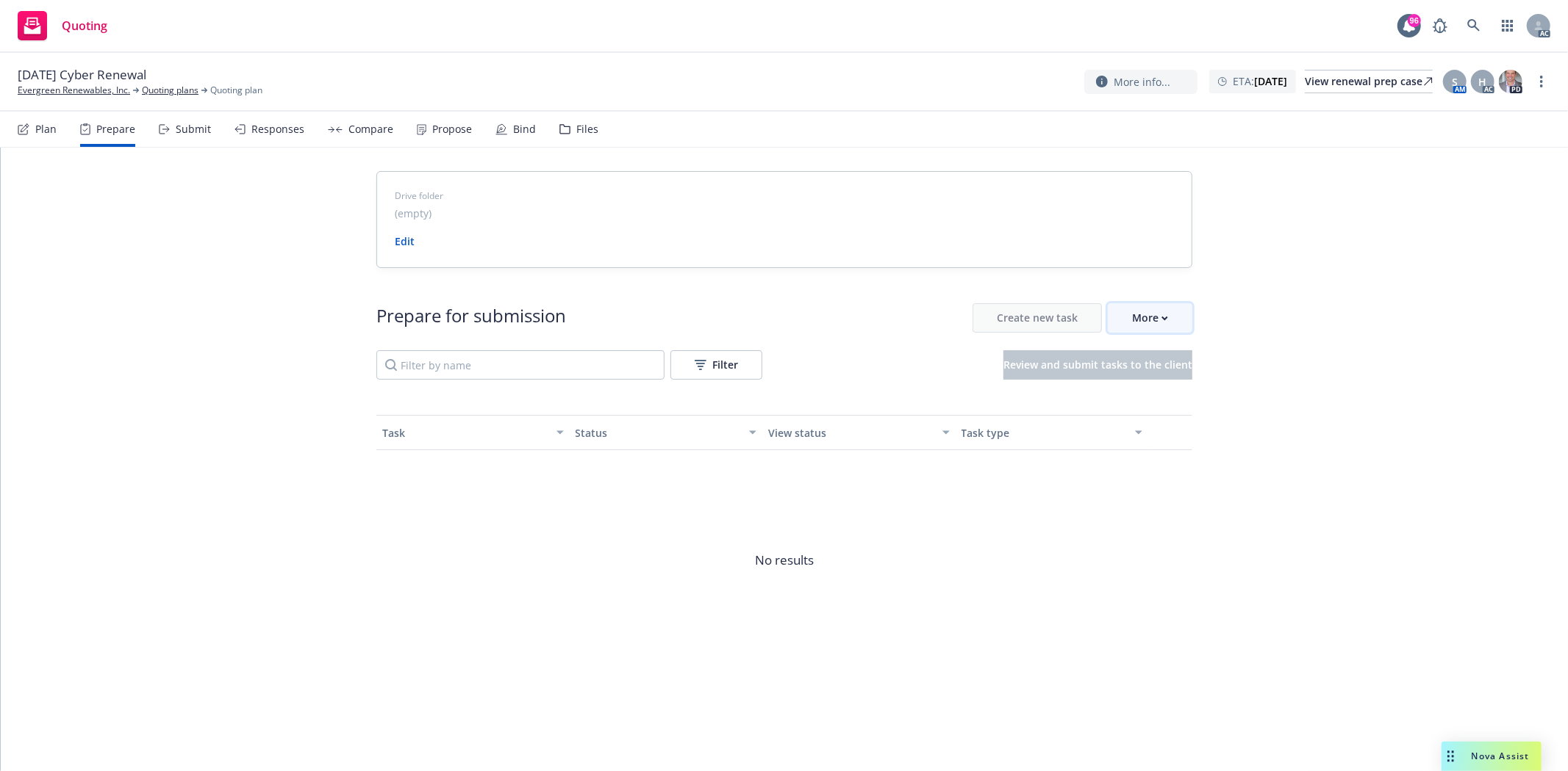
click at [1155, 313] on div "More" at bounding box center [1149, 318] width 36 height 28
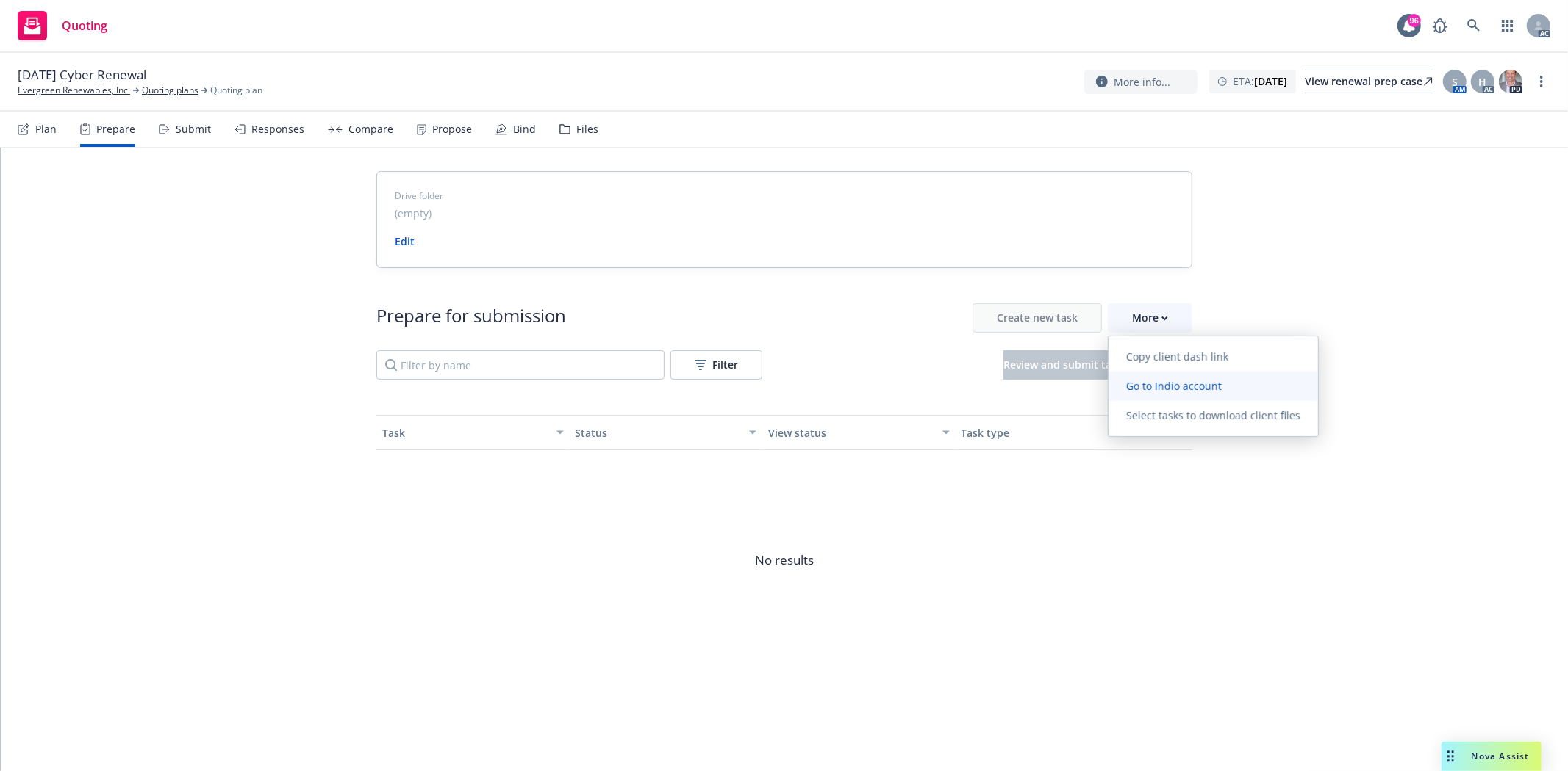
click at [1179, 379] on span "Go to Indio account" at bounding box center [1173, 386] width 131 height 14
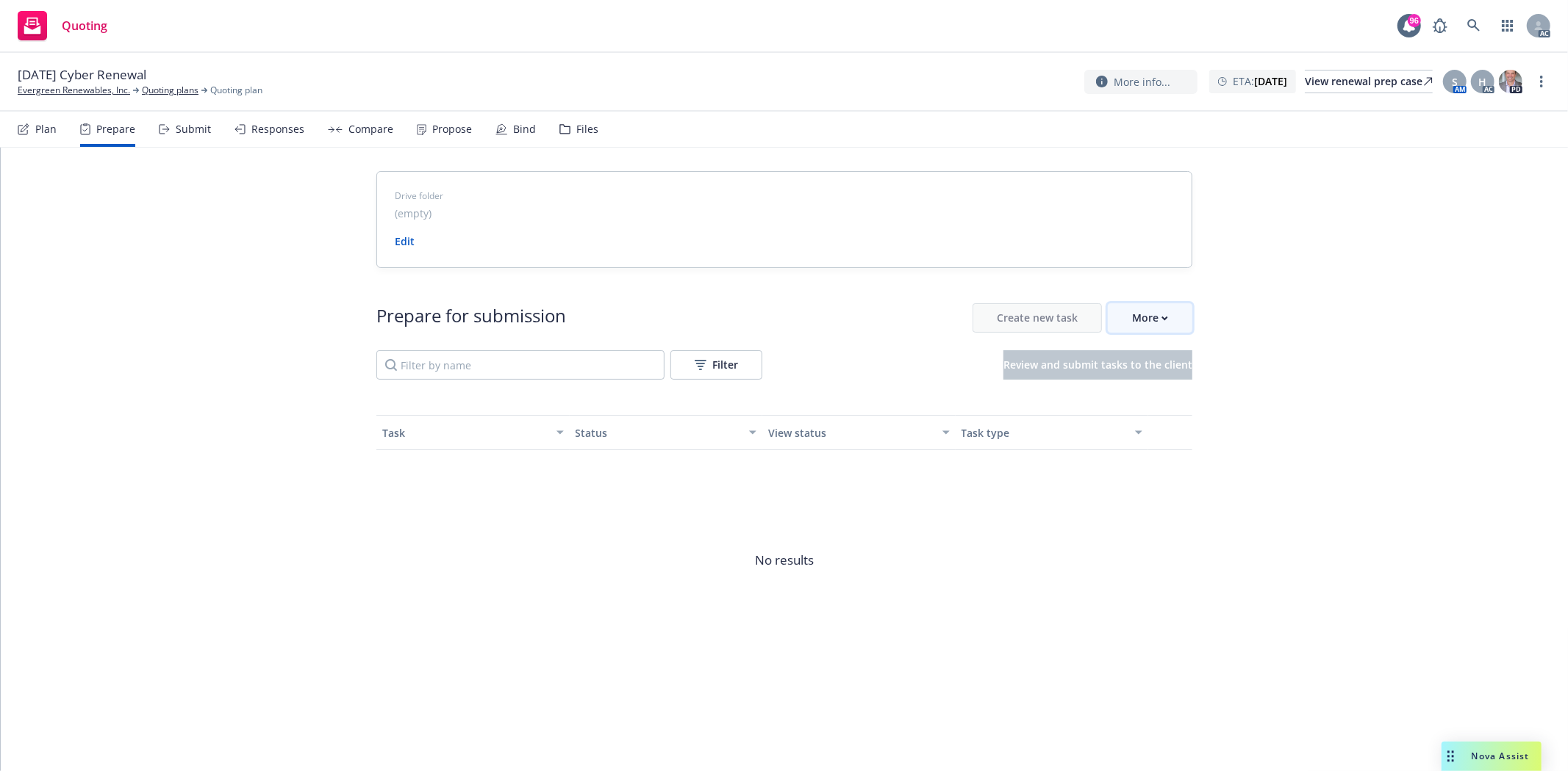
click at [1150, 317] on div "More" at bounding box center [1149, 318] width 36 height 28
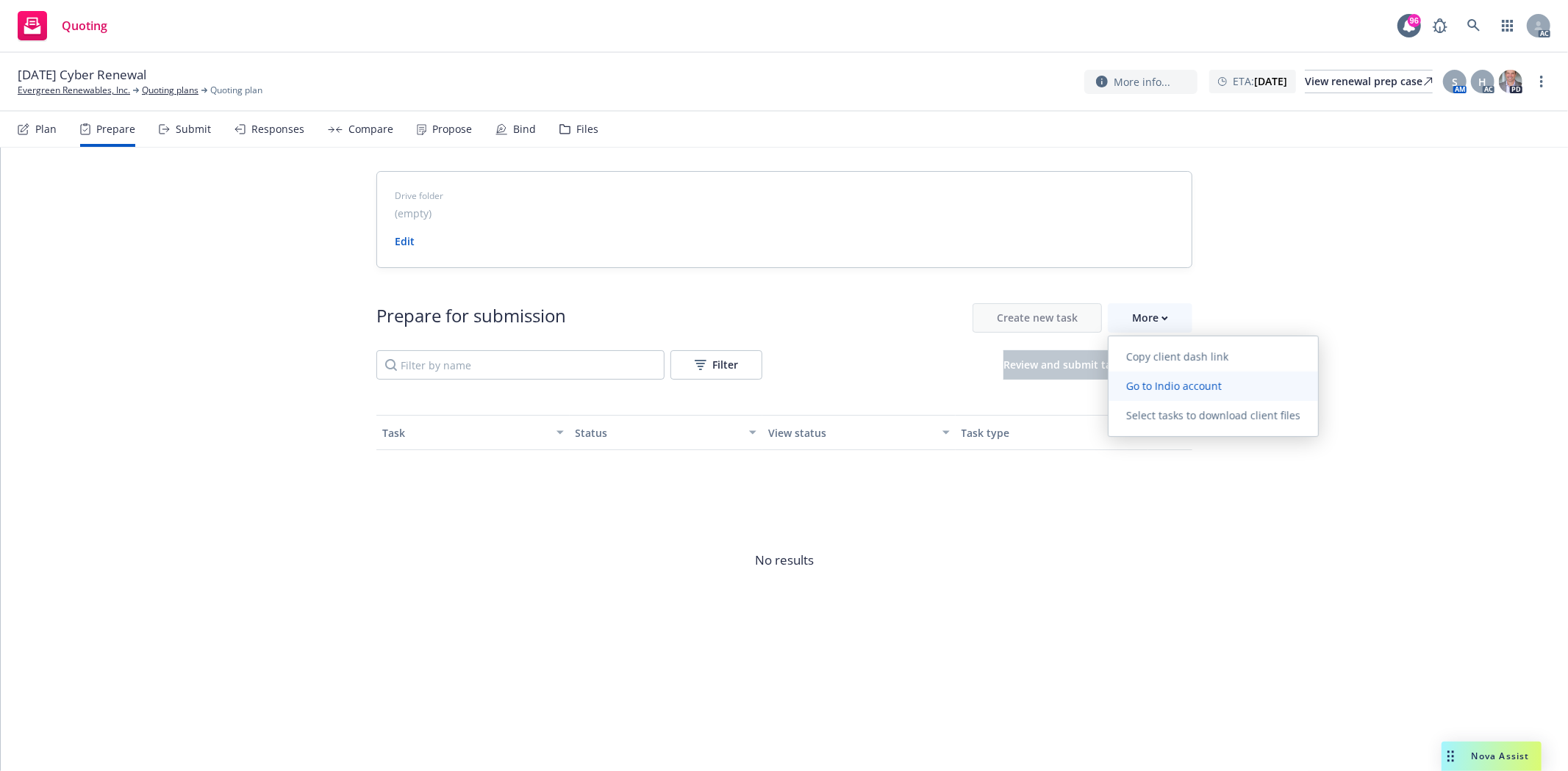
click at [1179, 385] on span "Go to Indio account" at bounding box center [1173, 386] width 131 height 14
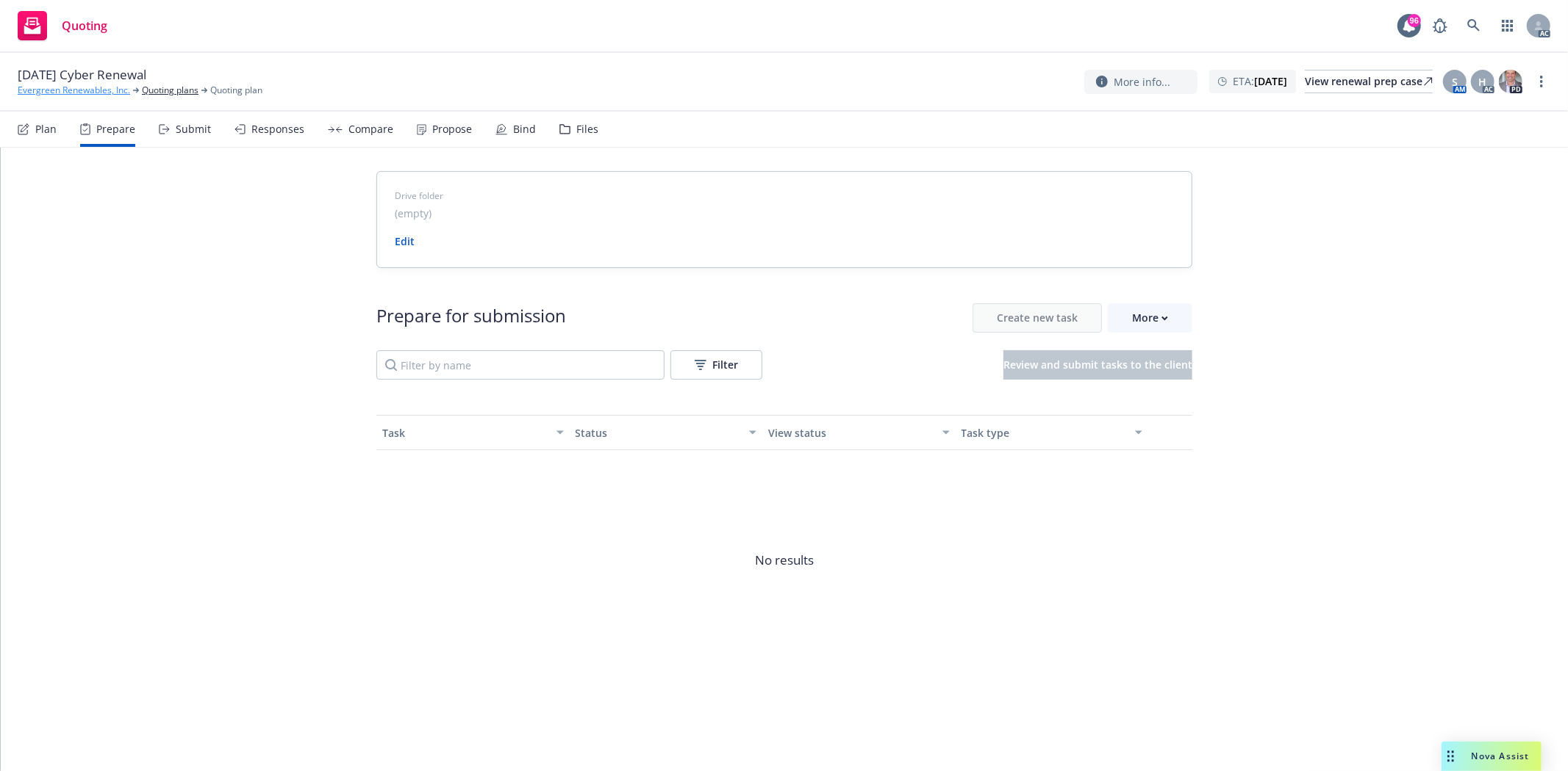
click at [50, 90] on link "Evergreen Renewables, Inc." at bounding box center [73, 90] width 113 height 13
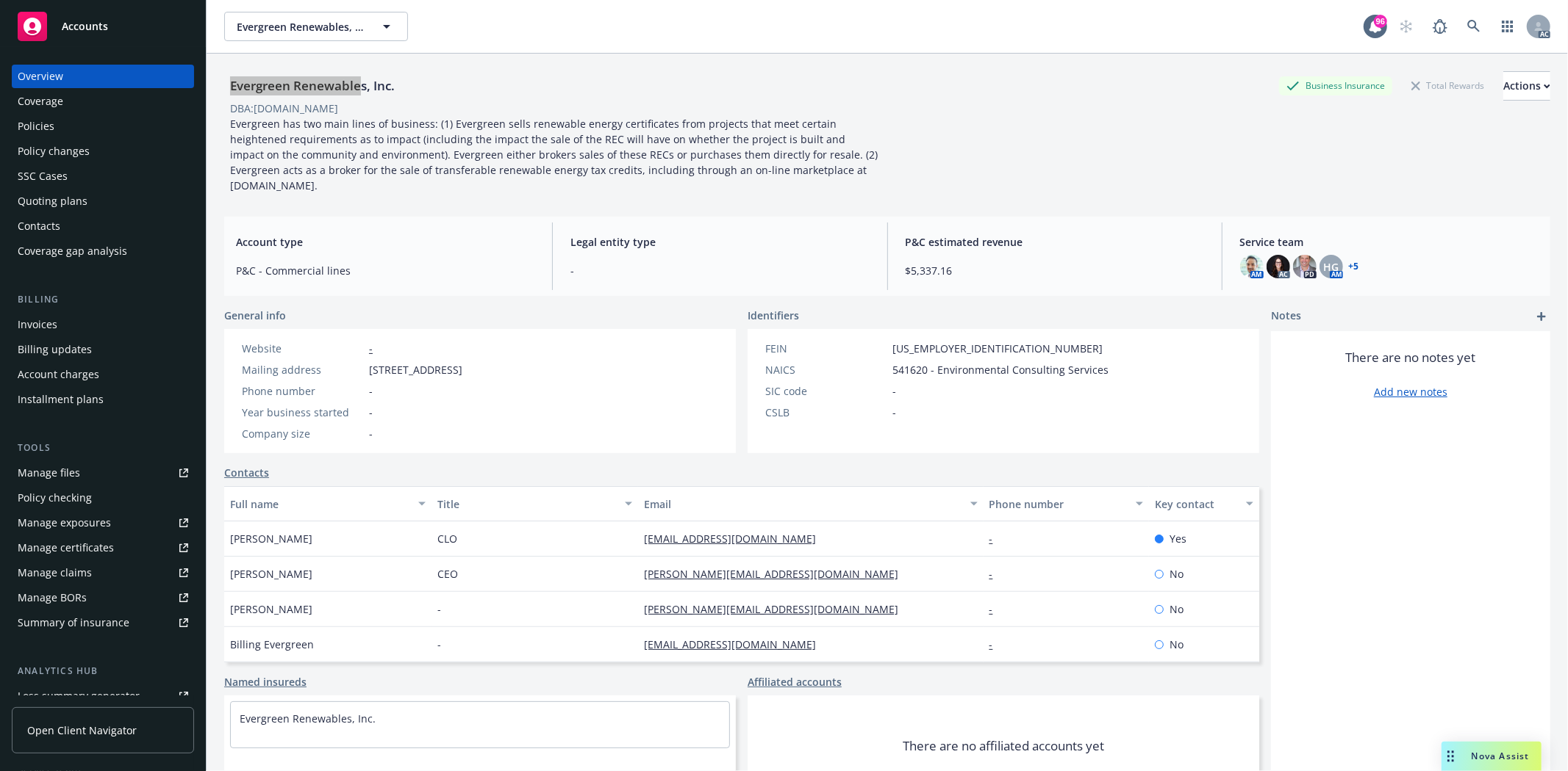
scroll to position [186, 0]
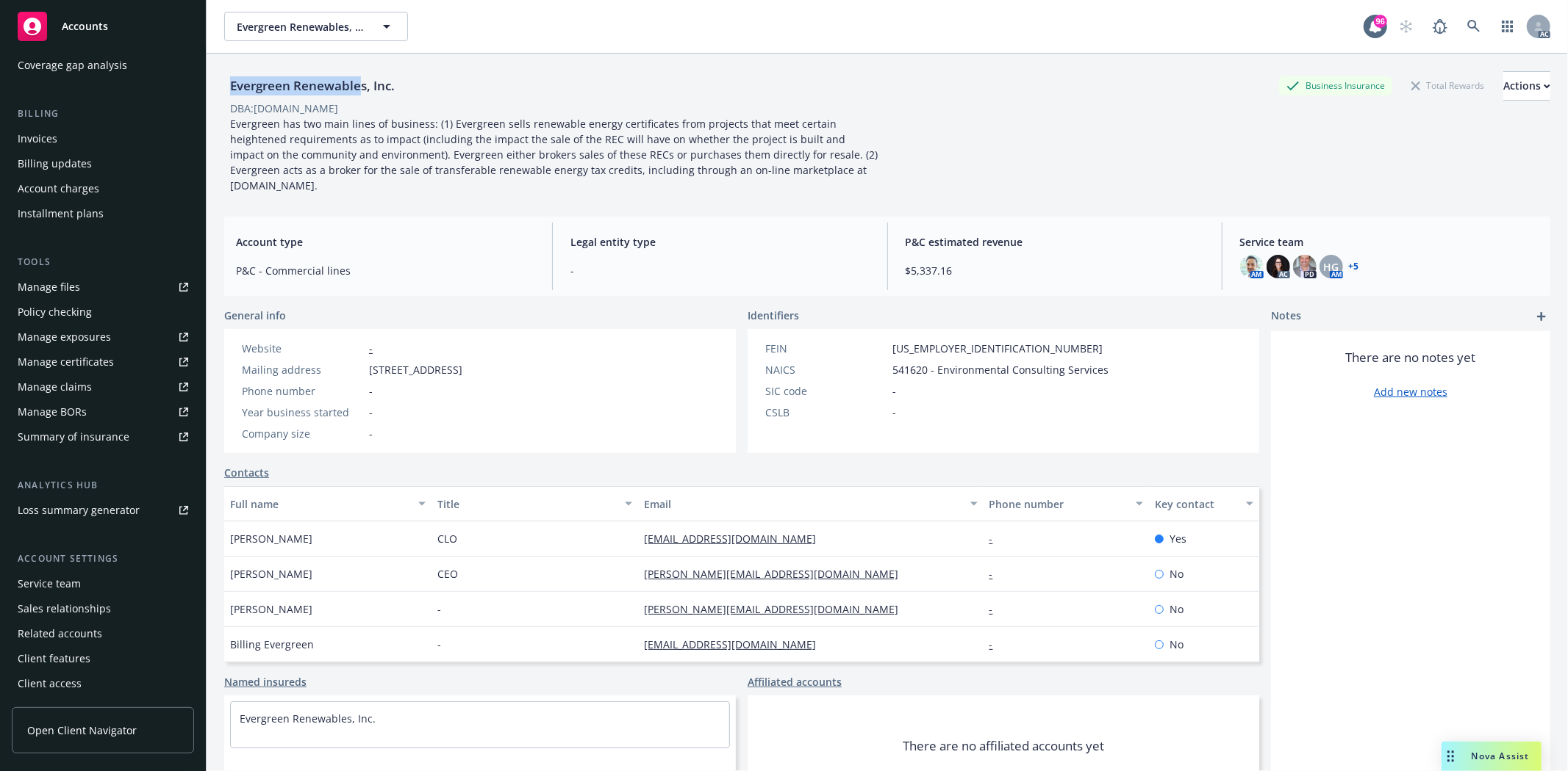
click at [21, 575] on div "Service team" at bounding box center [49, 584] width 63 height 23
click at [22, 575] on div "Service team" at bounding box center [49, 584] width 63 height 23
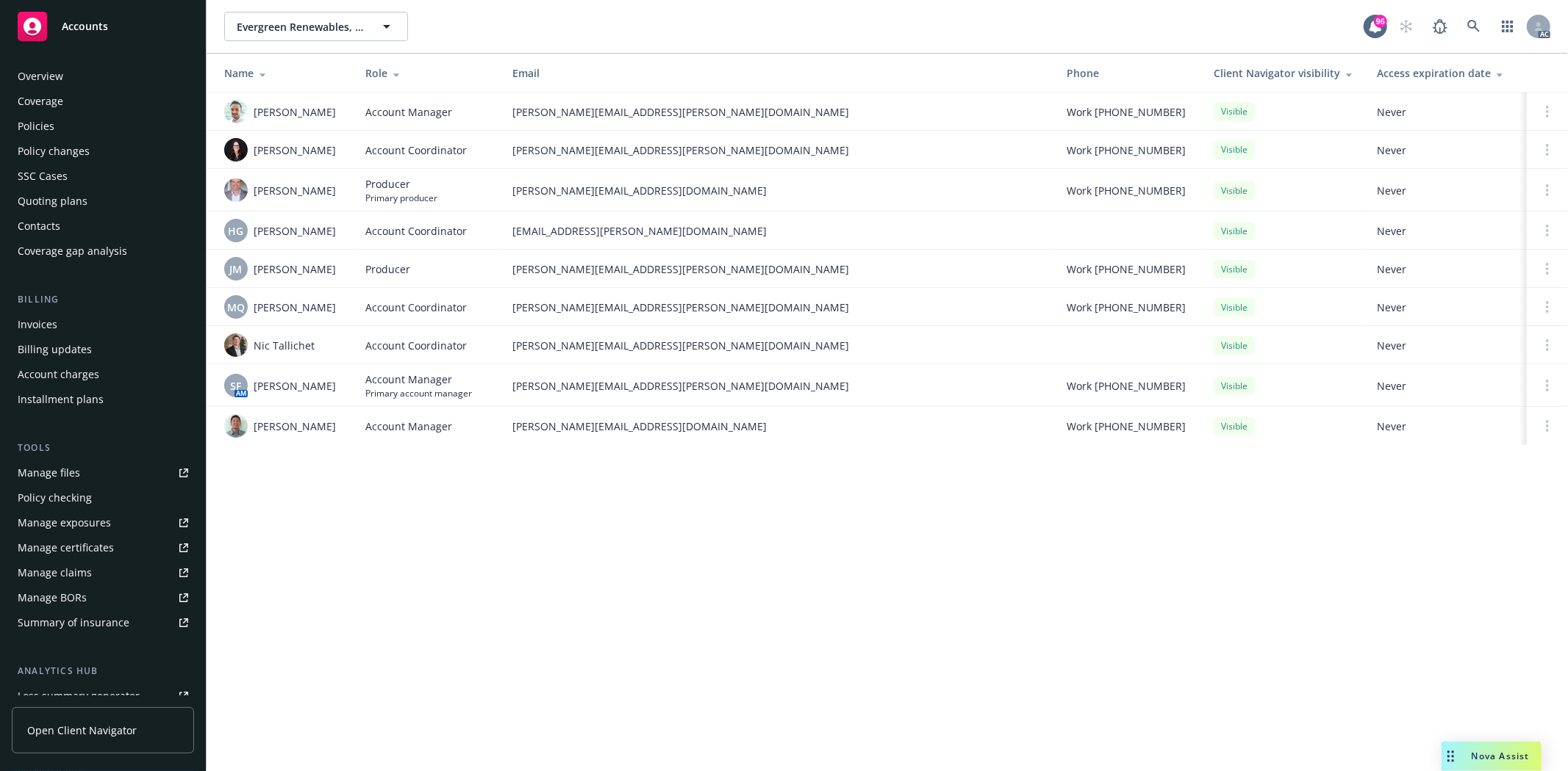
click at [85, 127] on div "Policies" at bounding box center [103, 127] width 170 height 23
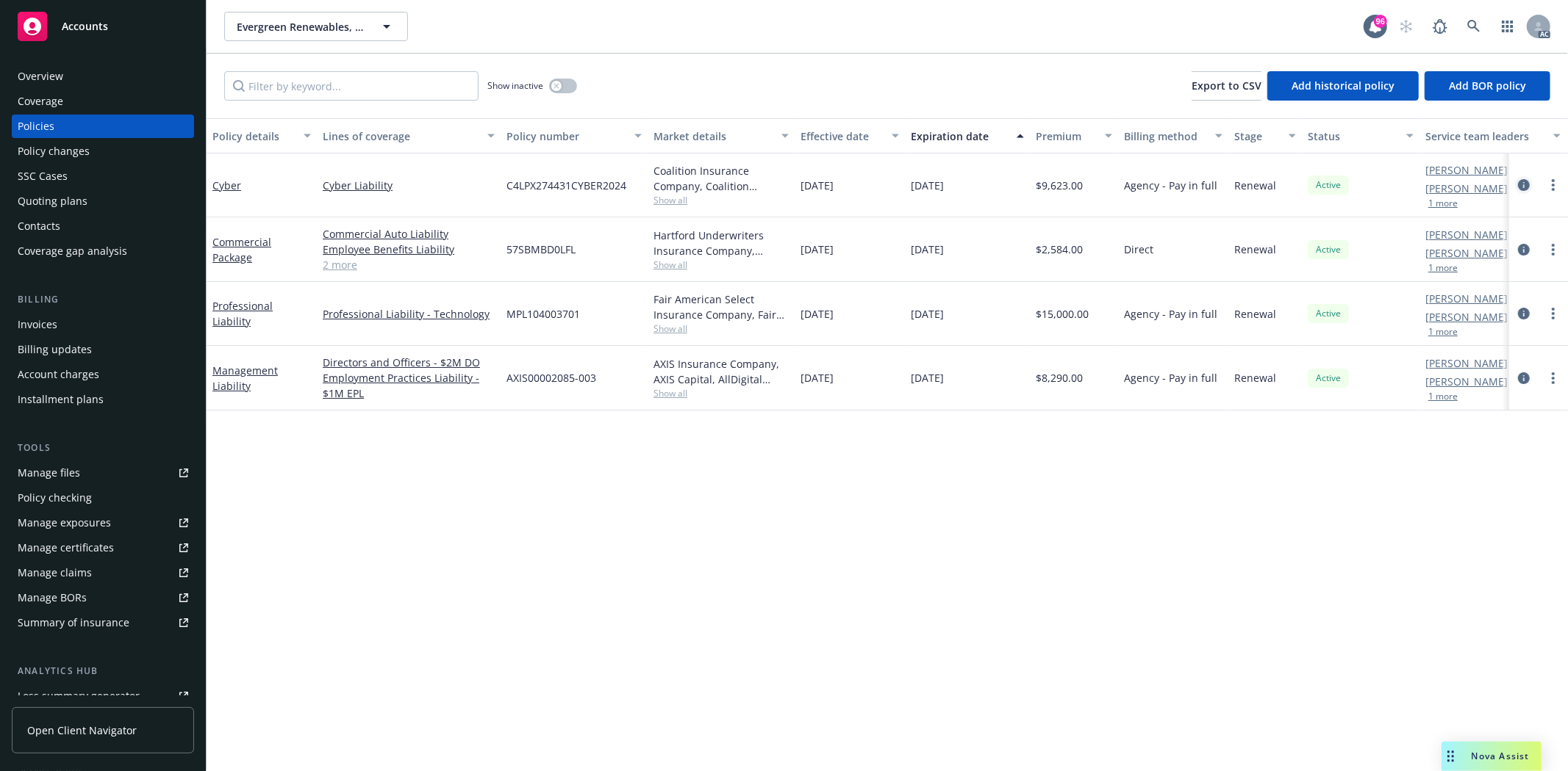
click at [1520, 183] on icon "circleInformation" at bounding box center [1524, 185] width 12 height 12
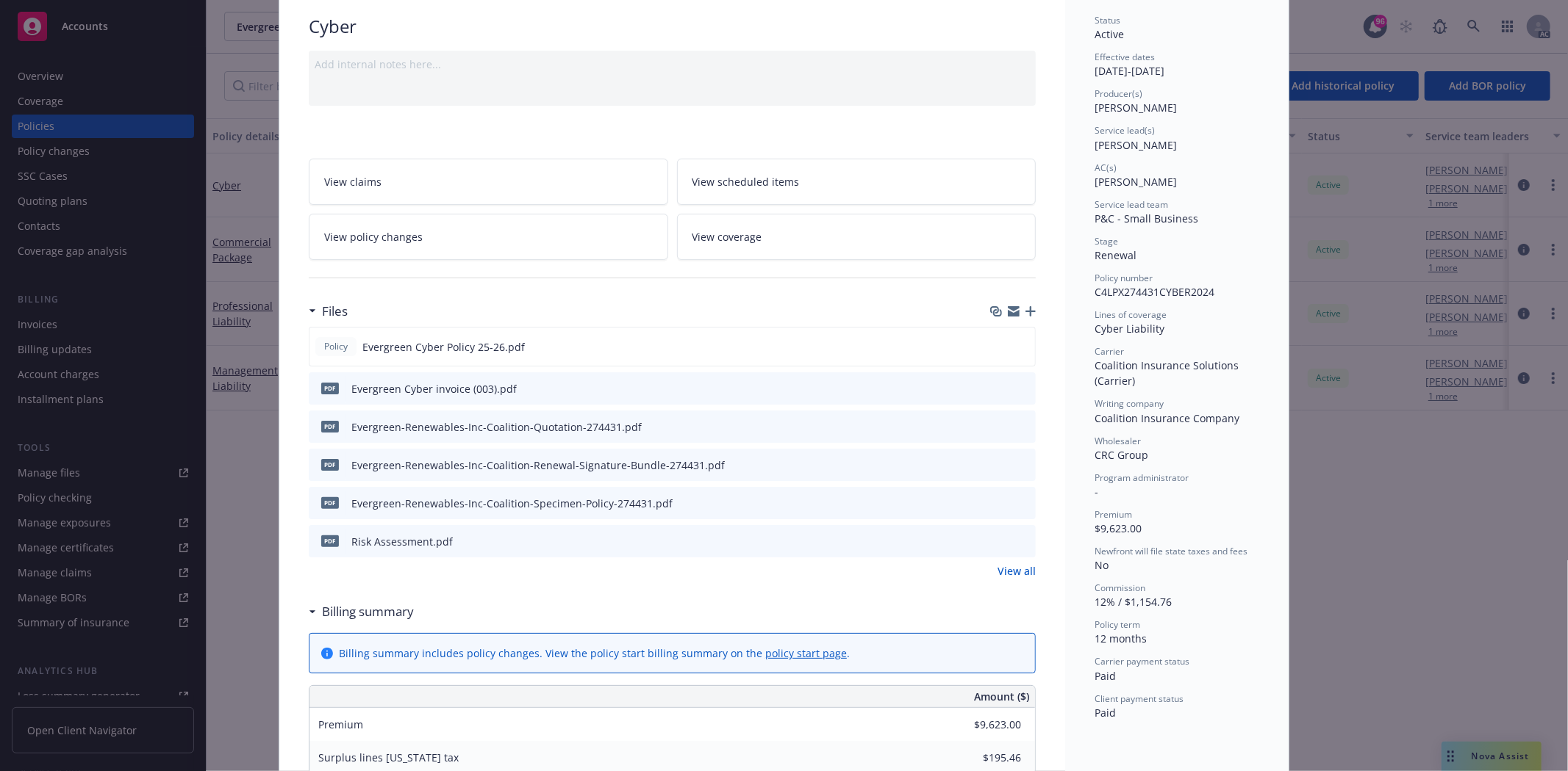
scroll to position [163, 0]
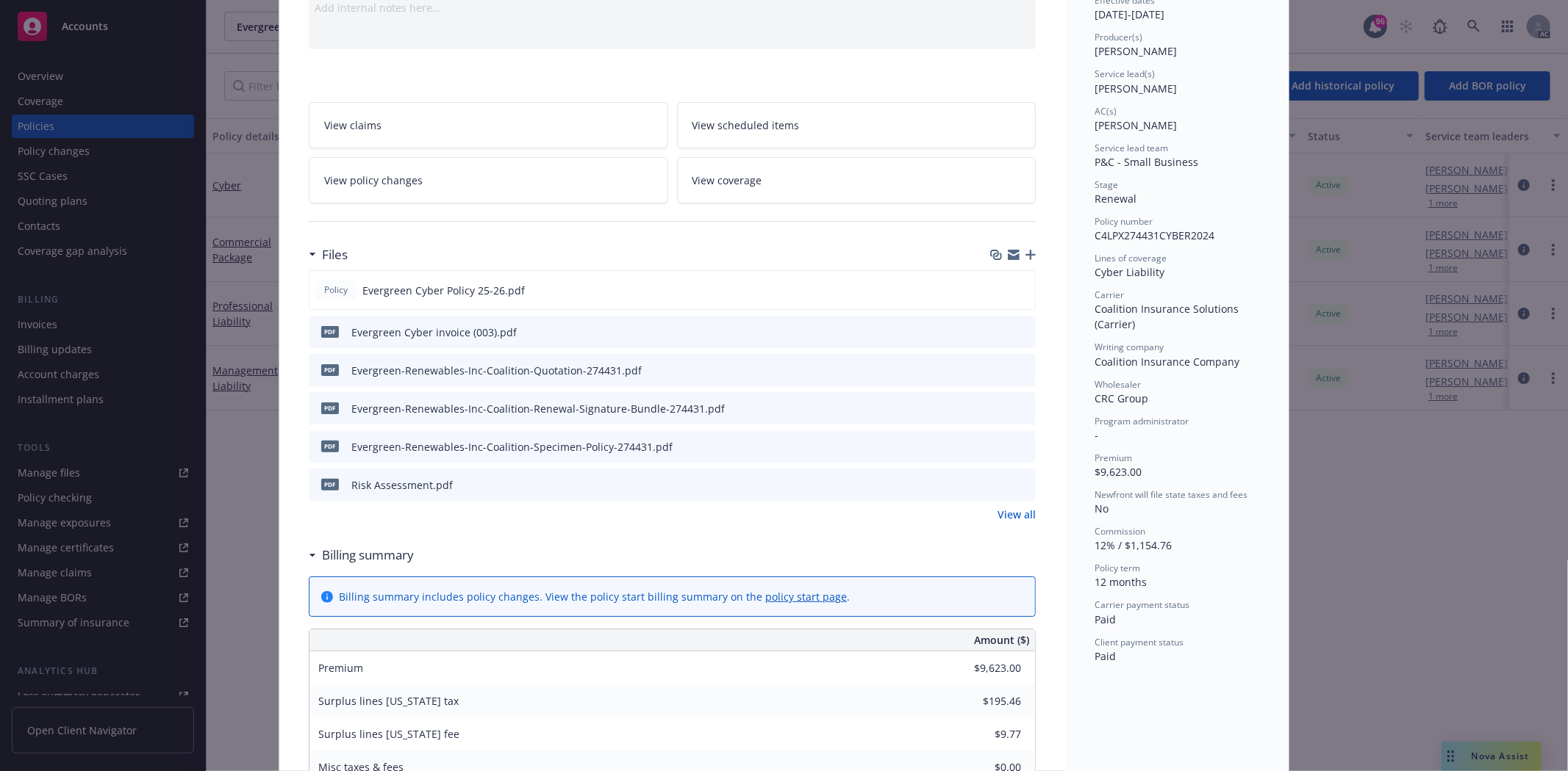
click at [1010, 518] on link "View all" at bounding box center [1017, 514] width 38 height 16
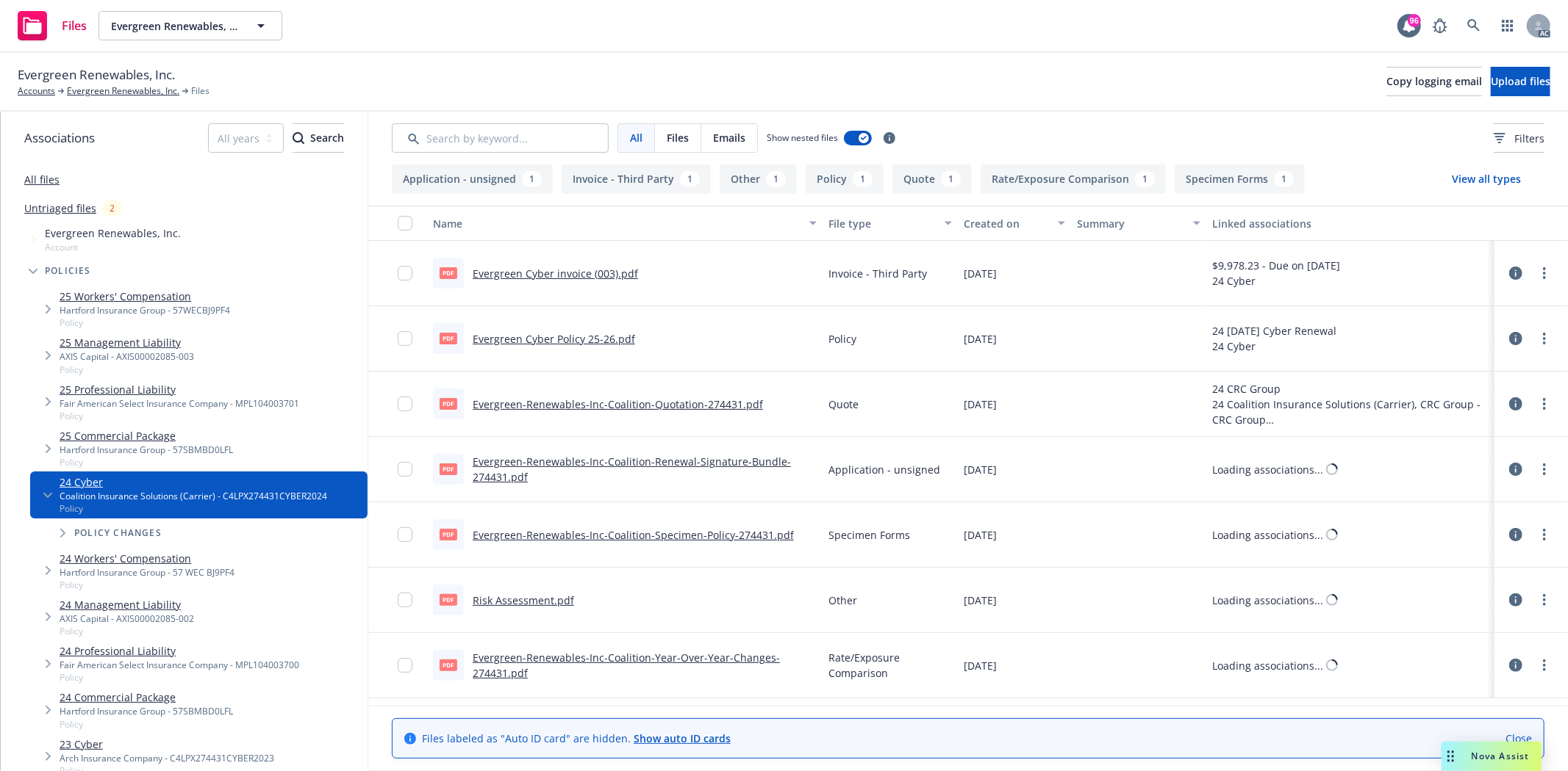
click at [600, 337] on link "Evergreen Cyber Policy 25-26.pdf" at bounding box center [554, 338] width 163 height 14
click at [674, 461] on link "Evergreen-Renewables-Inc-Coalition-Renewal-Signature-Bundle-274431.pdf" at bounding box center [632, 469] width 319 height 29
click at [630, 397] on div "Evergreen-Renewables-Inc-Coalition-Quotation-274431.pdf" at bounding box center [618, 404] width 290 height 16
click at [637, 407] on link "Evergreen-Renewables-Inc-Coalition-Quotation-274431.pdf" at bounding box center [618, 404] width 290 height 14
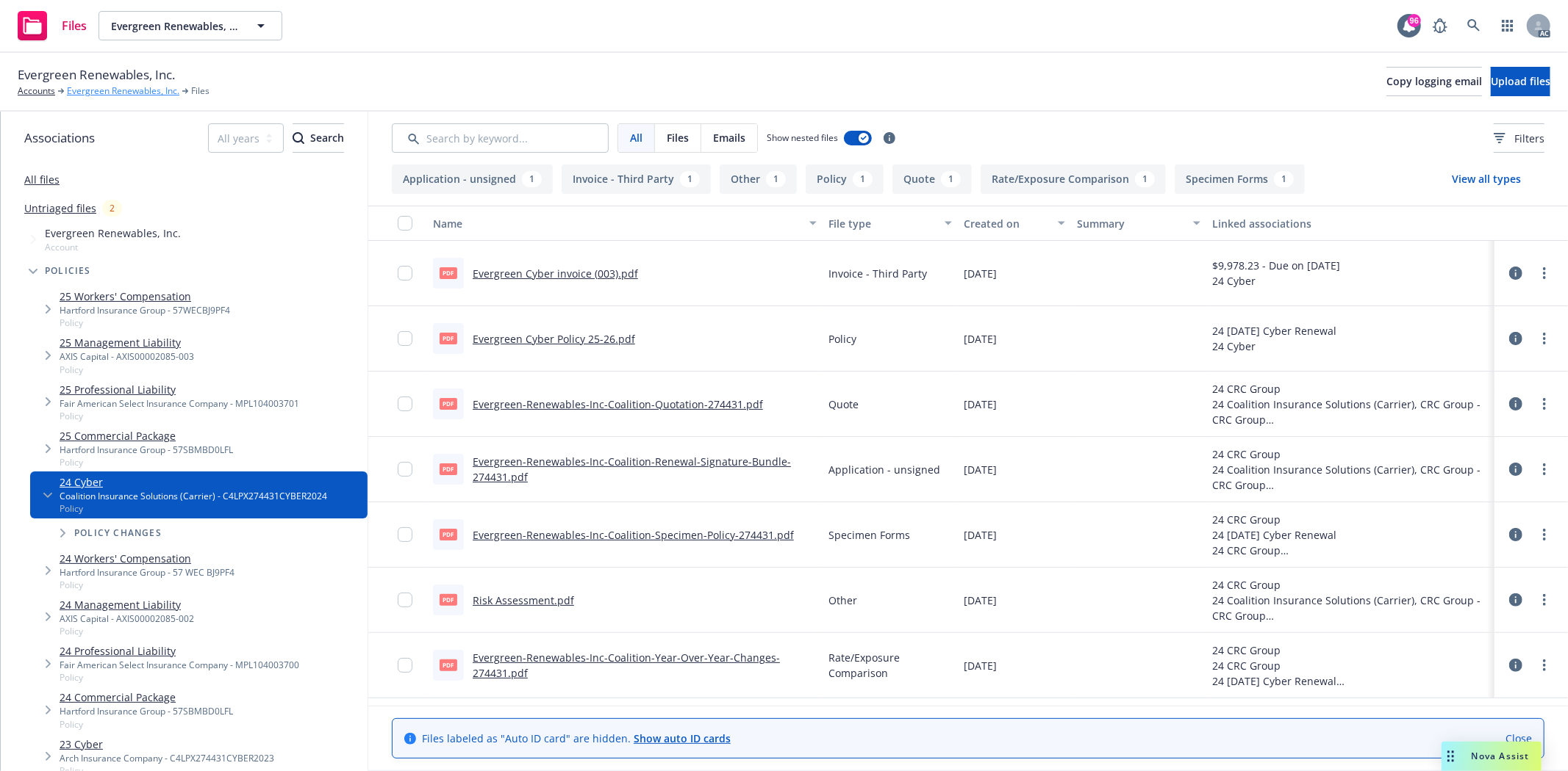
click at [83, 91] on link "Evergreen Renewables, Inc." at bounding box center [123, 91] width 113 height 13
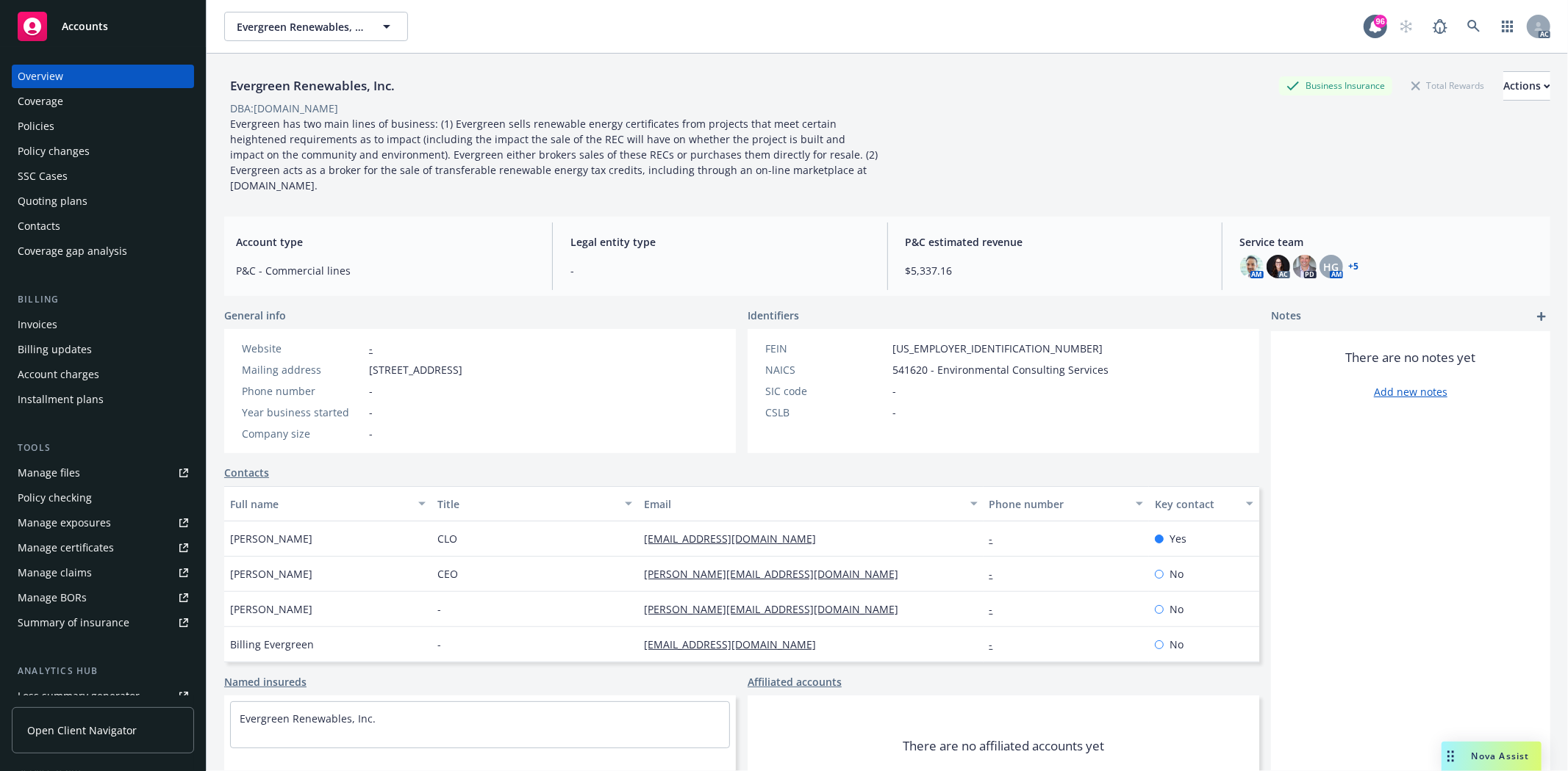
click at [87, 481] on link "Manage files" at bounding box center [103, 473] width 183 height 23
click at [83, 200] on div "Quoting plans" at bounding box center [53, 201] width 70 height 23
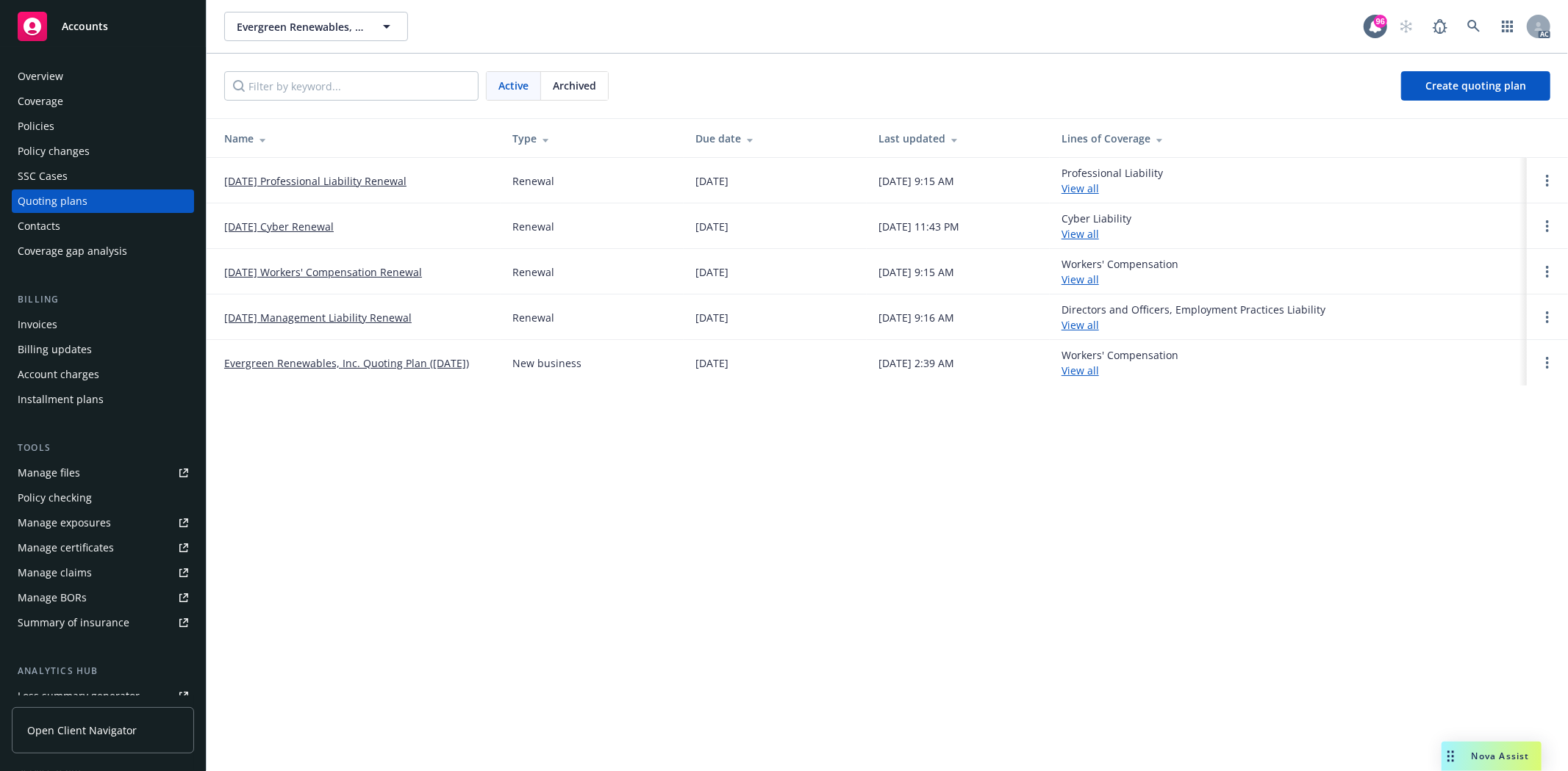
drag, startPoint x: 217, startPoint y: 226, endPoint x: 368, endPoint y: 228, distance: 151.0
click at [368, 228] on td "12/28/25 Cyber Renewal" at bounding box center [354, 226] width 294 height 46
copy link "12/28/25 Cyber Renewal"
click at [75, 70] on div "Overview" at bounding box center [103, 77] width 170 height 23
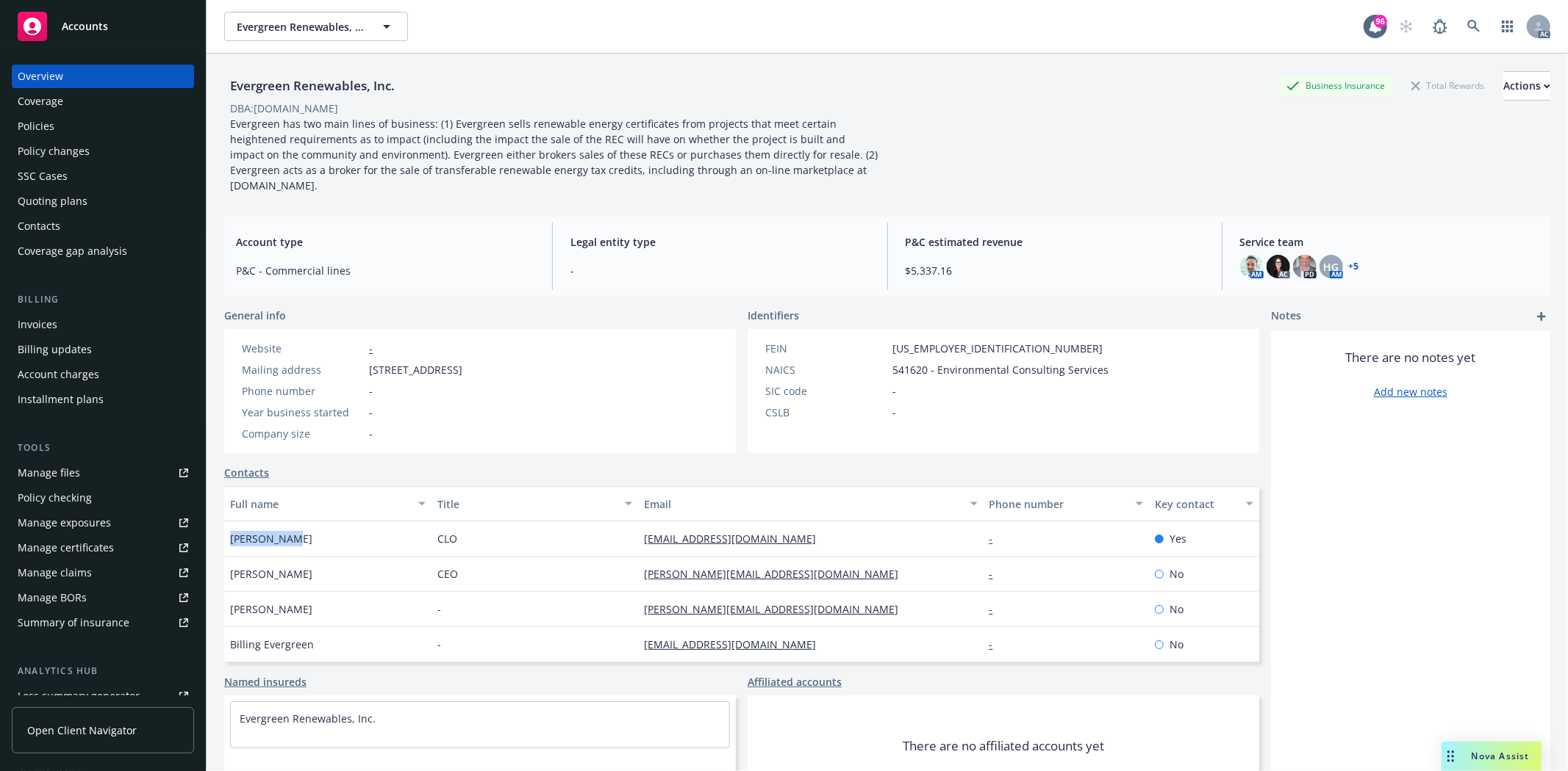
drag, startPoint x: 228, startPoint y: 523, endPoint x: 295, endPoint y: 523, distance: 67.0
click at [295, 523] on div "Ben Dickson" at bounding box center [328, 539] width 208 height 35
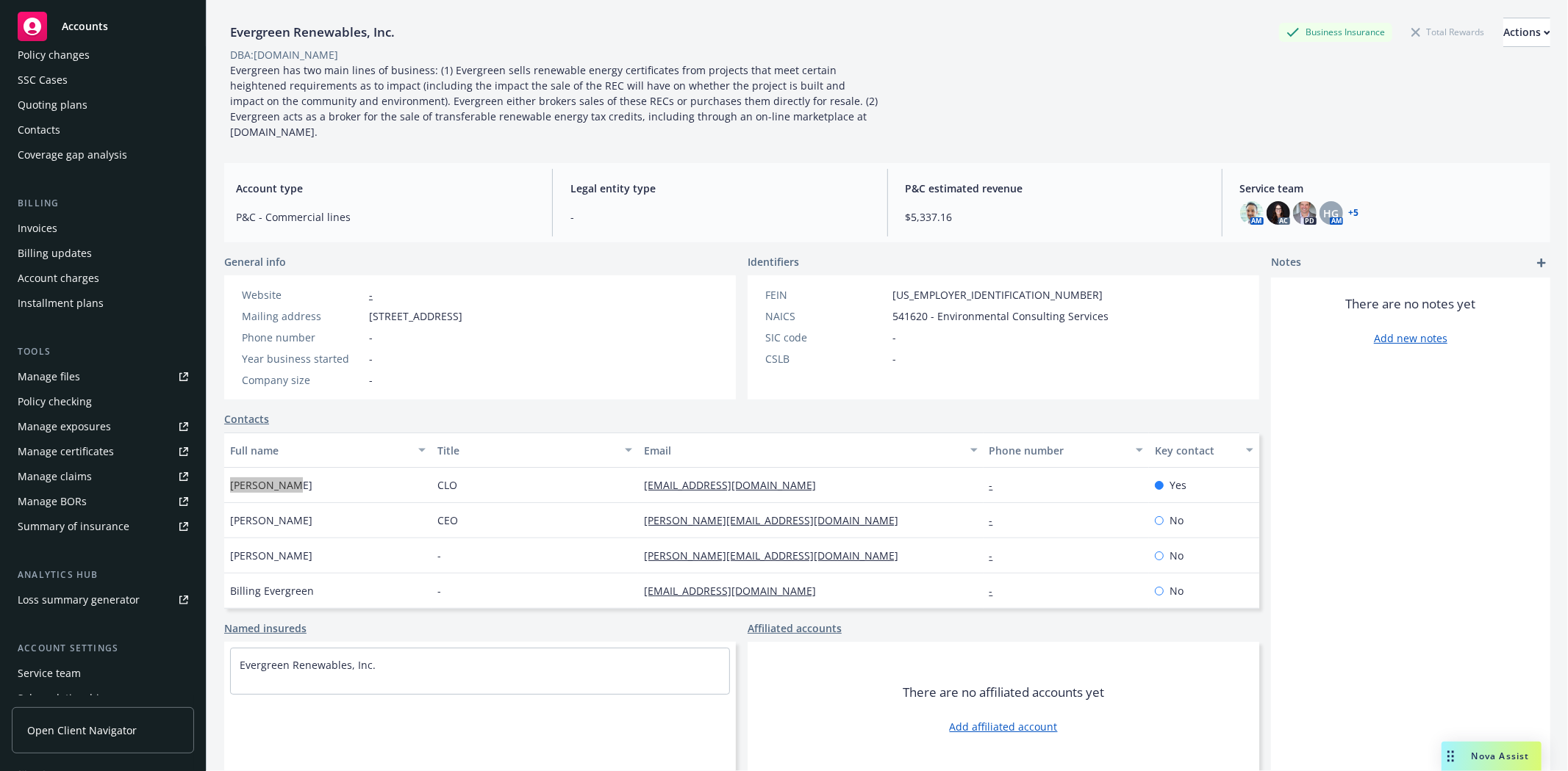
scroll to position [186, 0]
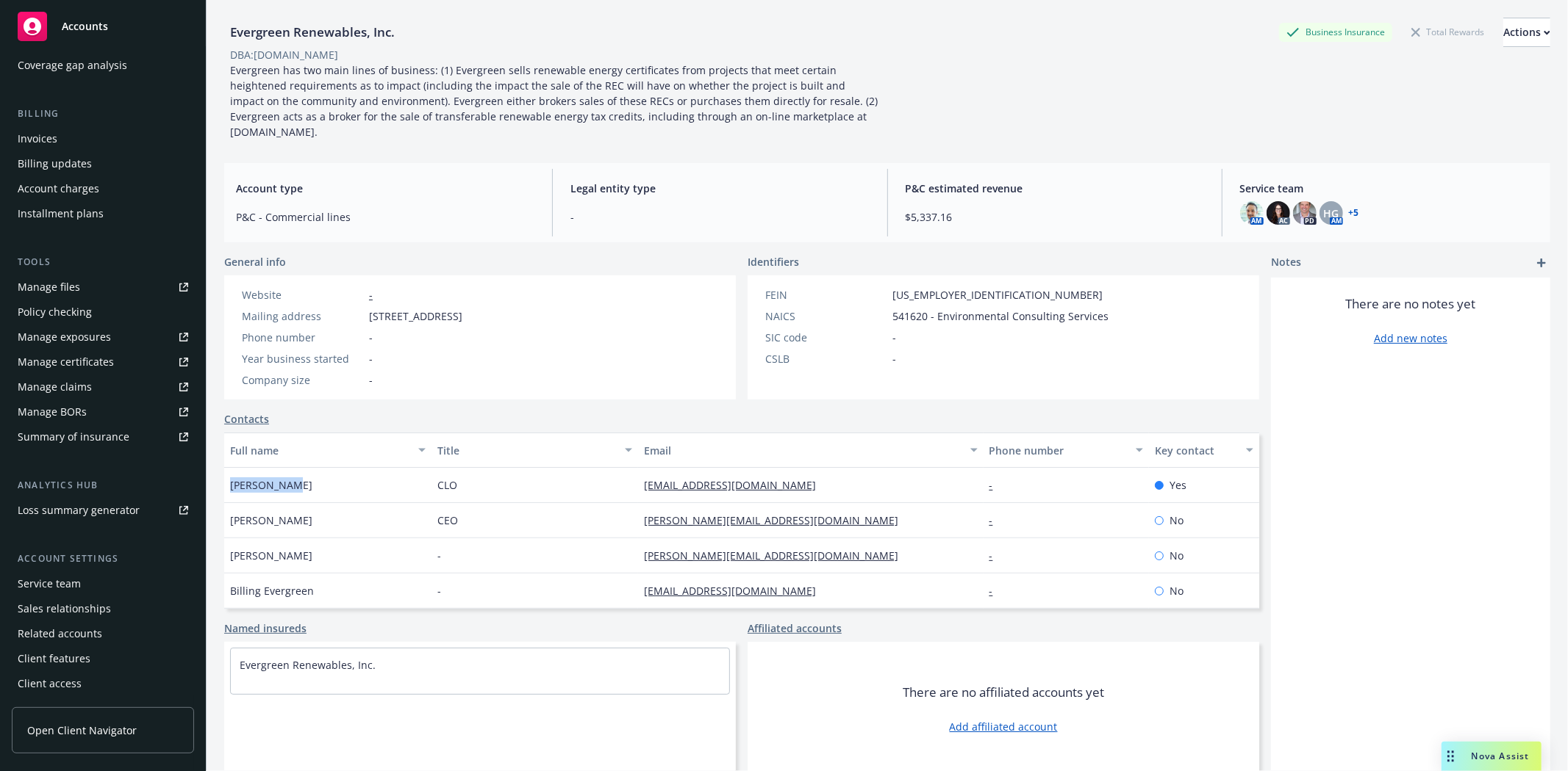
click at [59, 583] on div "Service team" at bounding box center [49, 584] width 63 height 23
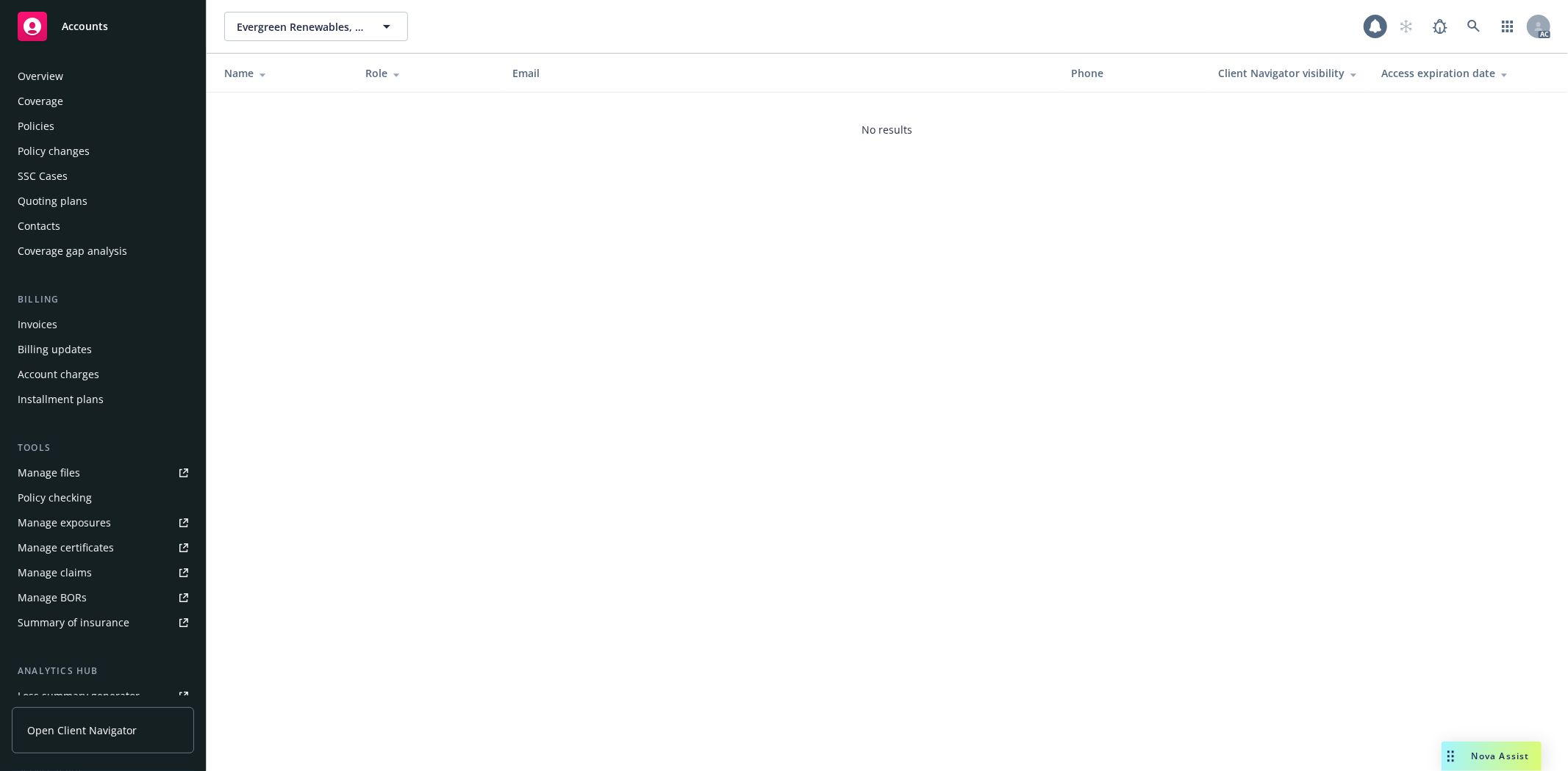
scroll to position [186, 0]
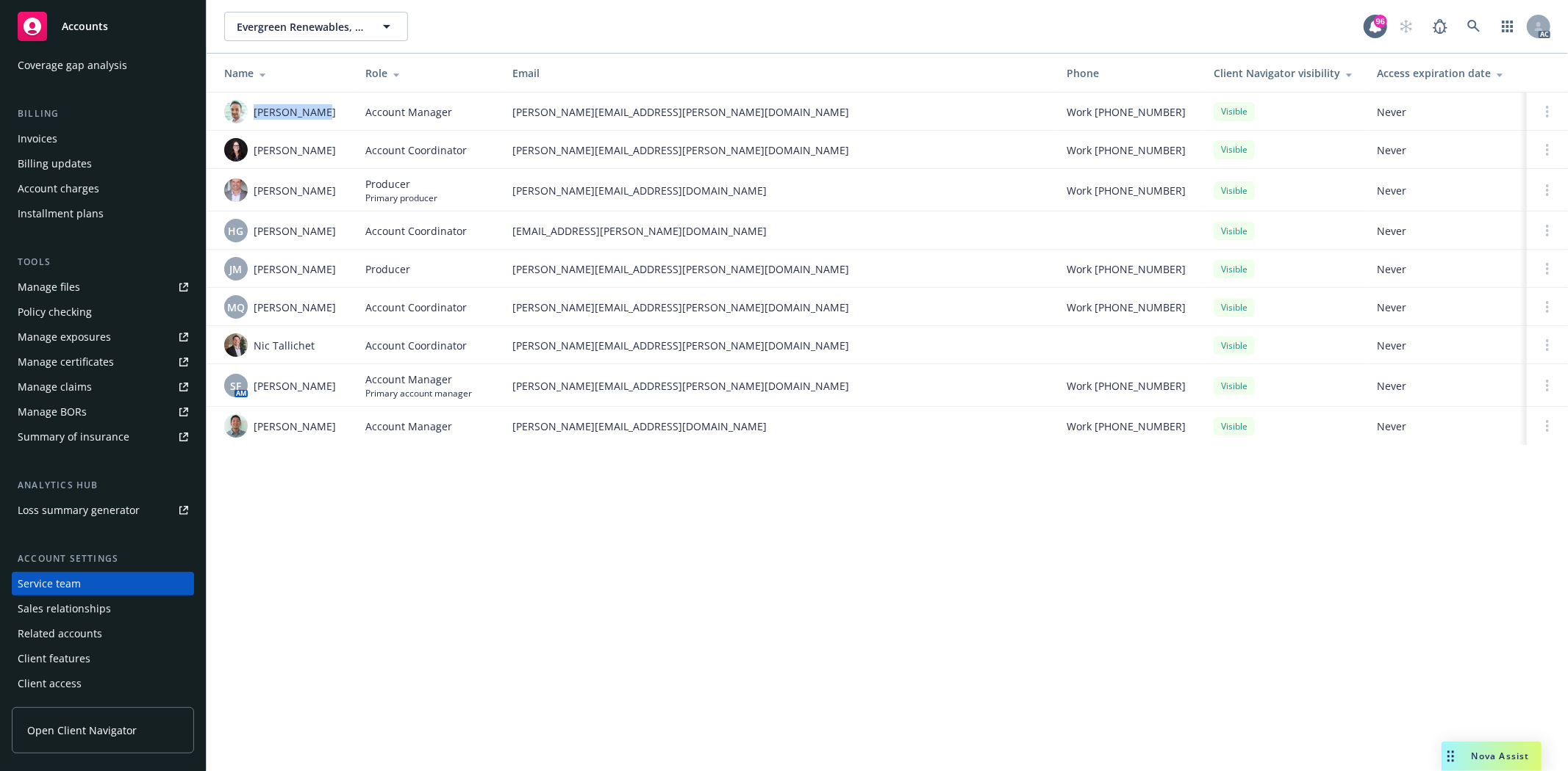
drag, startPoint x: 253, startPoint y: 113, endPoint x: 329, endPoint y: 118, distance: 76.2
click at [329, 118] on div "Adnan Shaikh" at bounding box center [283, 112] width 118 height 23
copy span "Adnan Shaikh"
drag, startPoint x: 254, startPoint y: 191, endPoint x: 307, endPoint y: 193, distance: 53.0
click at [307, 193] on div "Eric Long" at bounding box center [283, 190] width 118 height 23
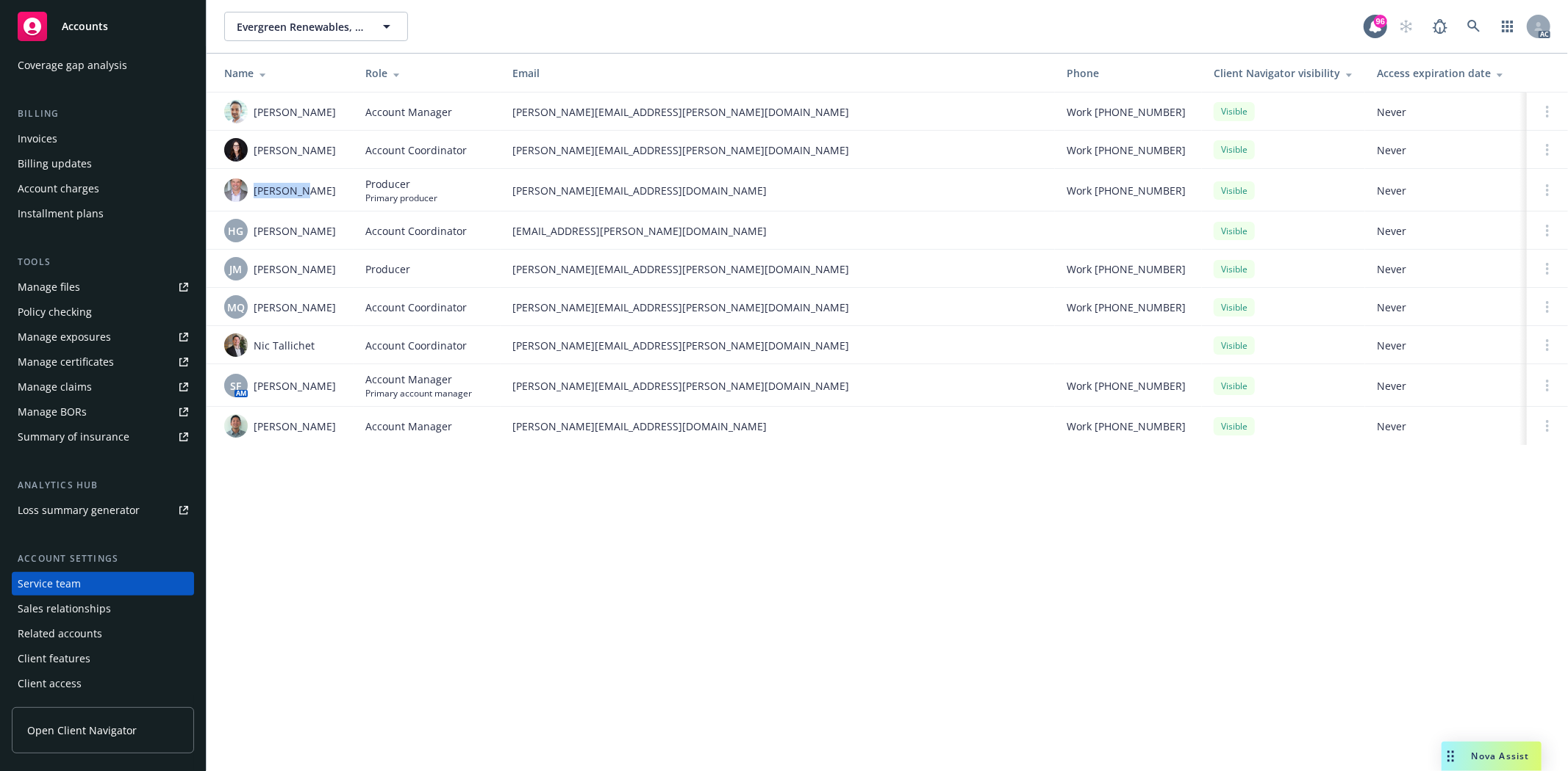
copy span "Eric Long"
drag, startPoint x: 255, startPoint y: 233, endPoint x: 319, endPoint y: 230, distance: 64.1
click at [319, 230] on div "HG Herani Gebre" at bounding box center [283, 231] width 118 height 23
copy span "Herani Gebre"
drag, startPoint x: 254, startPoint y: 266, endPoint x: 329, endPoint y: 276, distance: 75.7
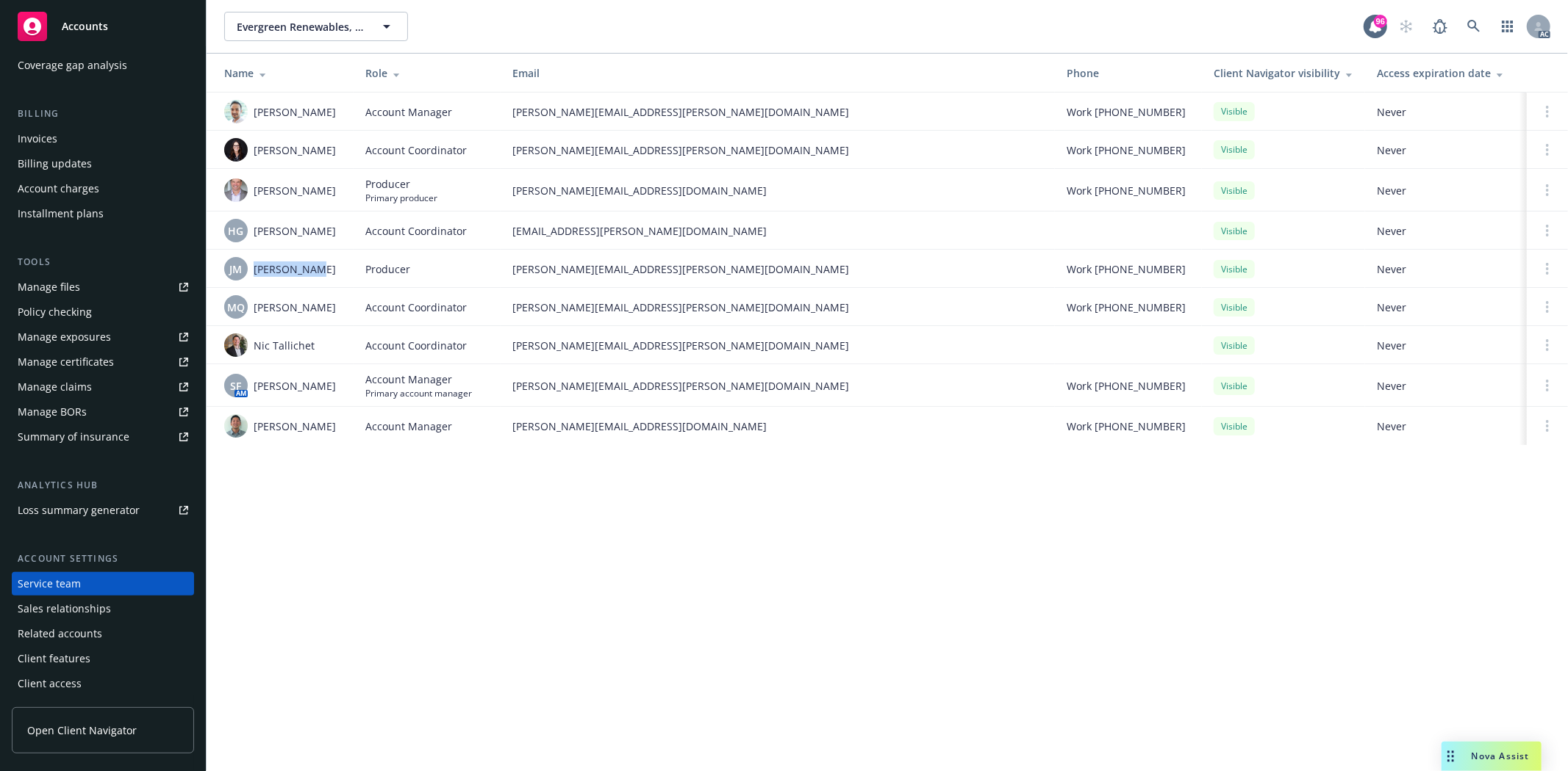
click at [329, 276] on div "JM John McCall" at bounding box center [283, 268] width 118 height 23
copy span "John McCall"
drag, startPoint x: 253, startPoint y: 307, endPoint x: 354, endPoint y: 318, distance: 101.6
click at [354, 318] on tr "MQ Monica Quesada Account Coordinator monica.quesada@newfront.com Work (650) 48…" at bounding box center [887, 308] width 1361 height 38
copy span "Monica Quesada"
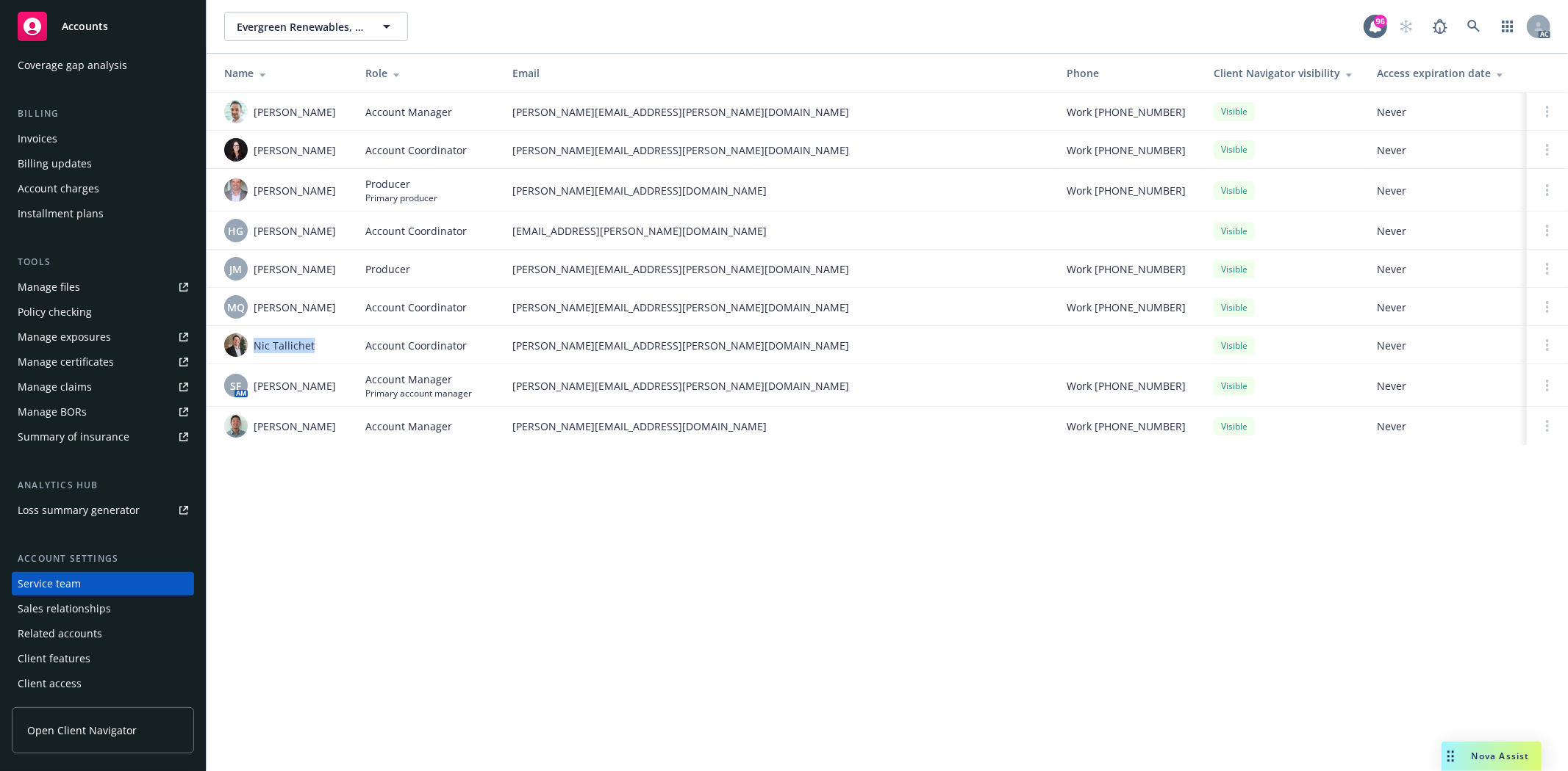
drag, startPoint x: 254, startPoint y: 350, endPoint x: 344, endPoint y: 349, distance: 90.0
click at [344, 349] on td "Nic Tallichet" at bounding box center [280, 345] width 147 height 38
copy span "Nic Tallichet"
drag, startPoint x: 254, startPoint y: 393, endPoint x: 334, endPoint y: 398, distance: 80.2
click at [334, 398] on div "SF AM Shelly Flores" at bounding box center [283, 386] width 118 height 23
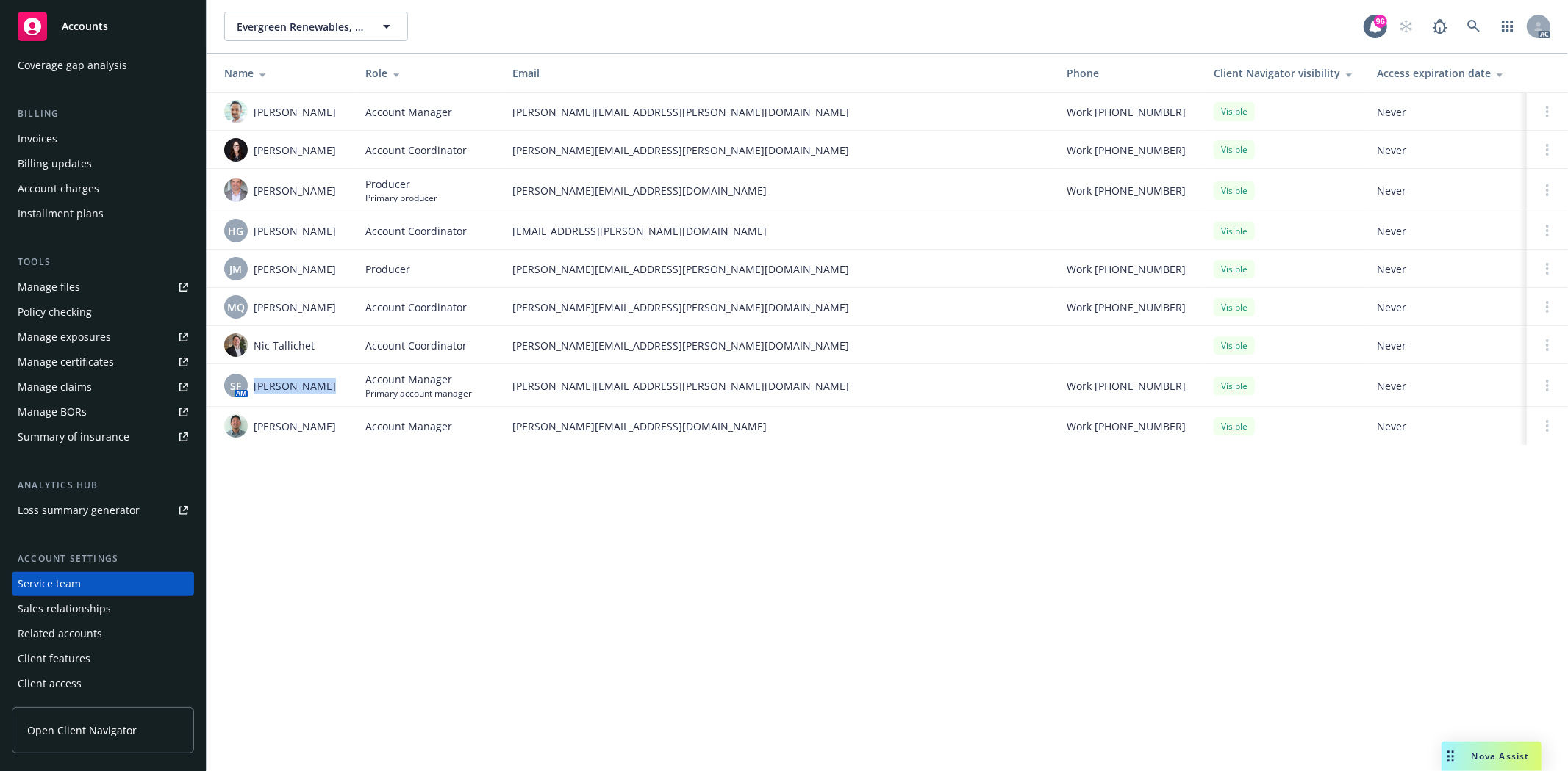
copy span "Shelly Flores"
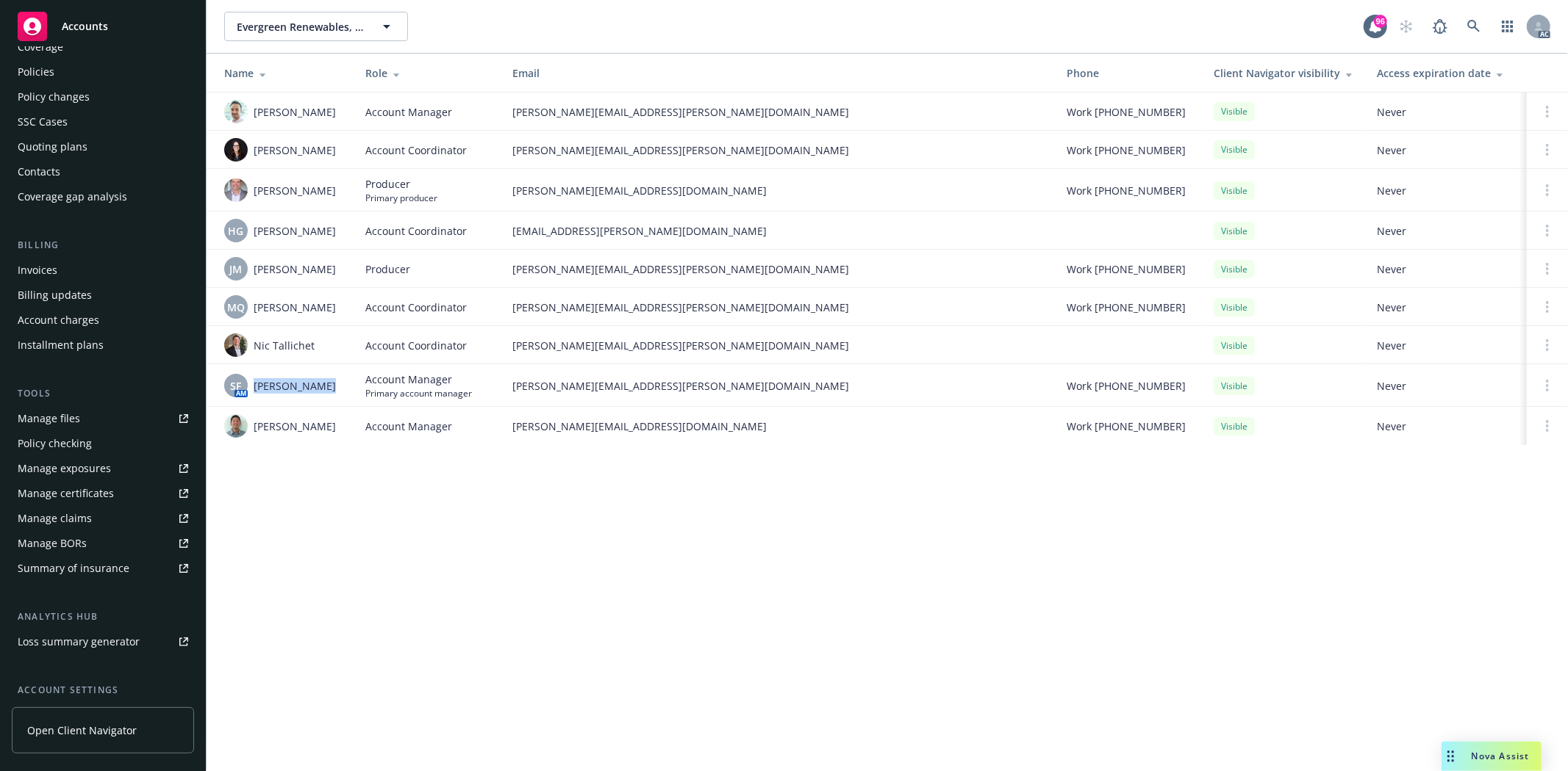
scroll to position [0, 0]
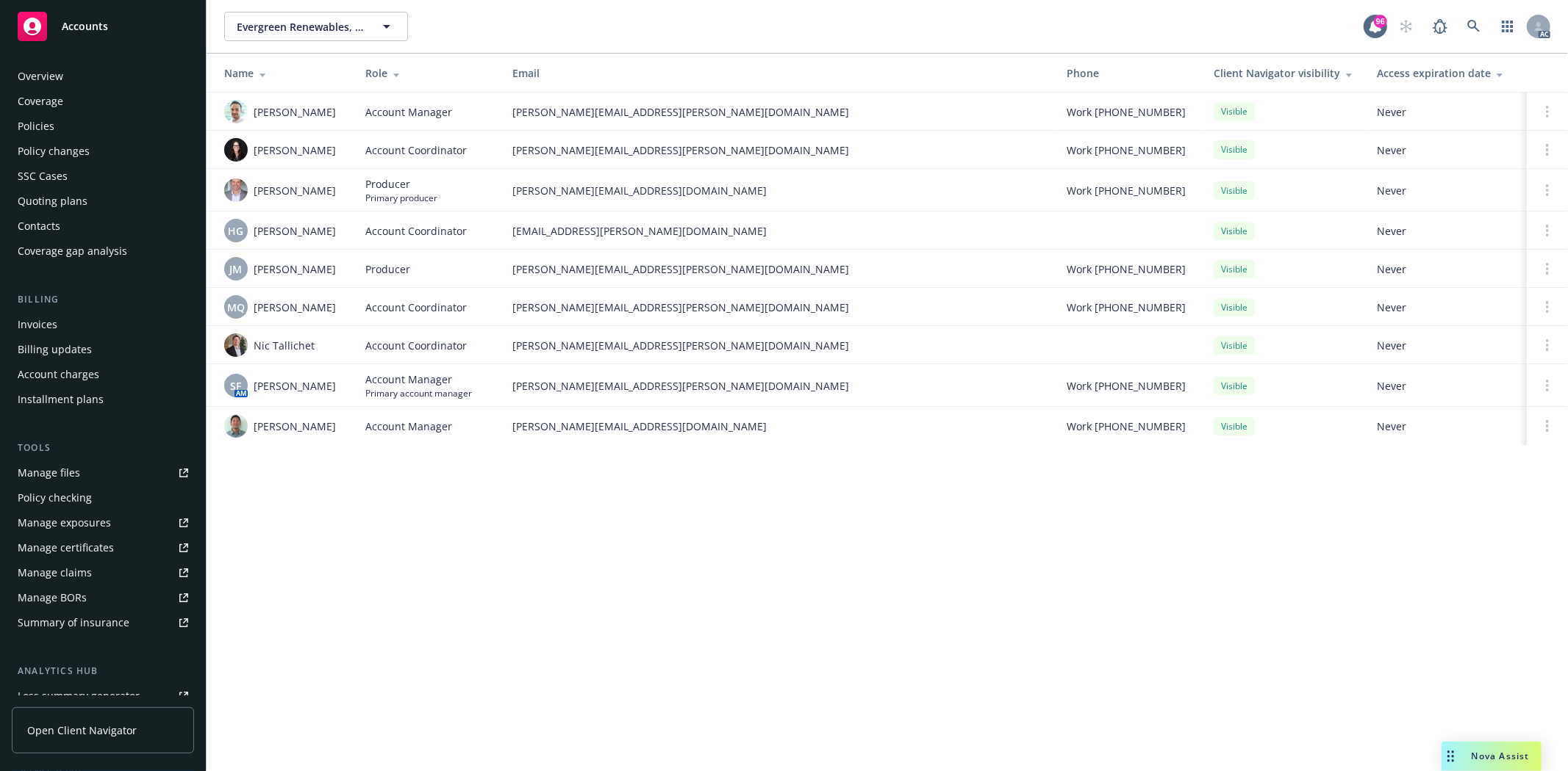
click at [63, 62] on div "Overview Coverage Policies Policy changes SSC Cases Quoting plans Contacts Cove…" at bounding box center [103, 408] width 206 height 724
click at [59, 71] on div "Overview" at bounding box center [40, 77] width 46 height 23
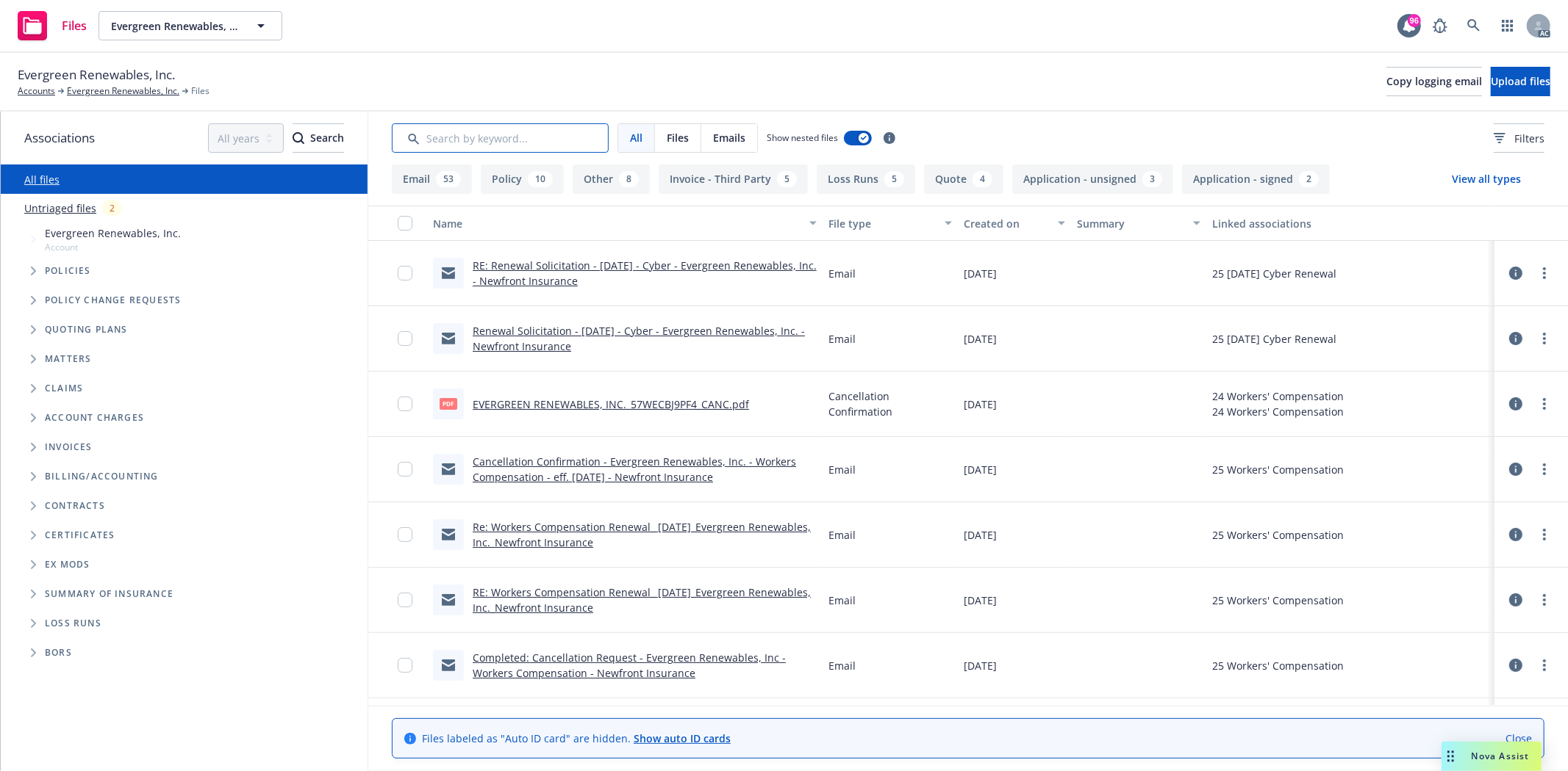
click at [490, 138] on input "Search by keyword..." at bounding box center [500, 138] width 217 height 29
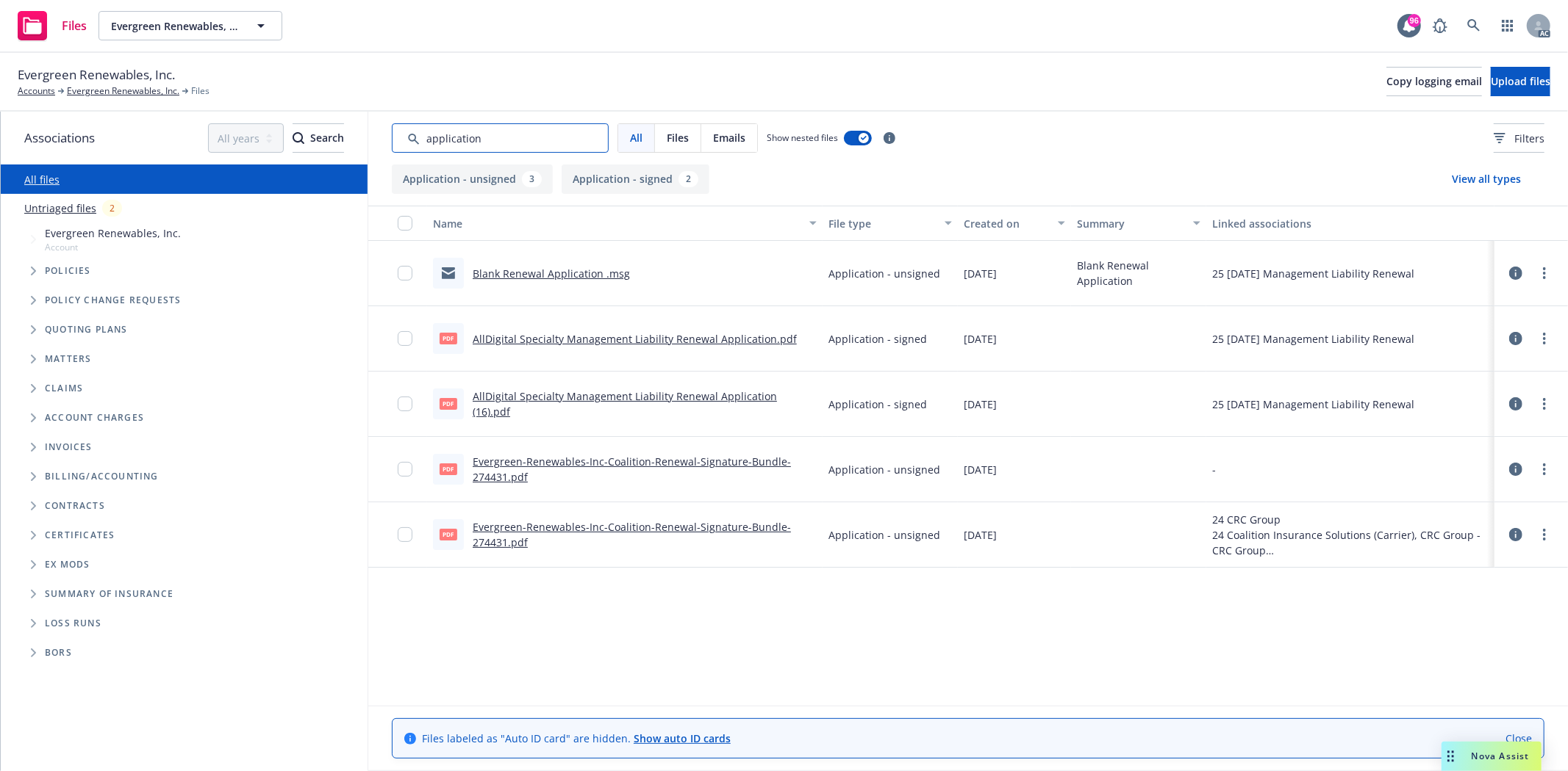
type input "application"
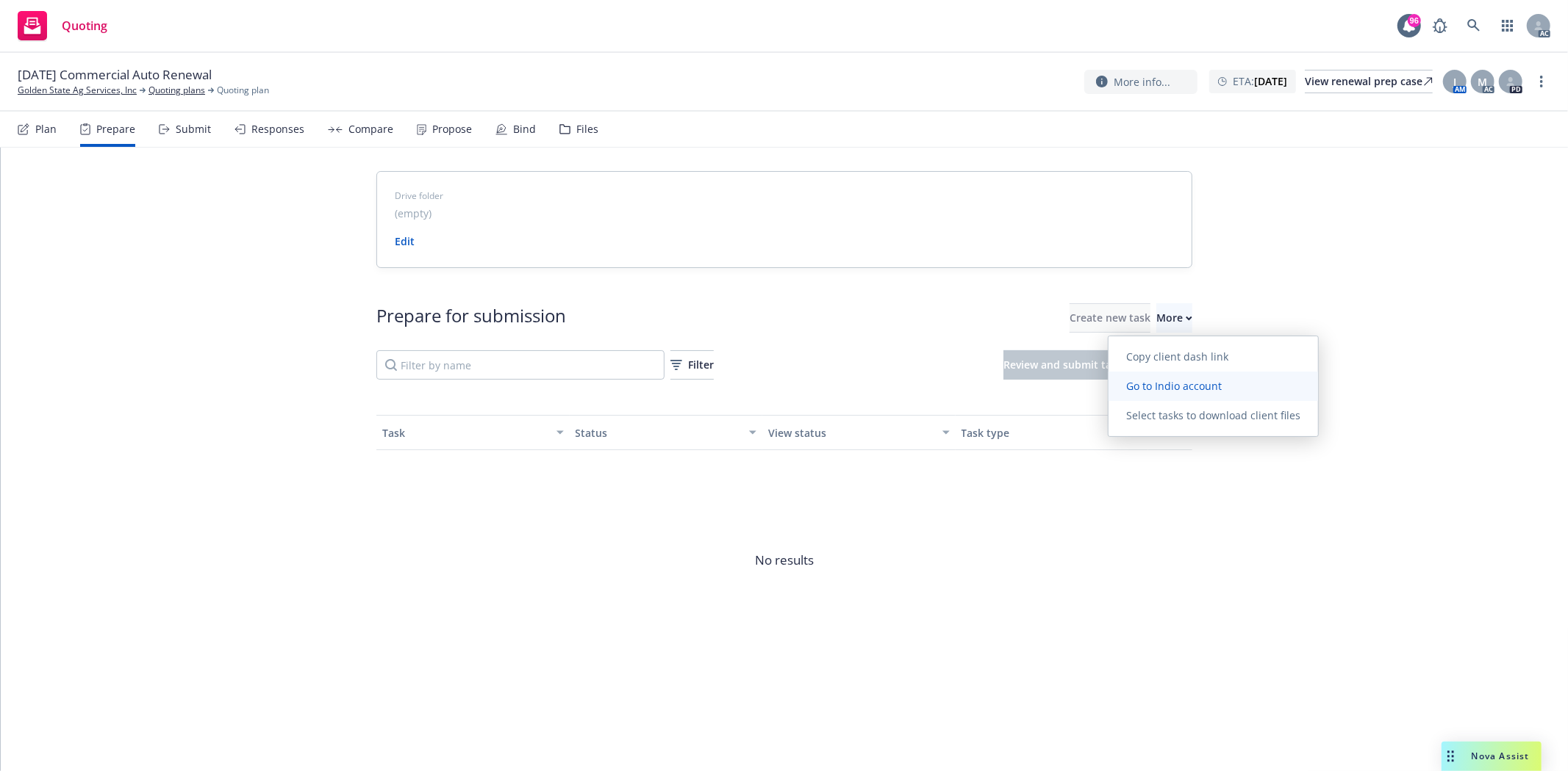
click at [1187, 375] on link "Go to Indio account" at bounding box center [1213, 386] width 209 height 29
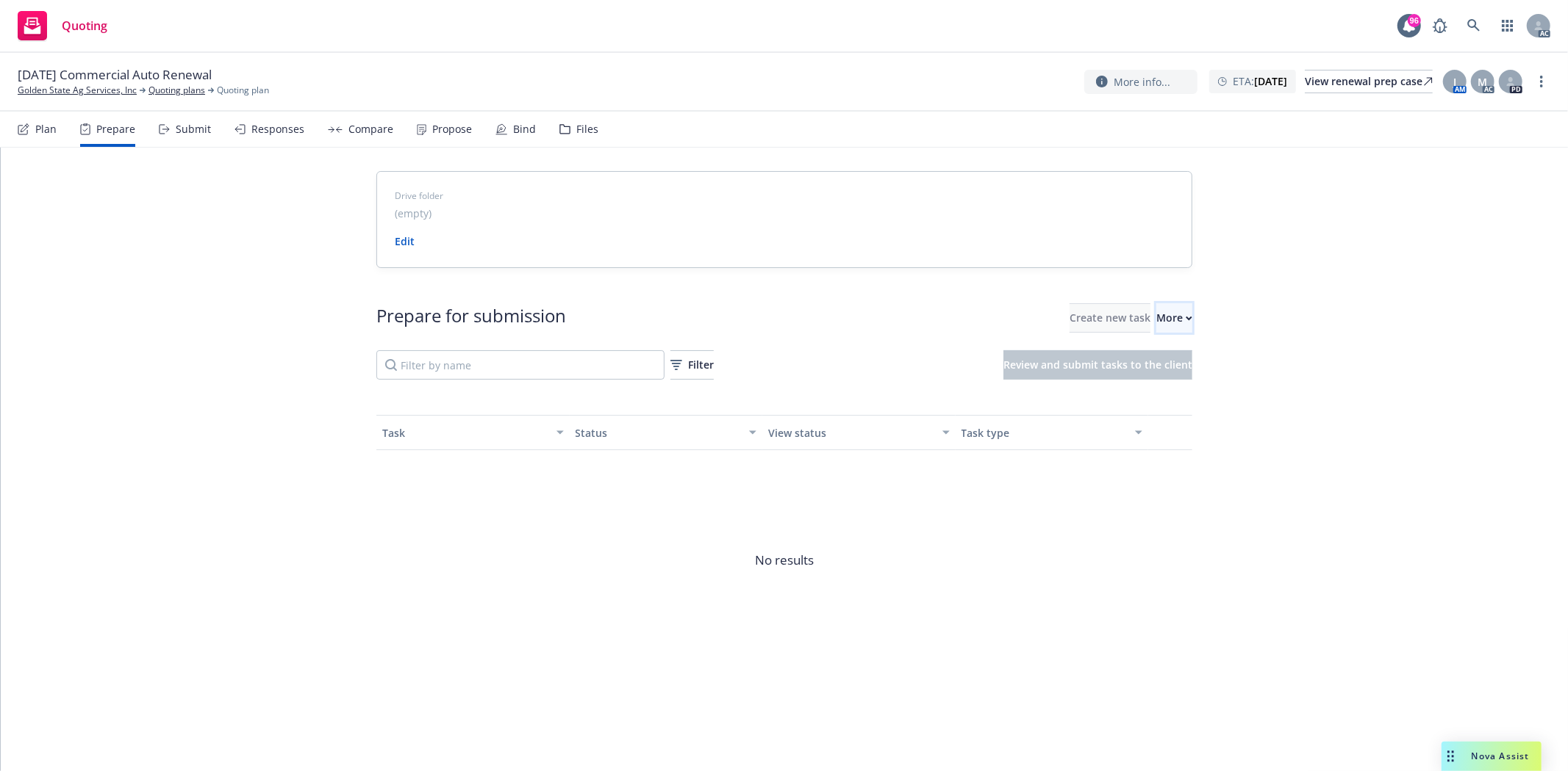
click at [1156, 322] on div "More" at bounding box center [1173, 318] width 36 height 28
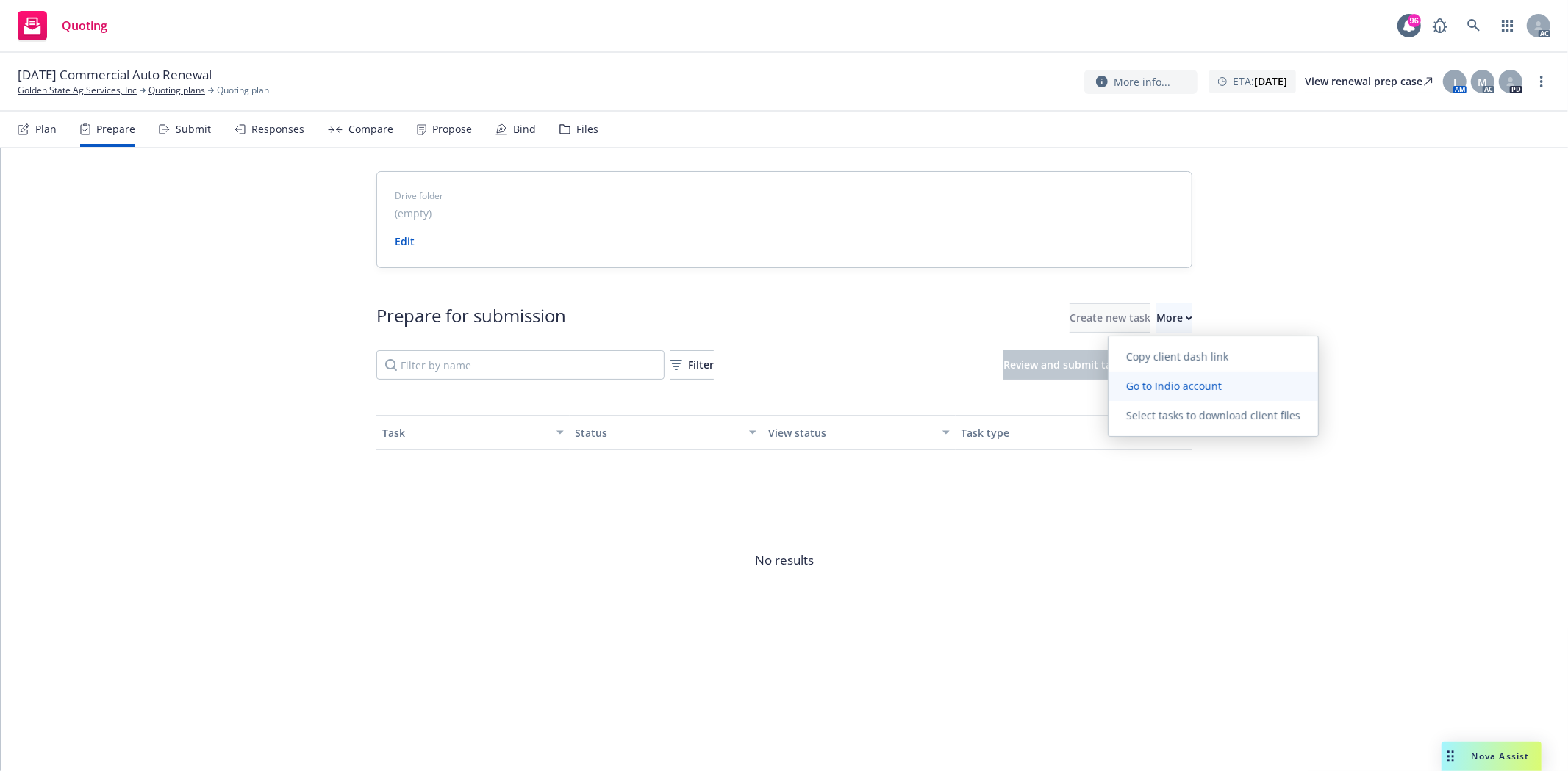
click at [1160, 382] on span "Go to Indio account" at bounding box center [1173, 386] width 131 height 14
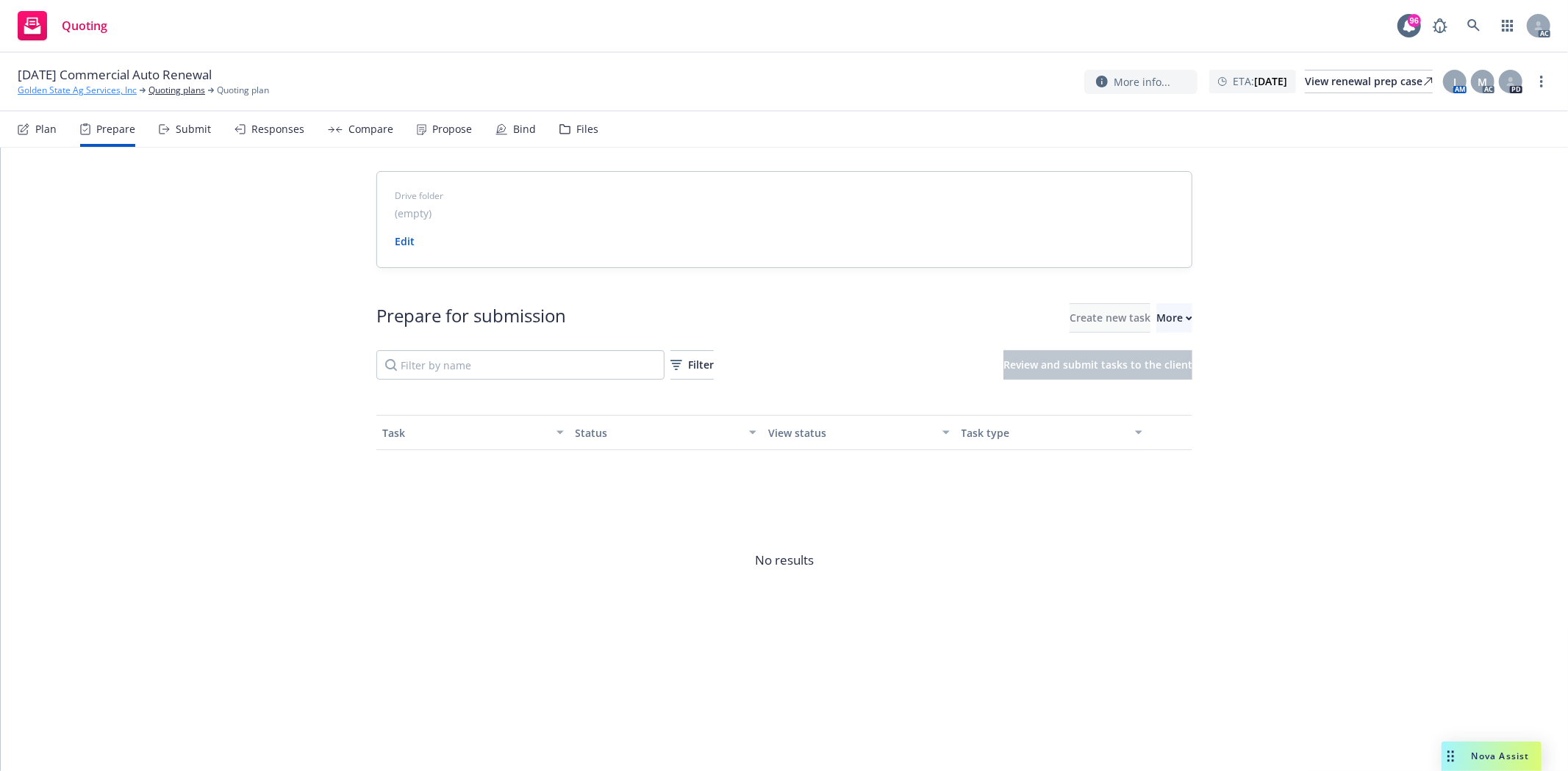
click at [78, 86] on link "Golden State Ag Services, Inc" at bounding box center [77, 90] width 119 height 13
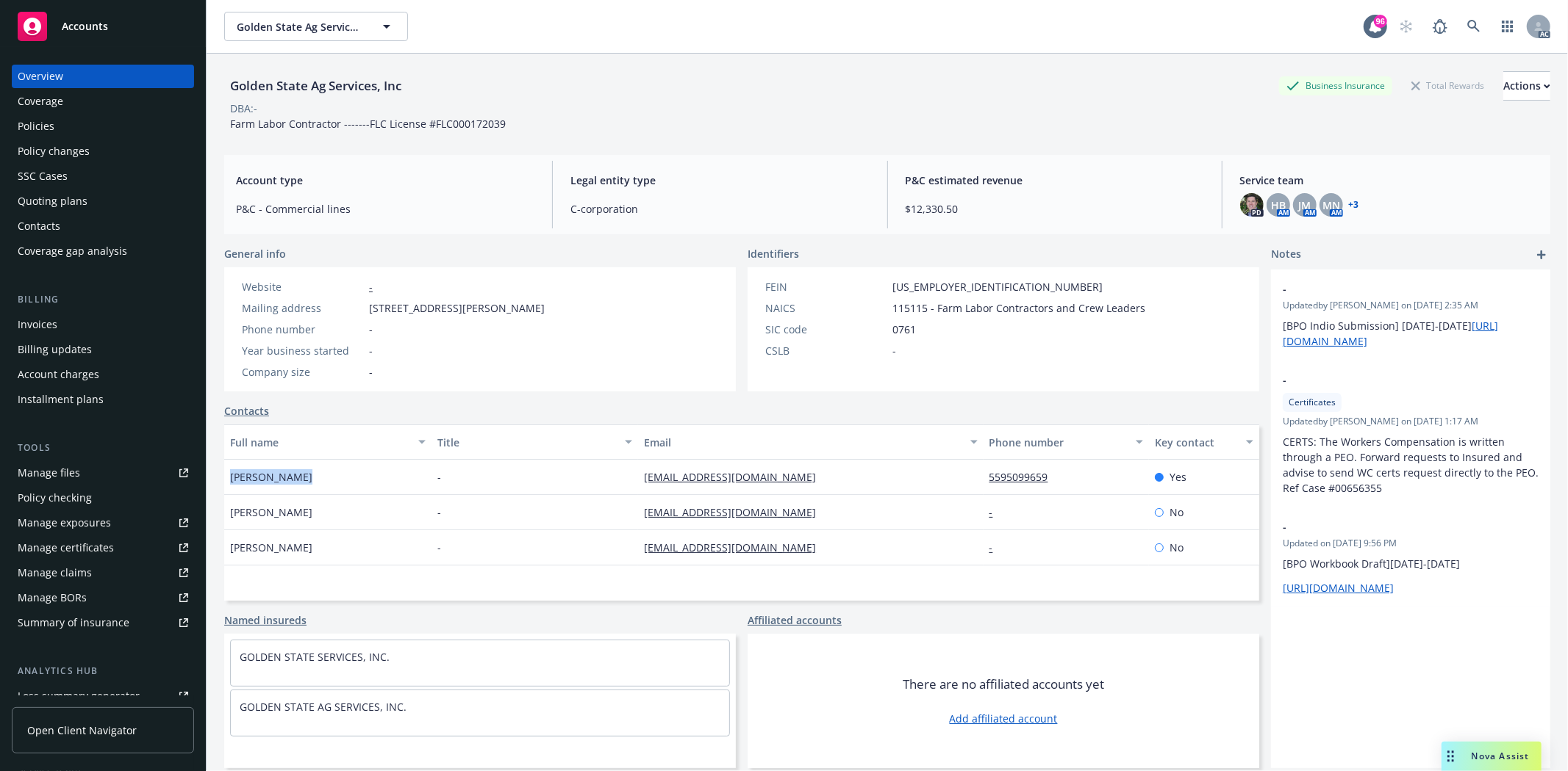
drag, startPoint x: 239, startPoint y: 480, endPoint x: 314, endPoint y: 481, distance: 75.0
click at [314, 481] on div "Golden State Ag Services, Inc Business Insurance Total Rewards Actions DBA: - F…" at bounding box center [887, 438] width 1361 height 771
copy span "[PERSON_NAME]"
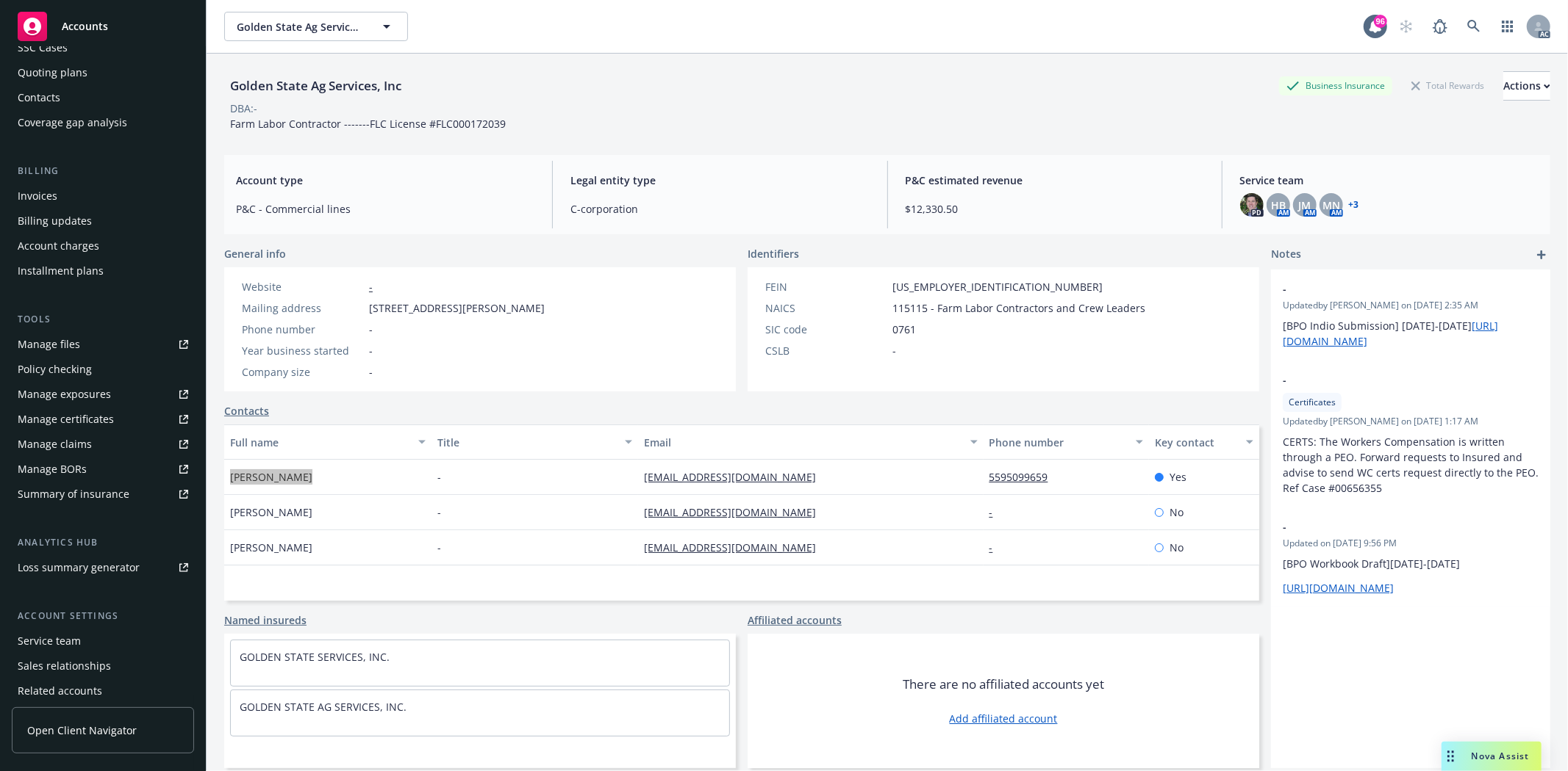
scroll to position [186, 0]
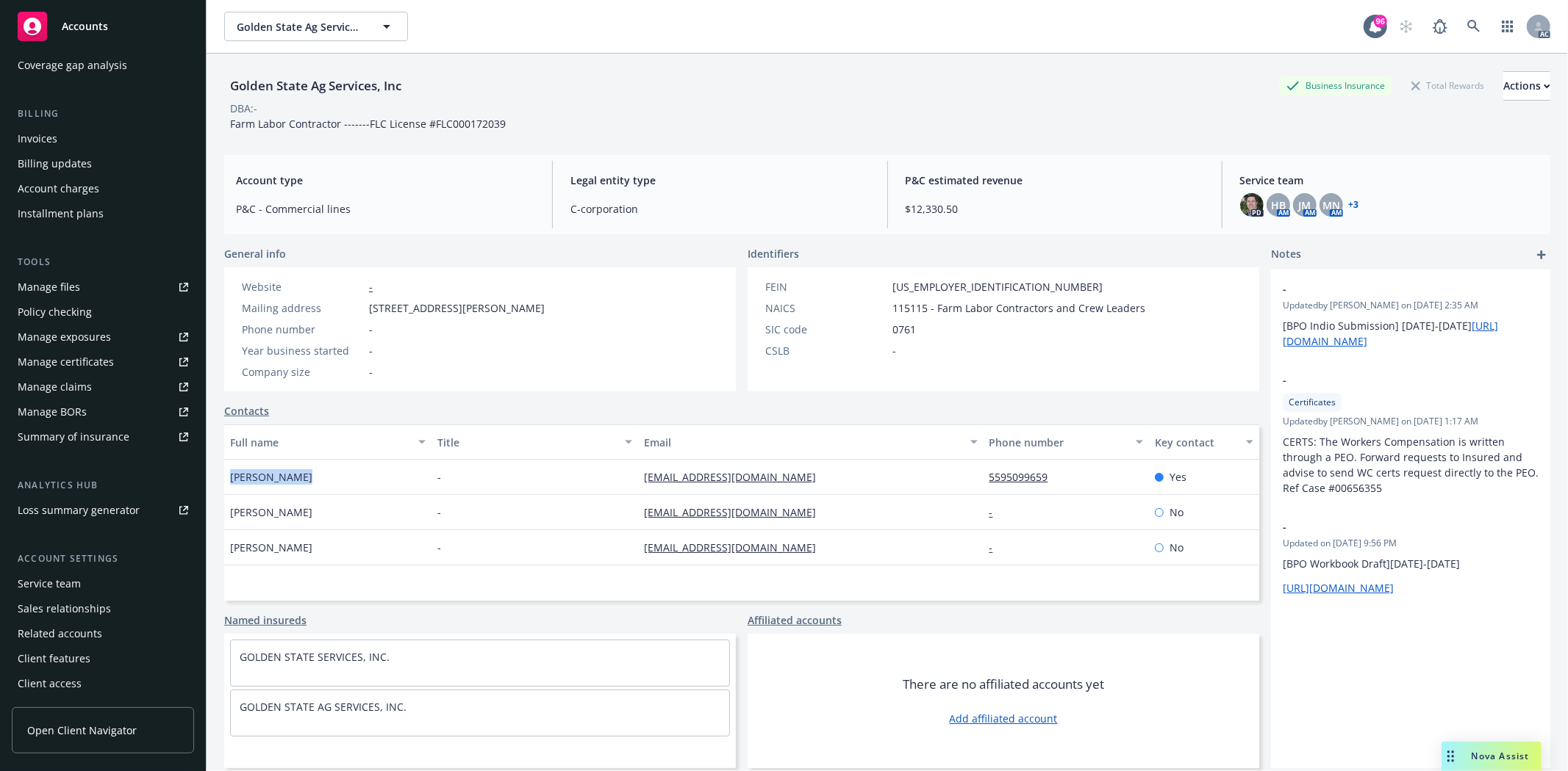
click at [88, 573] on div "Service team" at bounding box center [103, 584] width 170 height 23
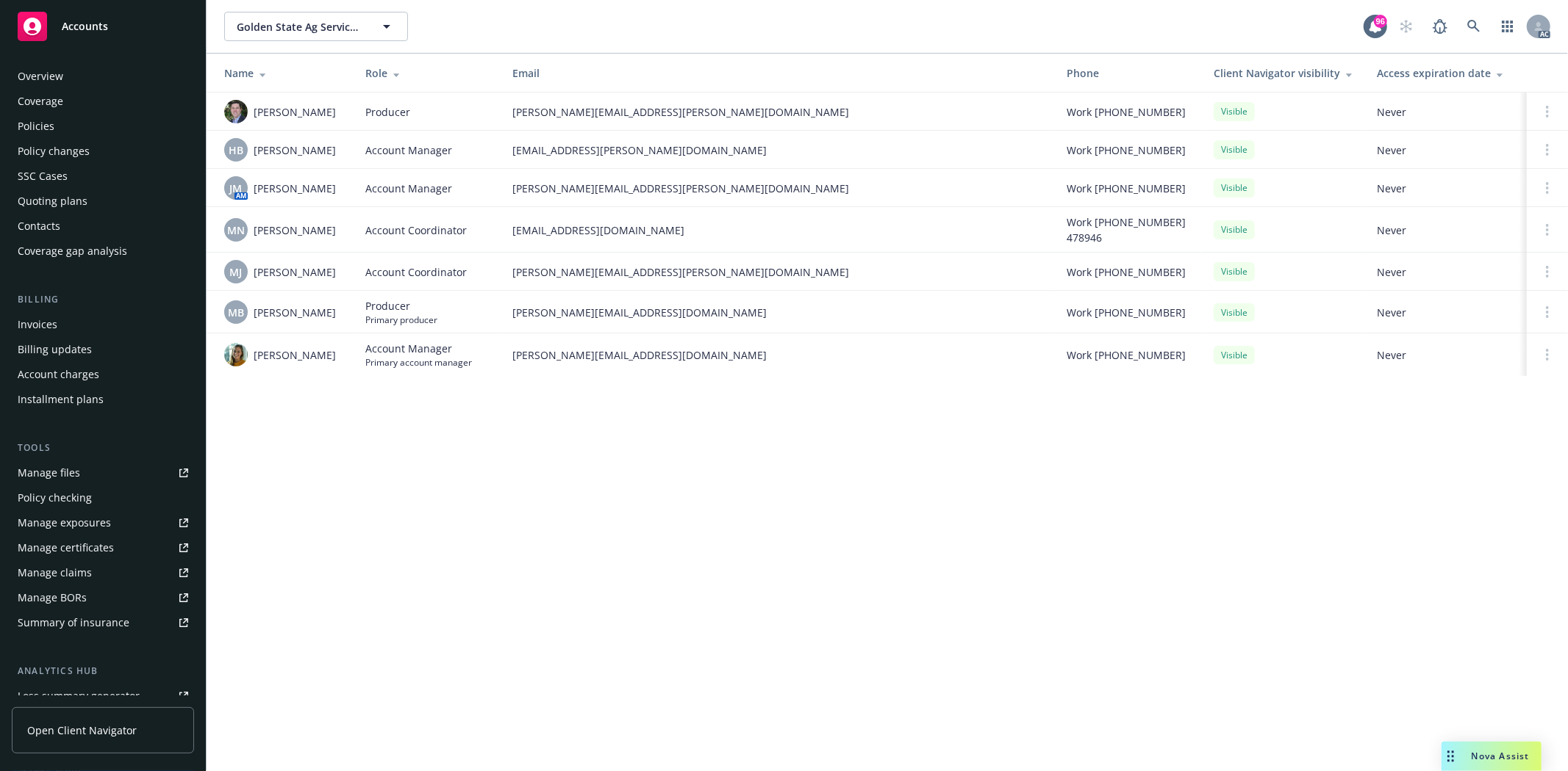
click at [63, 68] on div "Overview" at bounding box center [103, 77] width 170 height 23
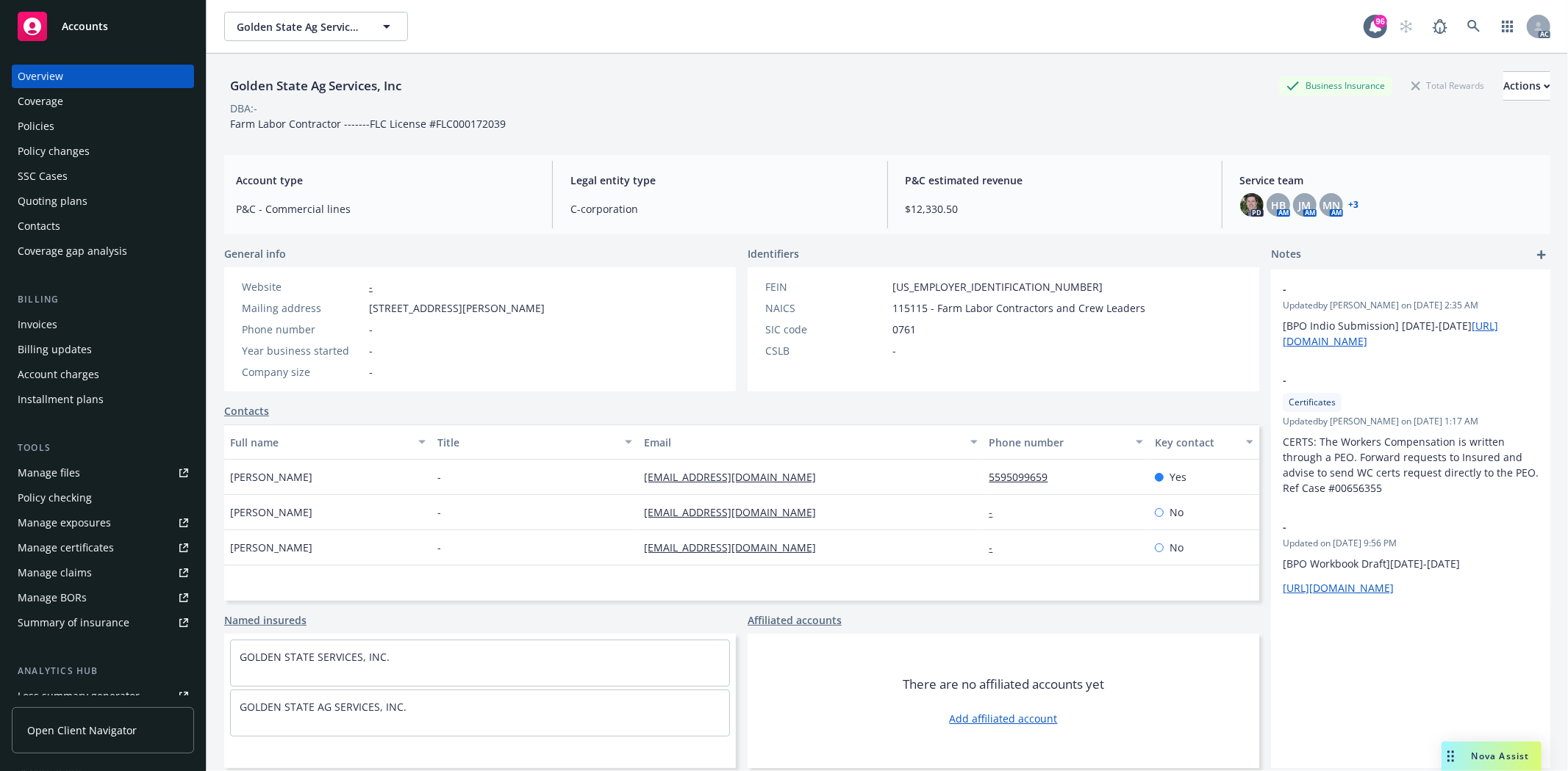
click at [56, 135] on div "Policies" at bounding box center [103, 127] width 170 height 23
click at [53, 128] on div "Policies" at bounding box center [36, 127] width 37 height 23
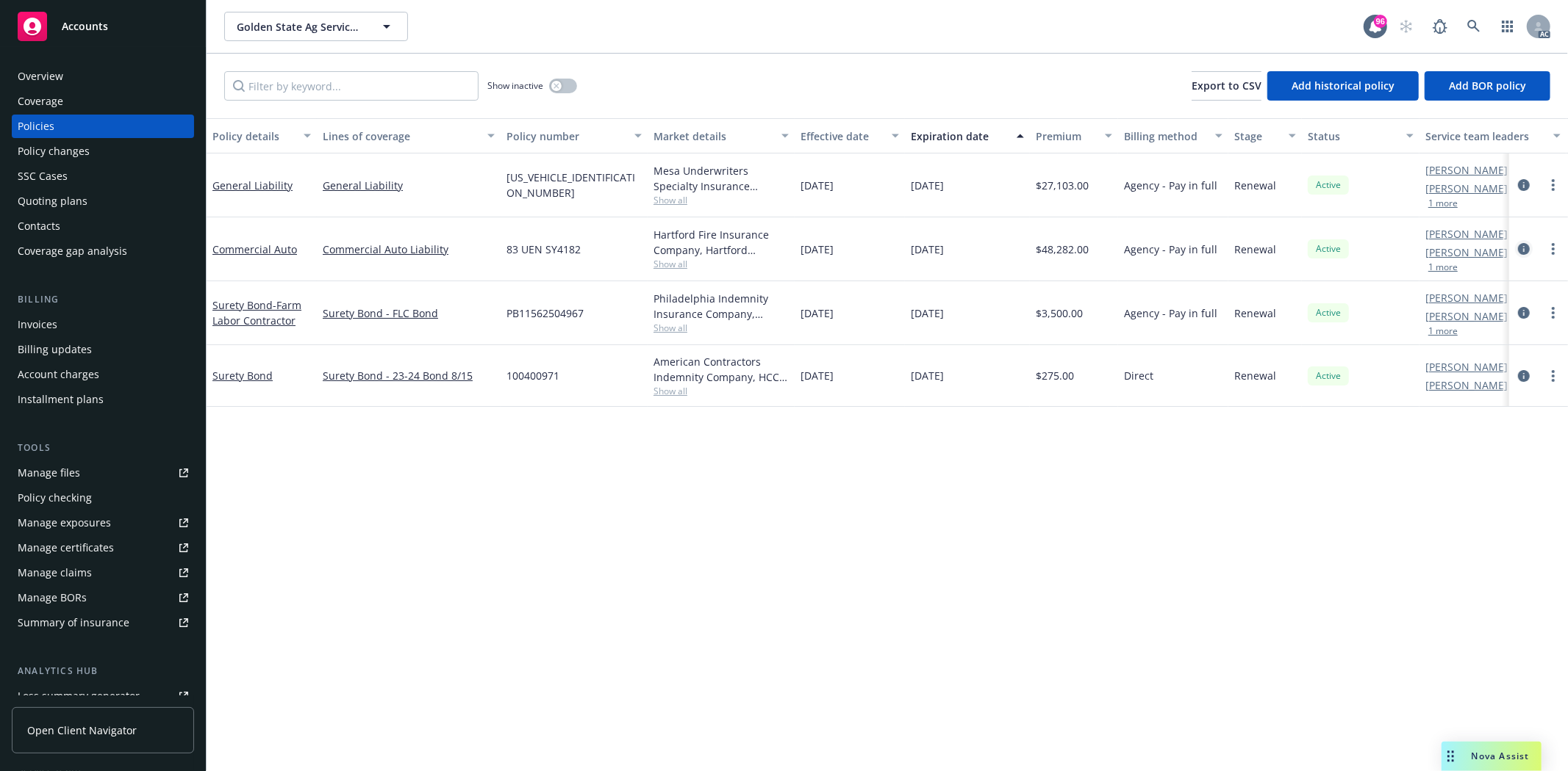
click at [1522, 247] on icon "circleInformation" at bounding box center [1524, 249] width 12 height 12
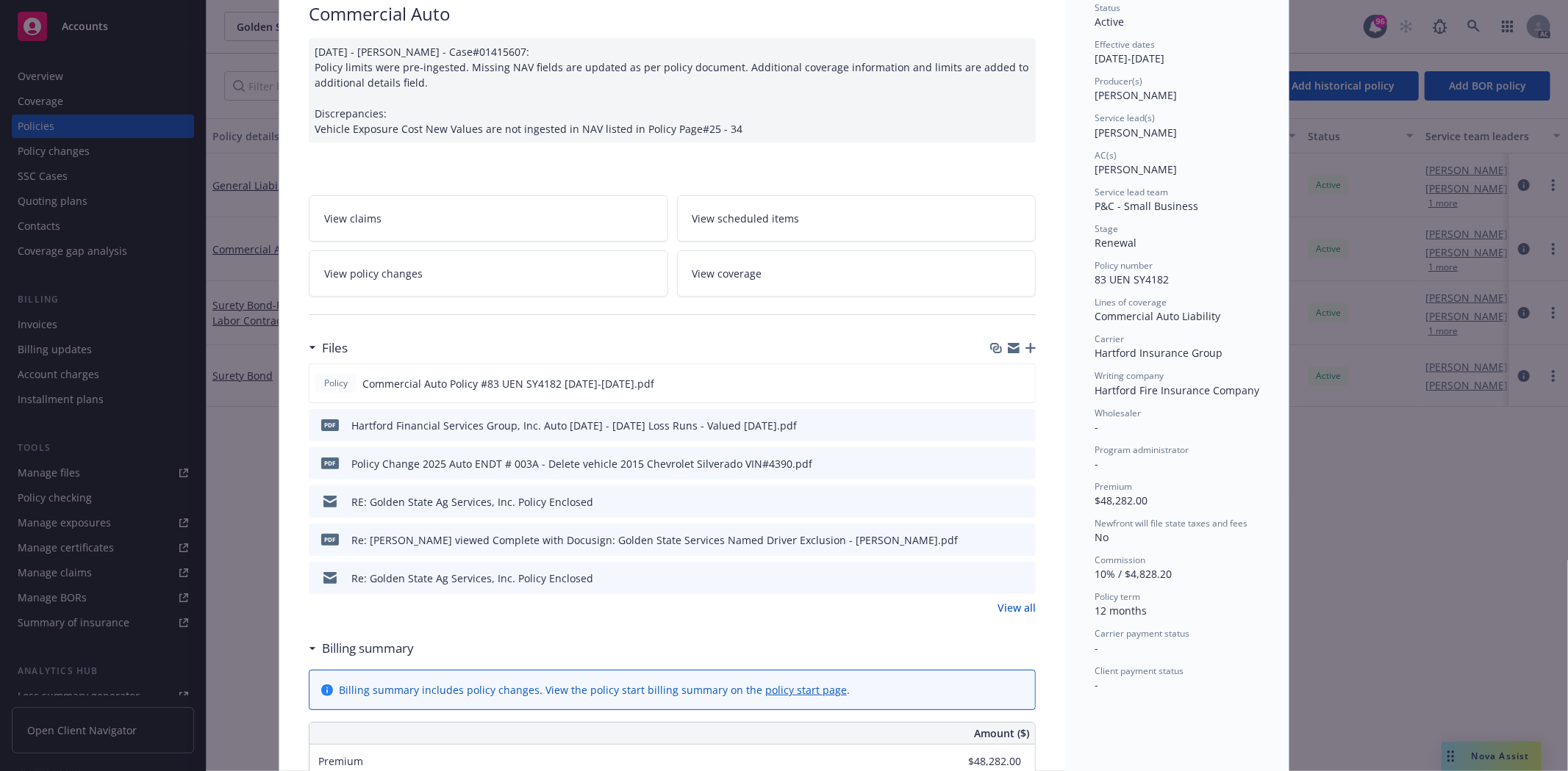
scroll to position [326, 0]
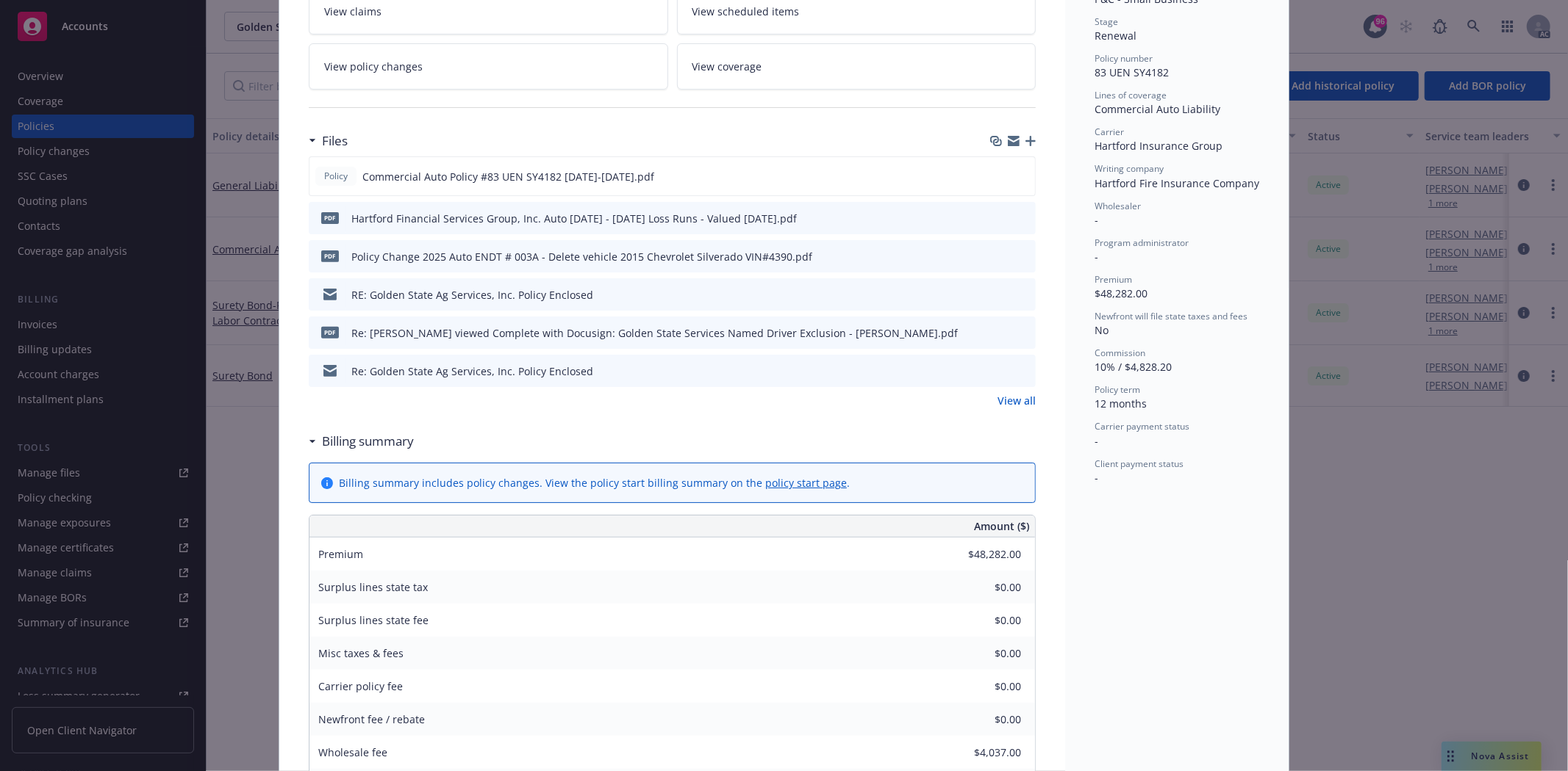
click at [1011, 401] on link "View all" at bounding box center [1017, 401] width 38 height 16
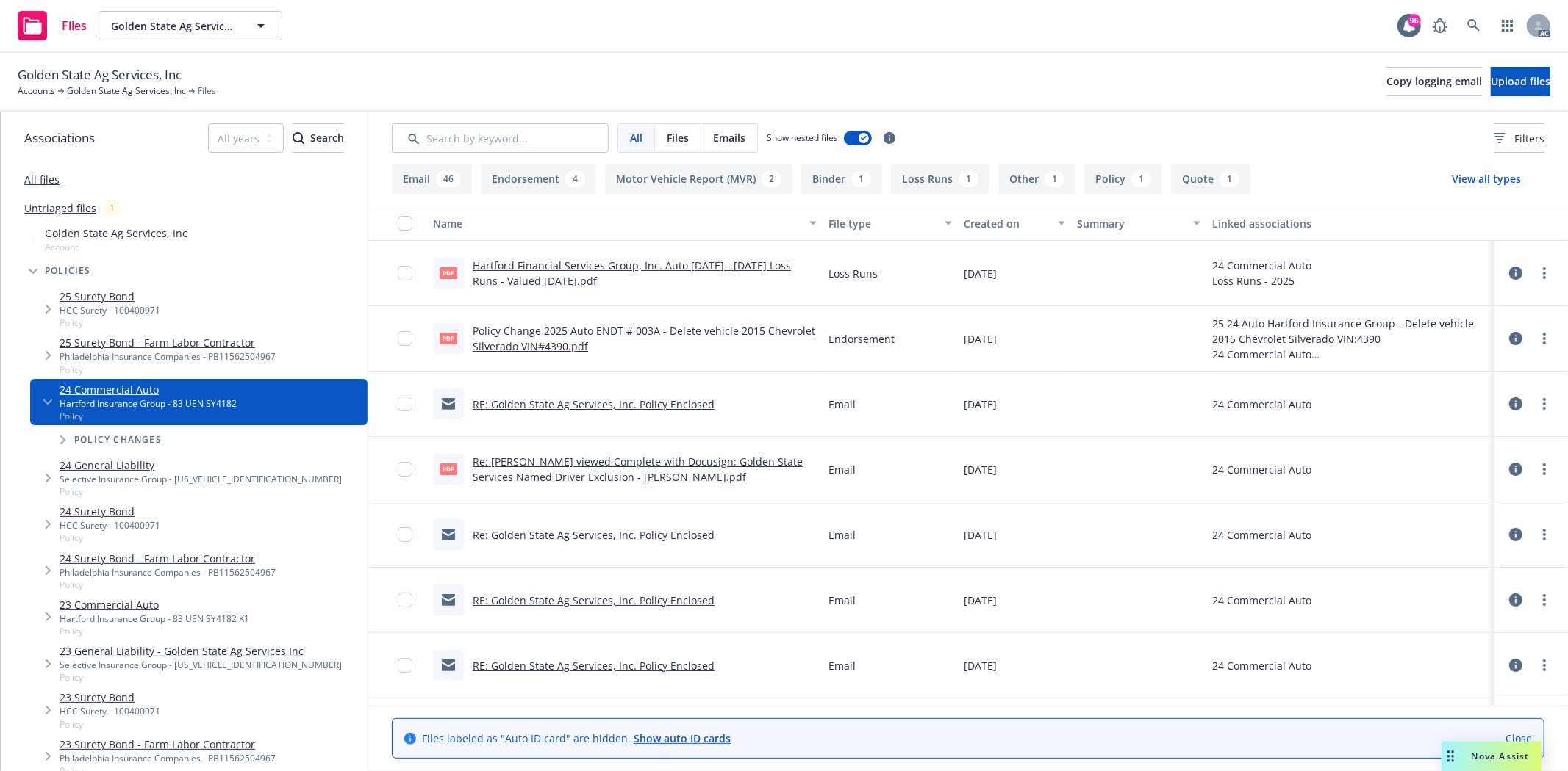
click at [691, 327] on link "Policy Change 2025 Auto ENDT # 003A - Delete vehicle 2015 Chevrolet Silverado V…" at bounding box center [644, 338] width 343 height 29
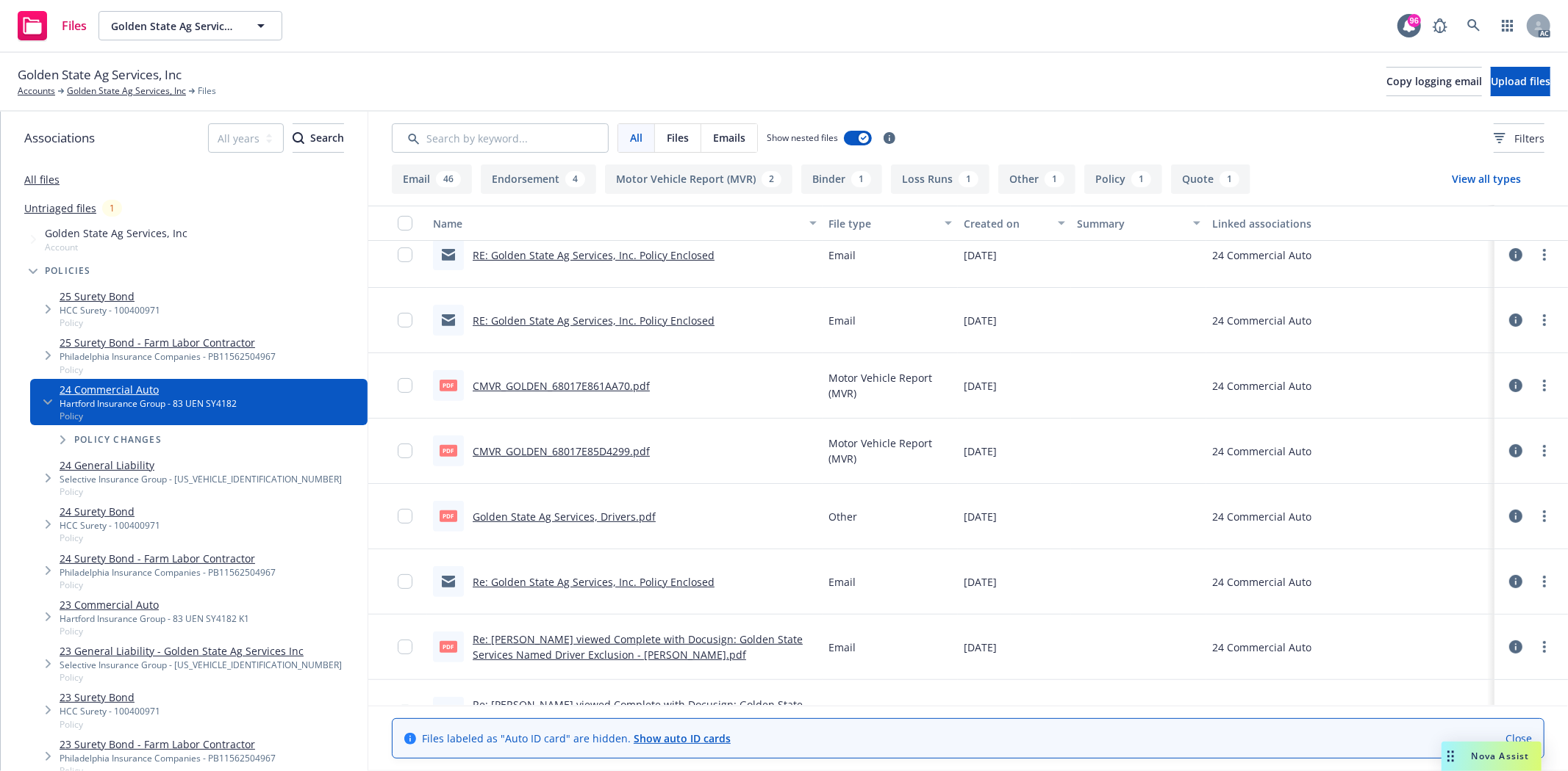
scroll to position [408, 0]
click at [600, 387] on link "CMVR_GOLDEN_68017E861AA70.pdf" at bounding box center [561, 385] width 177 height 14
click at [619, 449] on link "CMVR_GOLDEN_68017E85D4299.pdf" at bounding box center [561, 450] width 177 height 14
click at [535, 515] on link "Golden State Ag Services, Drivers.pdf" at bounding box center [564, 516] width 183 height 14
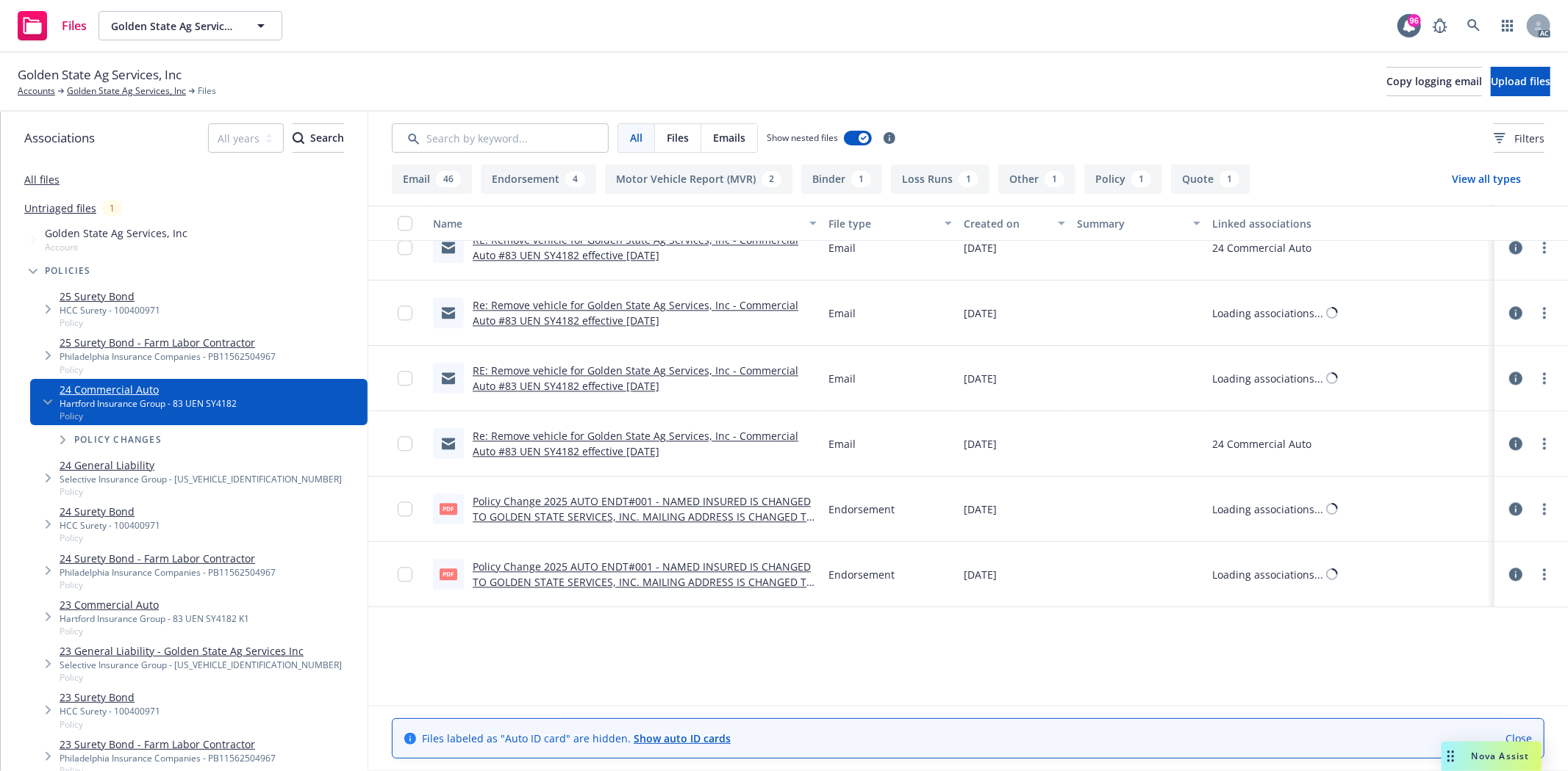
scroll to position [2693, 0]
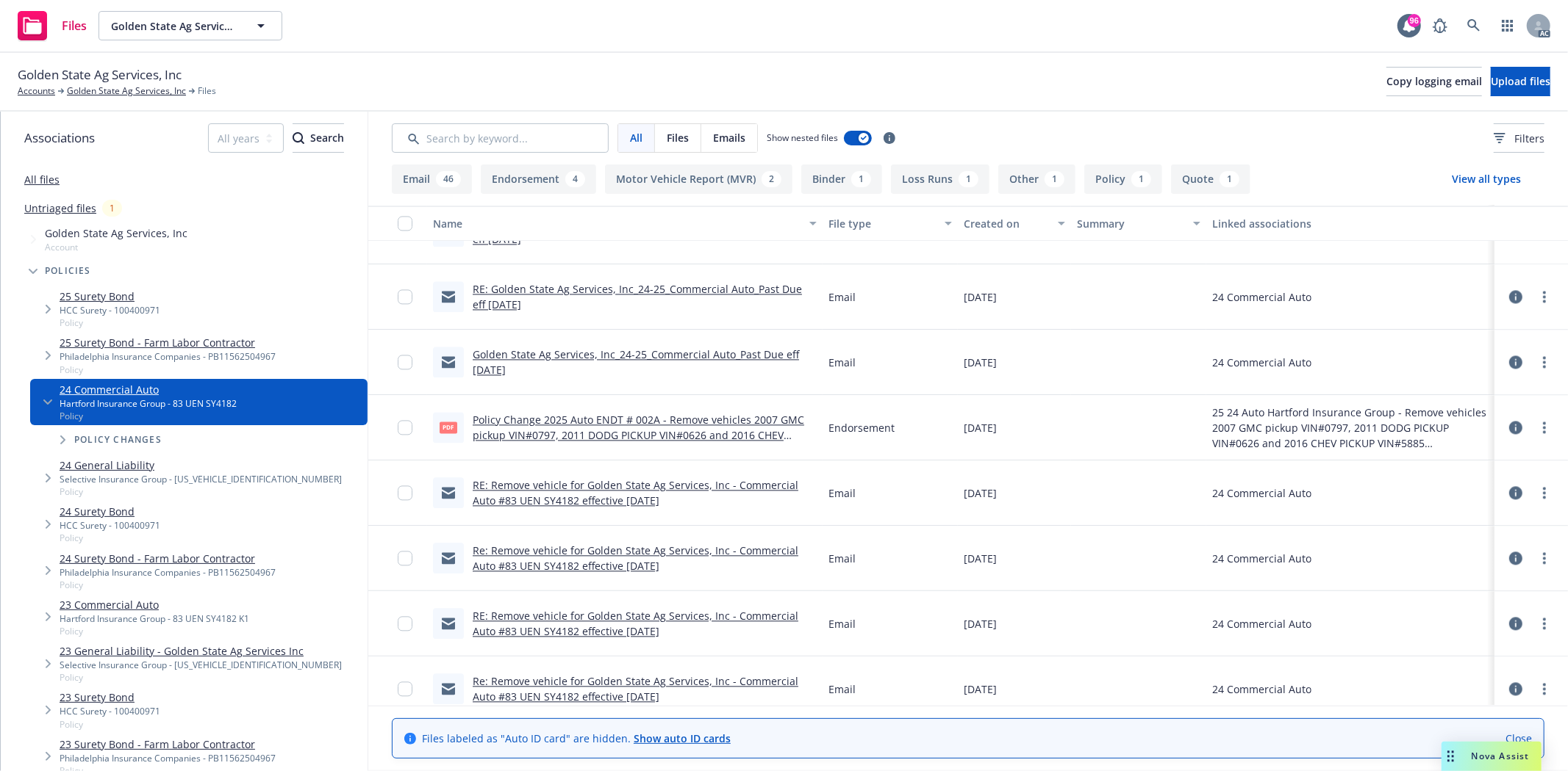
click at [654, 421] on link "Policy Change 2025 Auto ENDT # 002A - Remove vehicles 2007 GMC pickup VIN#0797,…" at bounding box center [639, 435] width 332 height 45
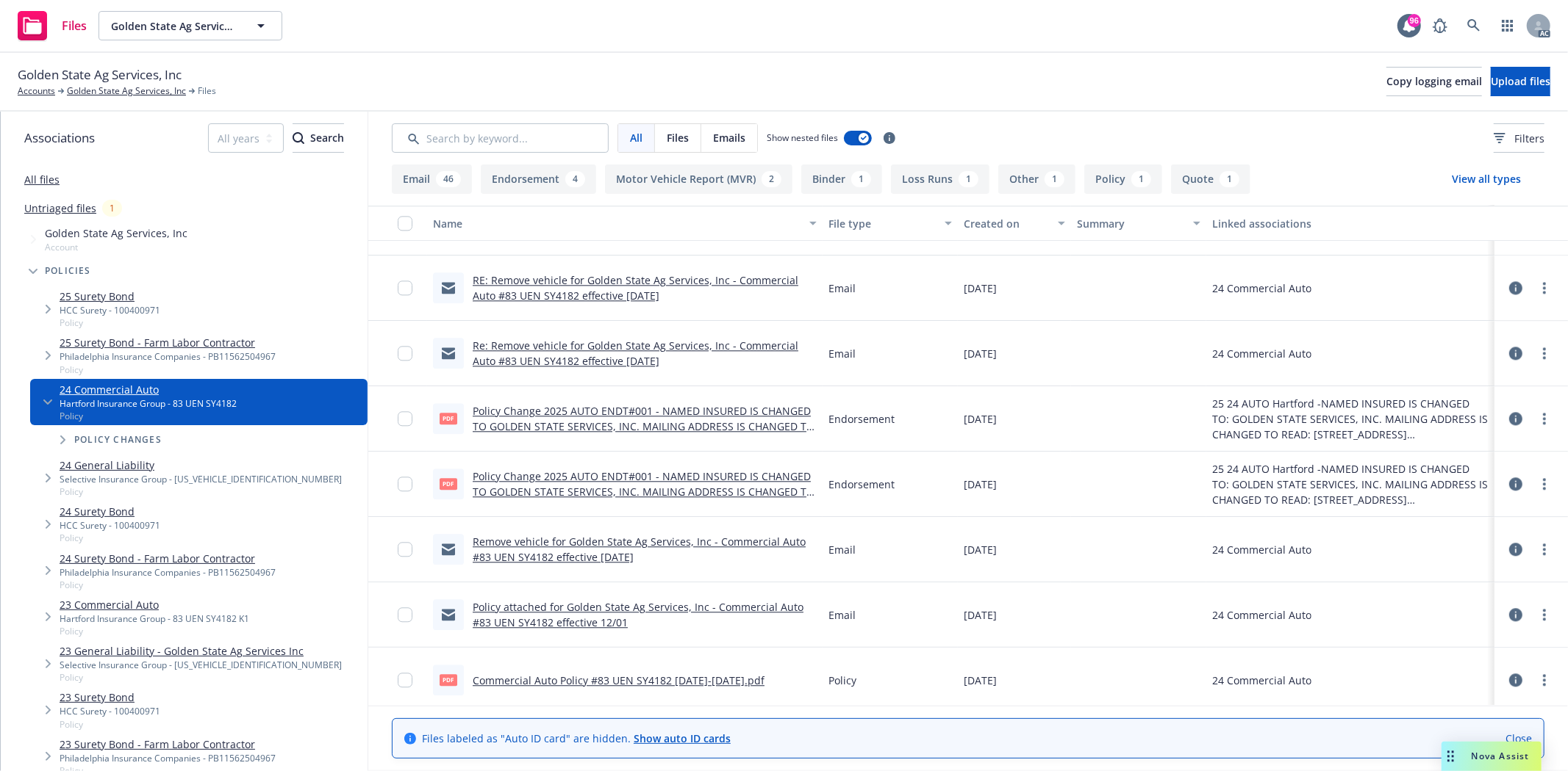
scroll to position [3102, 0]
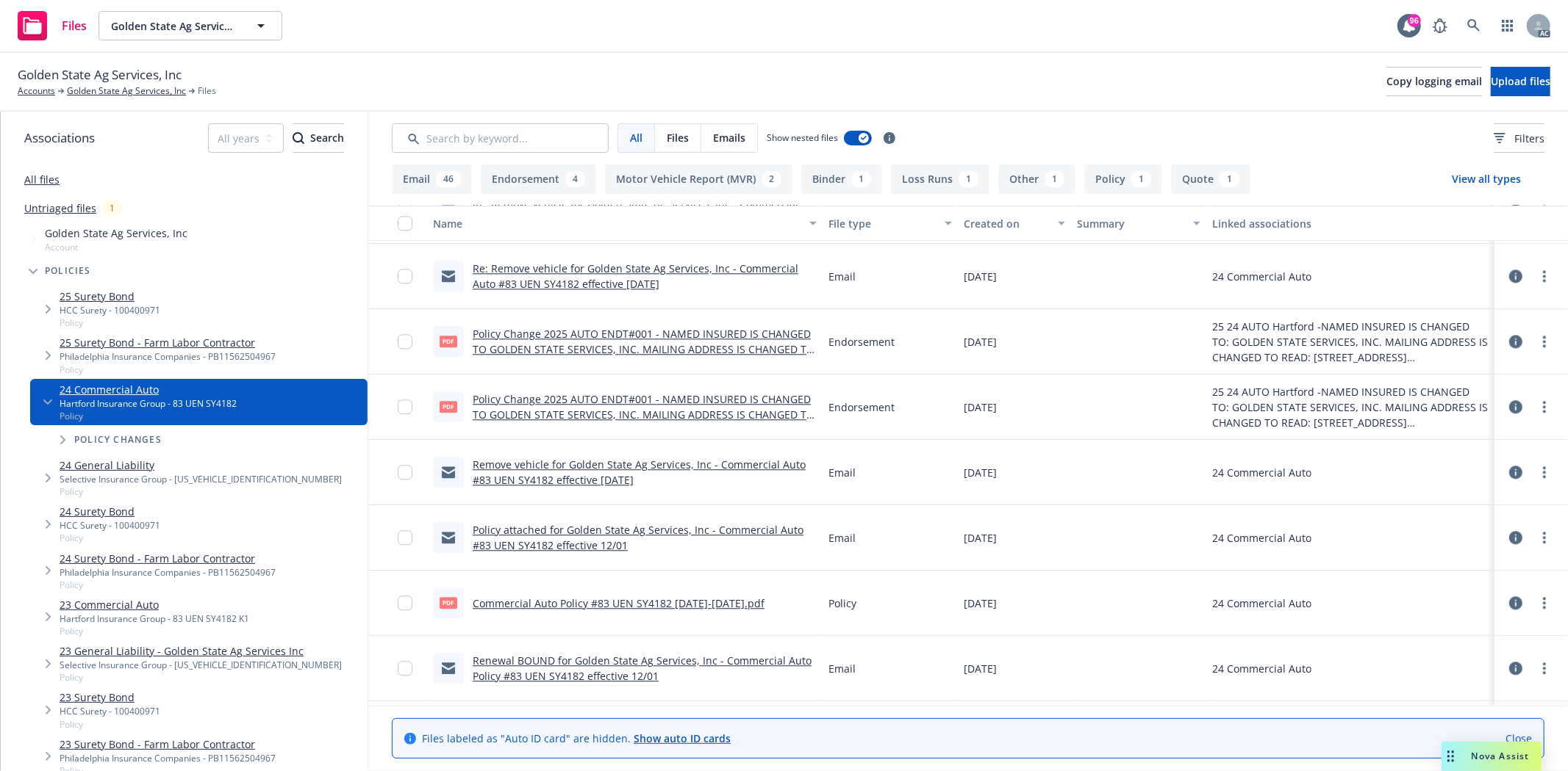
click at [731, 338] on link "Policy Change 2025 AUTO ENDT#001 - NAMED INSURED IS CHANGED TO GOLDEN STATE SER…" at bounding box center [644, 349] width 342 height 45
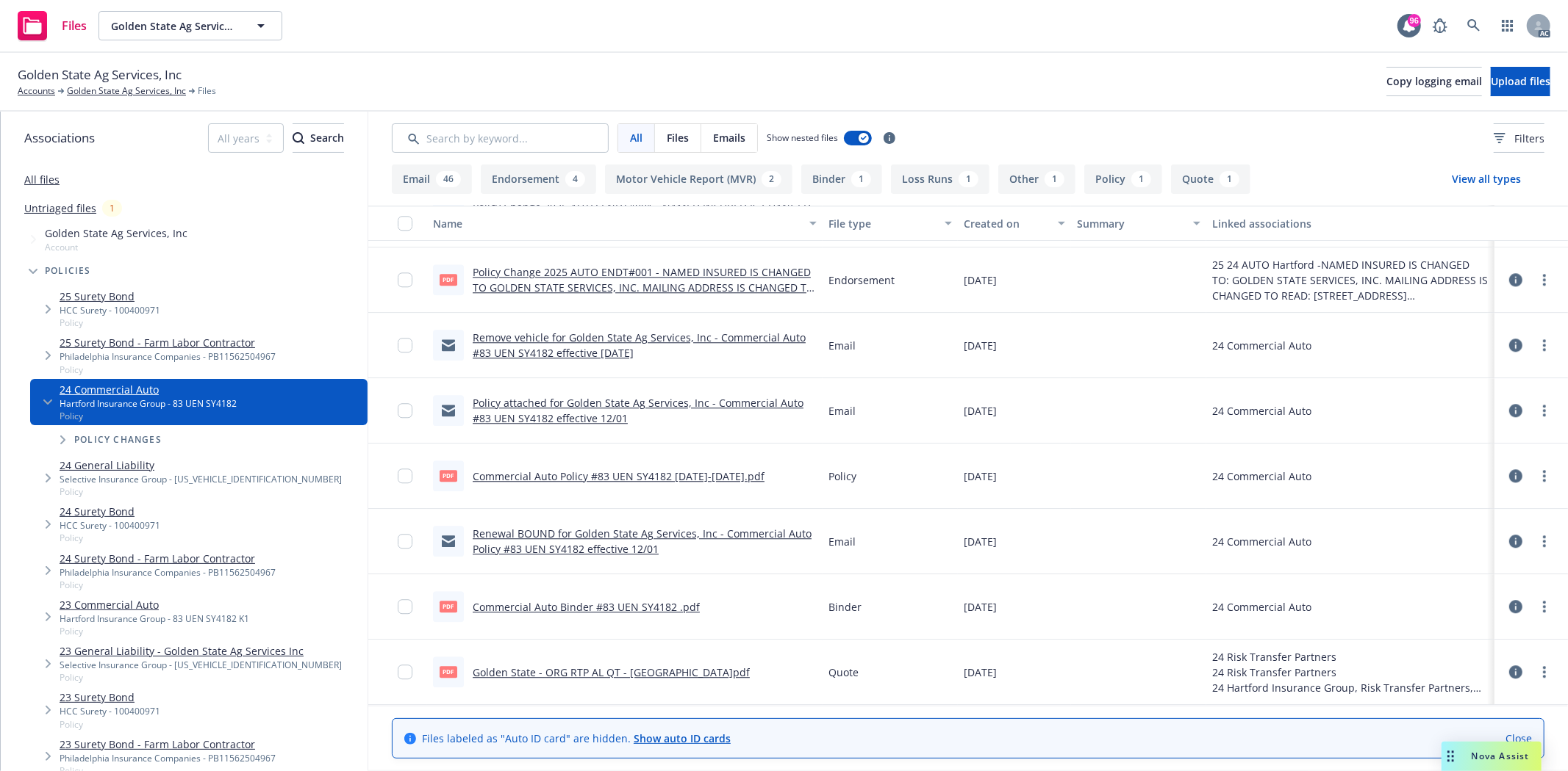
click at [660, 473] on link "Commercial Auto Policy #83 UEN SY4182 2024-2025.pdf" at bounding box center [619, 476] width 292 height 14
click at [93, 85] on link "Golden State Ag Services, Inc" at bounding box center [126, 91] width 119 height 13
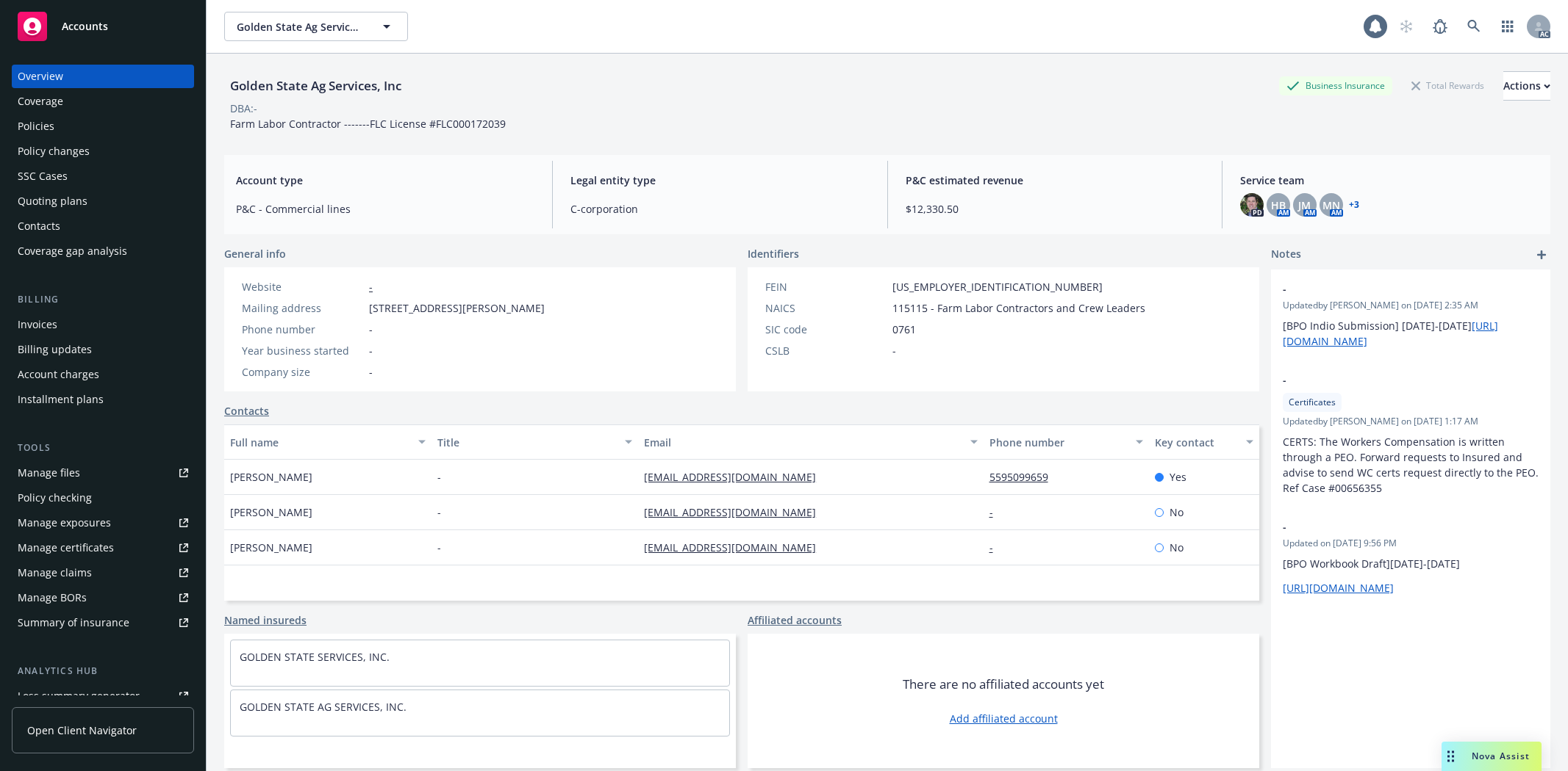
click at [61, 517] on div "Manage exposures" at bounding box center [64, 523] width 93 height 23
click at [78, 472] on div "Manage files" at bounding box center [48, 473] width 63 height 23
click at [78, 128] on div "Policies" at bounding box center [103, 127] width 170 height 23
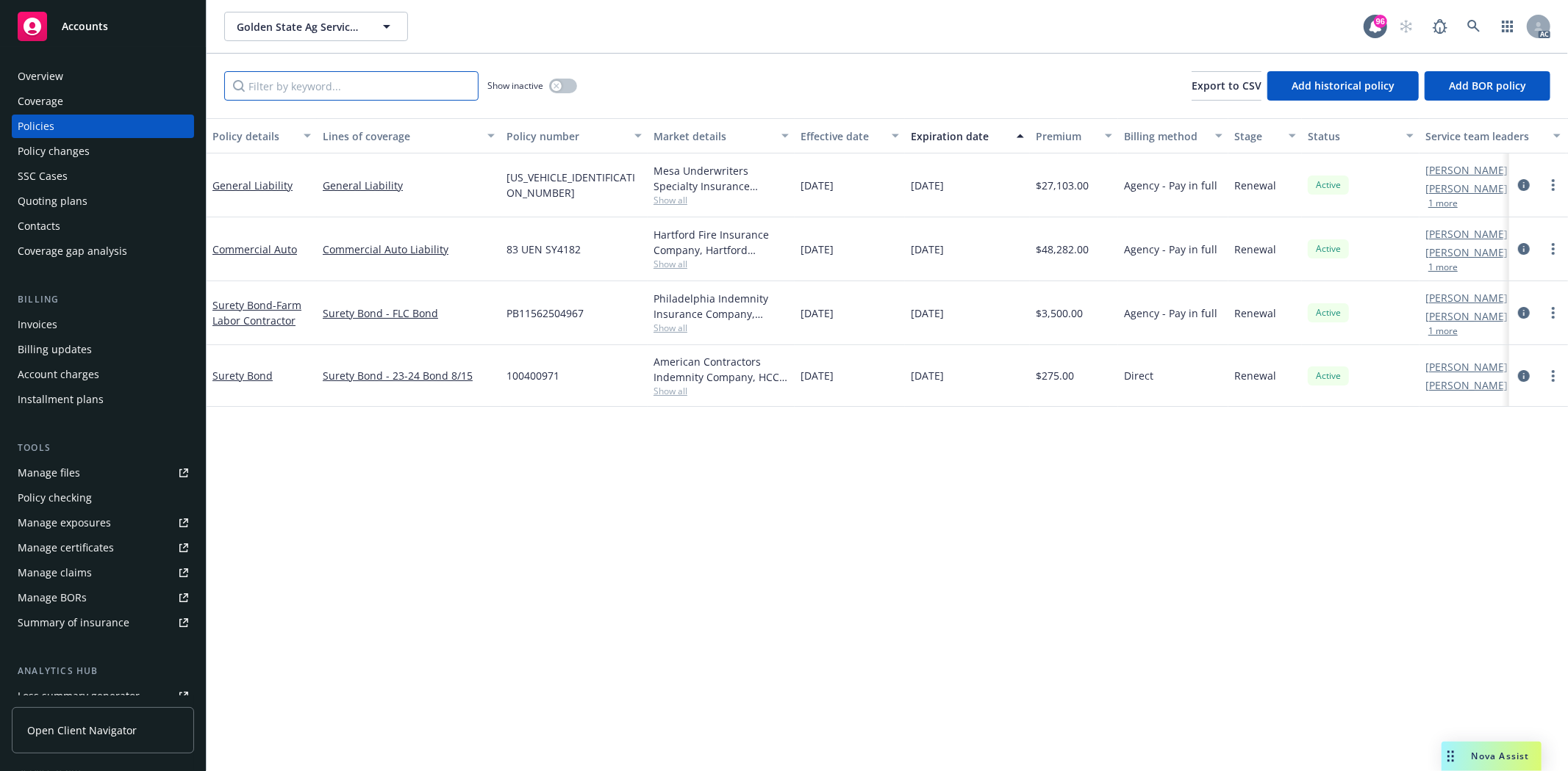
click at [400, 89] on input "Filter by keyword..." at bounding box center [351, 85] width 254 height 29
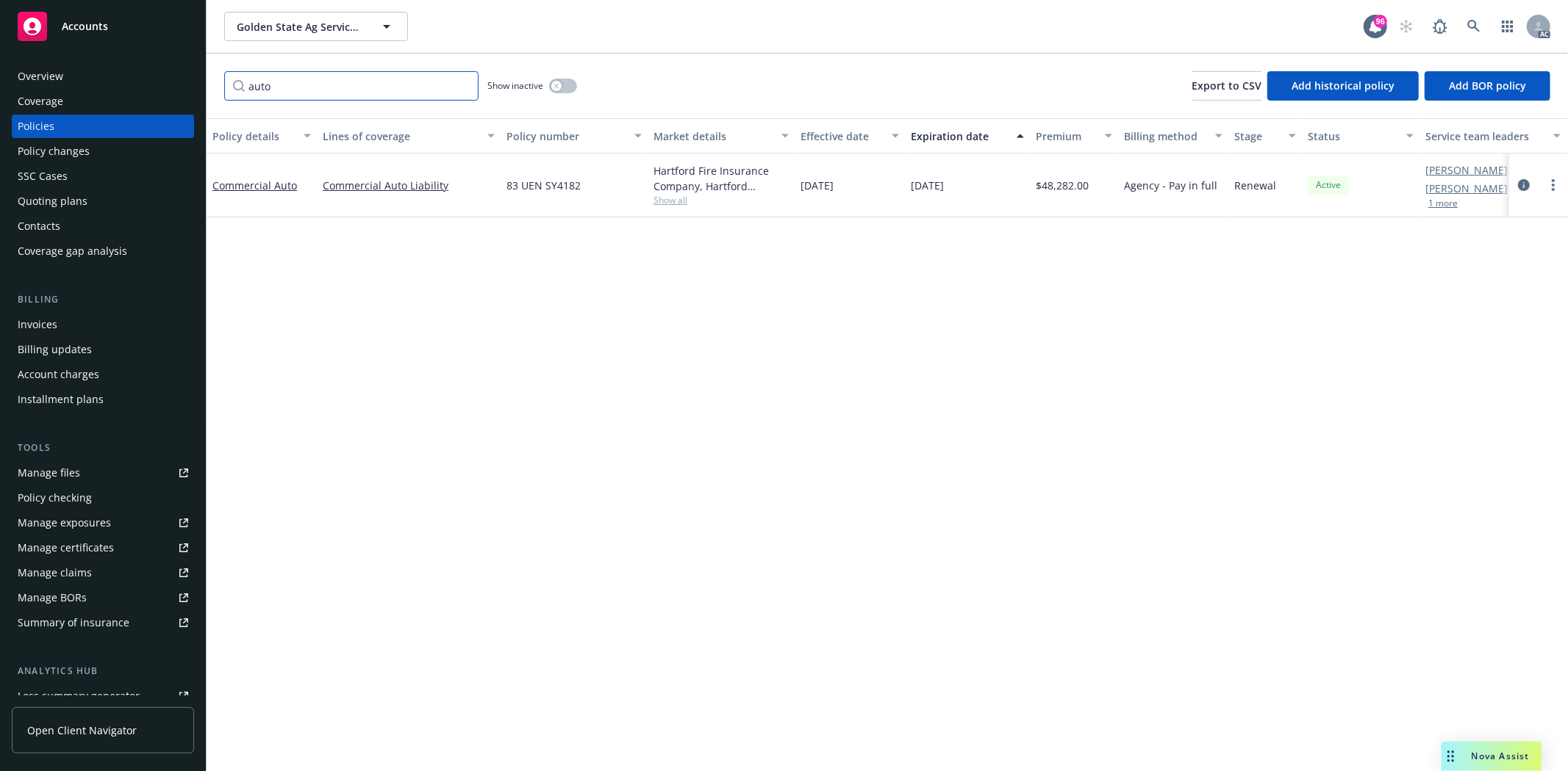
type input "auto"
click at [564, 83] on button "button" at bounding box center [562, 86] width 28 height 15
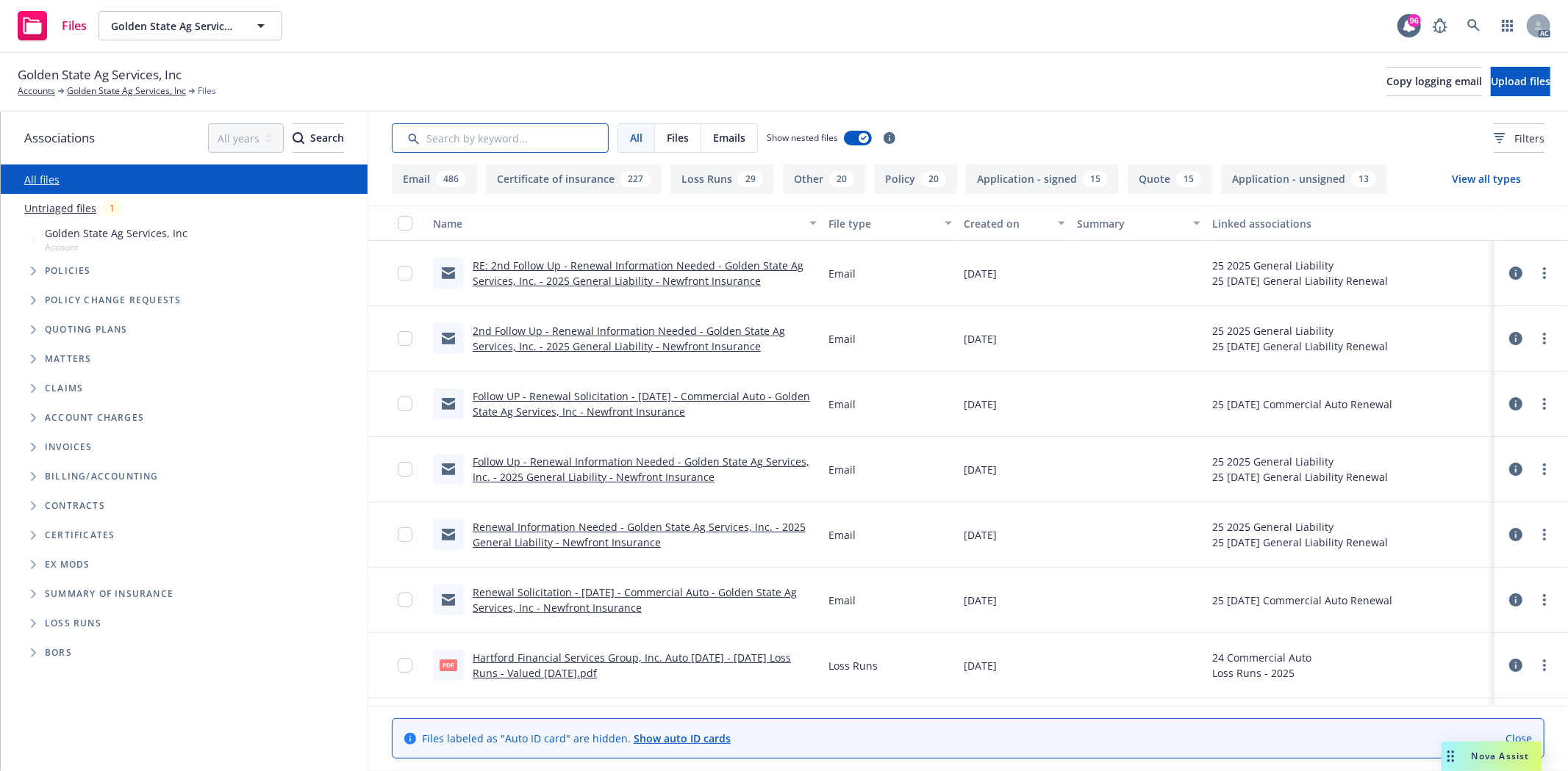
click at [474, 133] on input "Search by keyword..." at bounding box center [500, 138] width 217 height 29
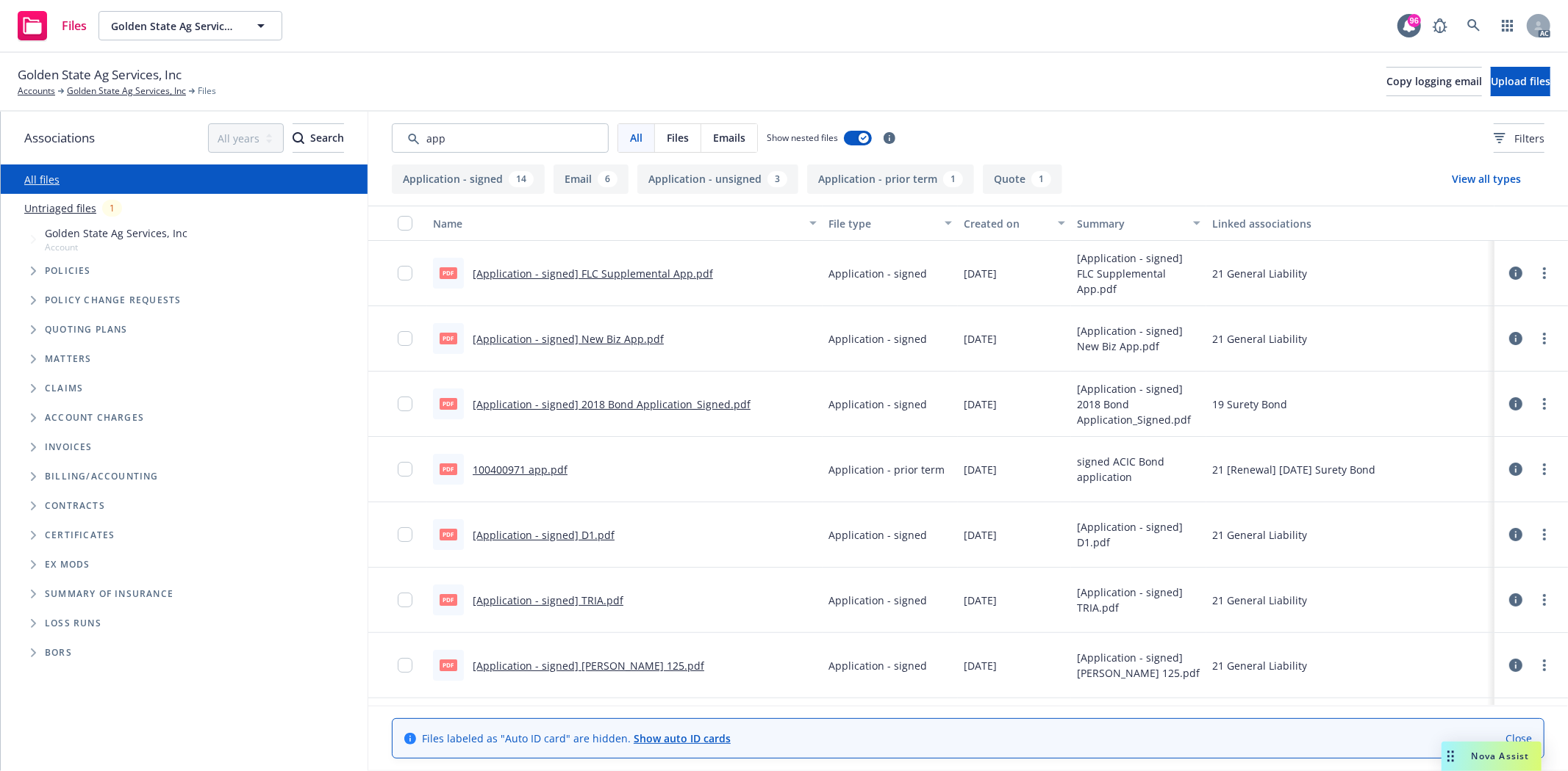
click at [989, 228] on div "Created on" at bounding box center [1007, 223] width 85 height 16
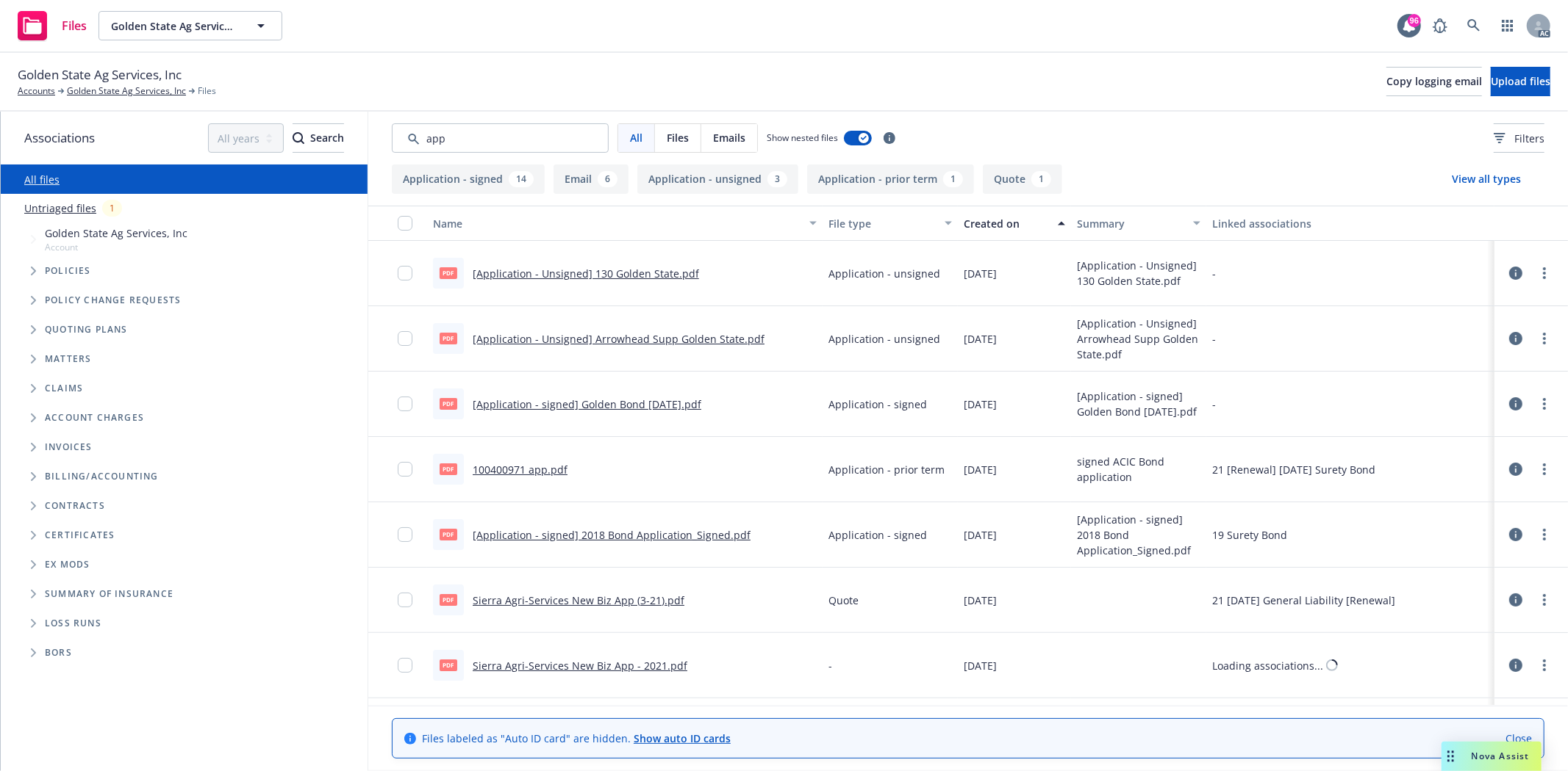
click at [989, 228] on div "Created on" at bounding box center [1007, 223] width 85 height 16
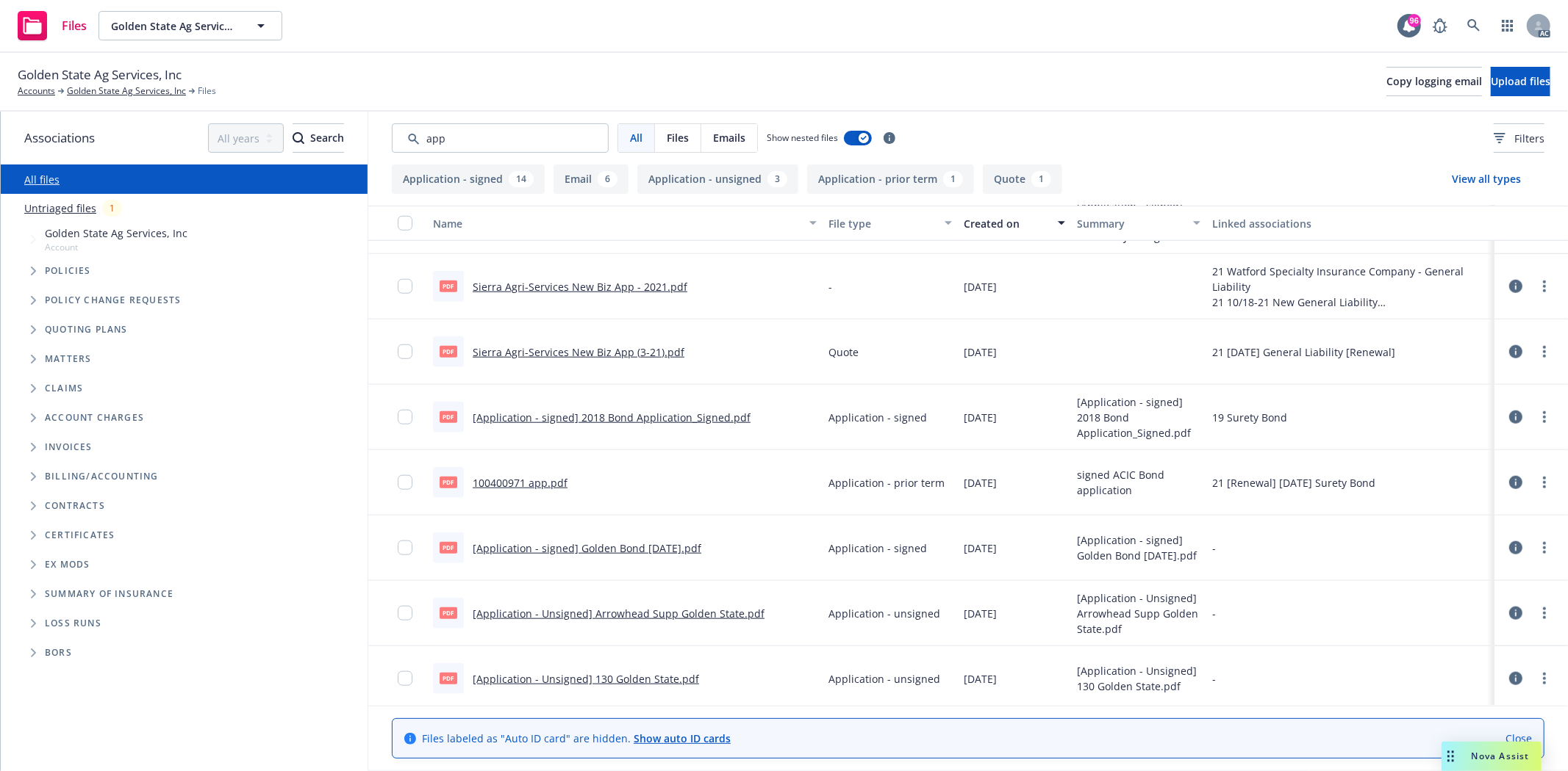
scroll to position [1224, 0]
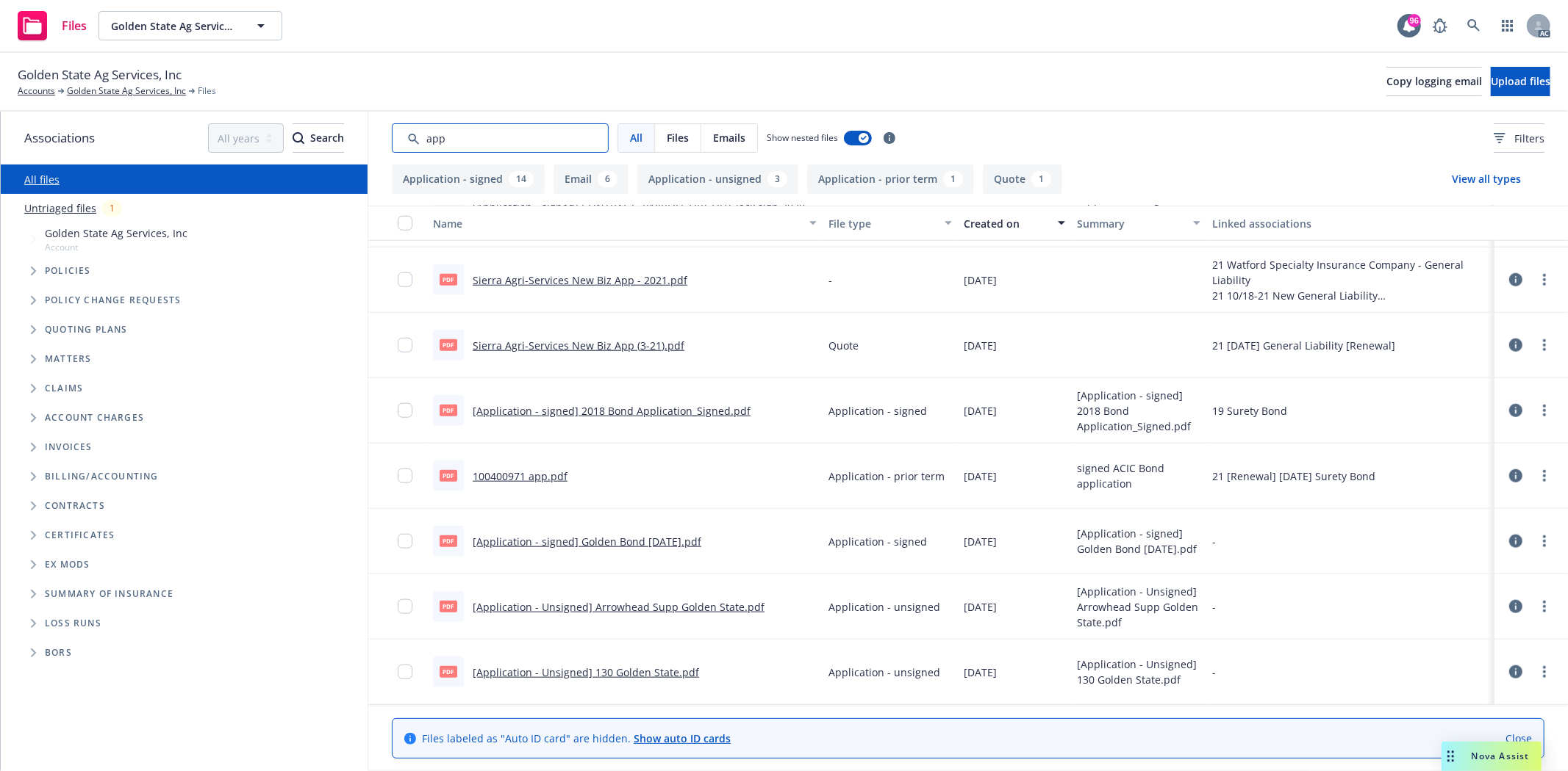
click at [541, 143] on input "Search by keyword..." at bounding box center [500, 138] width 217 height 29
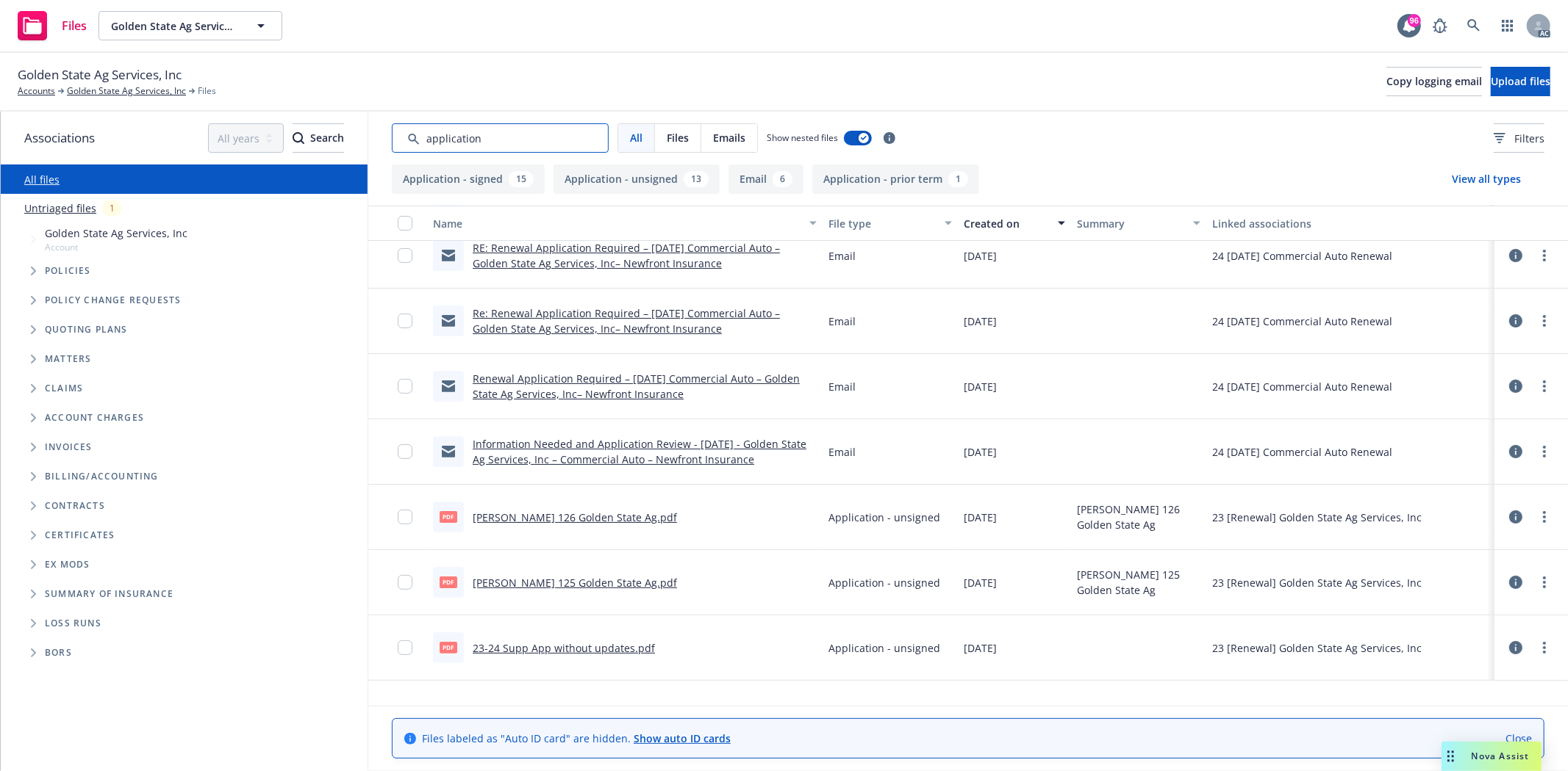
scroll to position [0, 0]
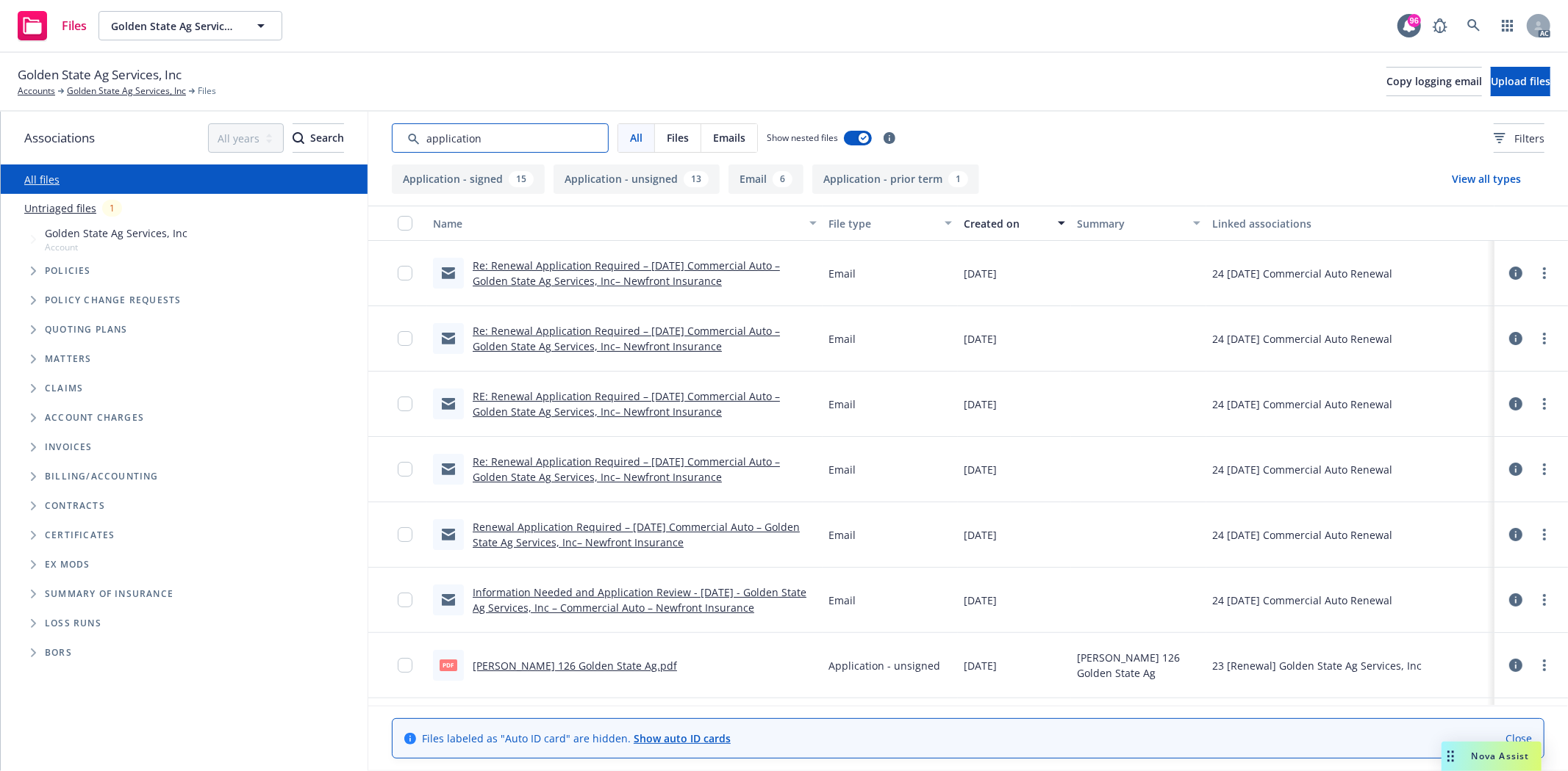
type input "application"
click at [1005, 218] on div "Created on" at bounding box center [1007, 223] width 85 height 16
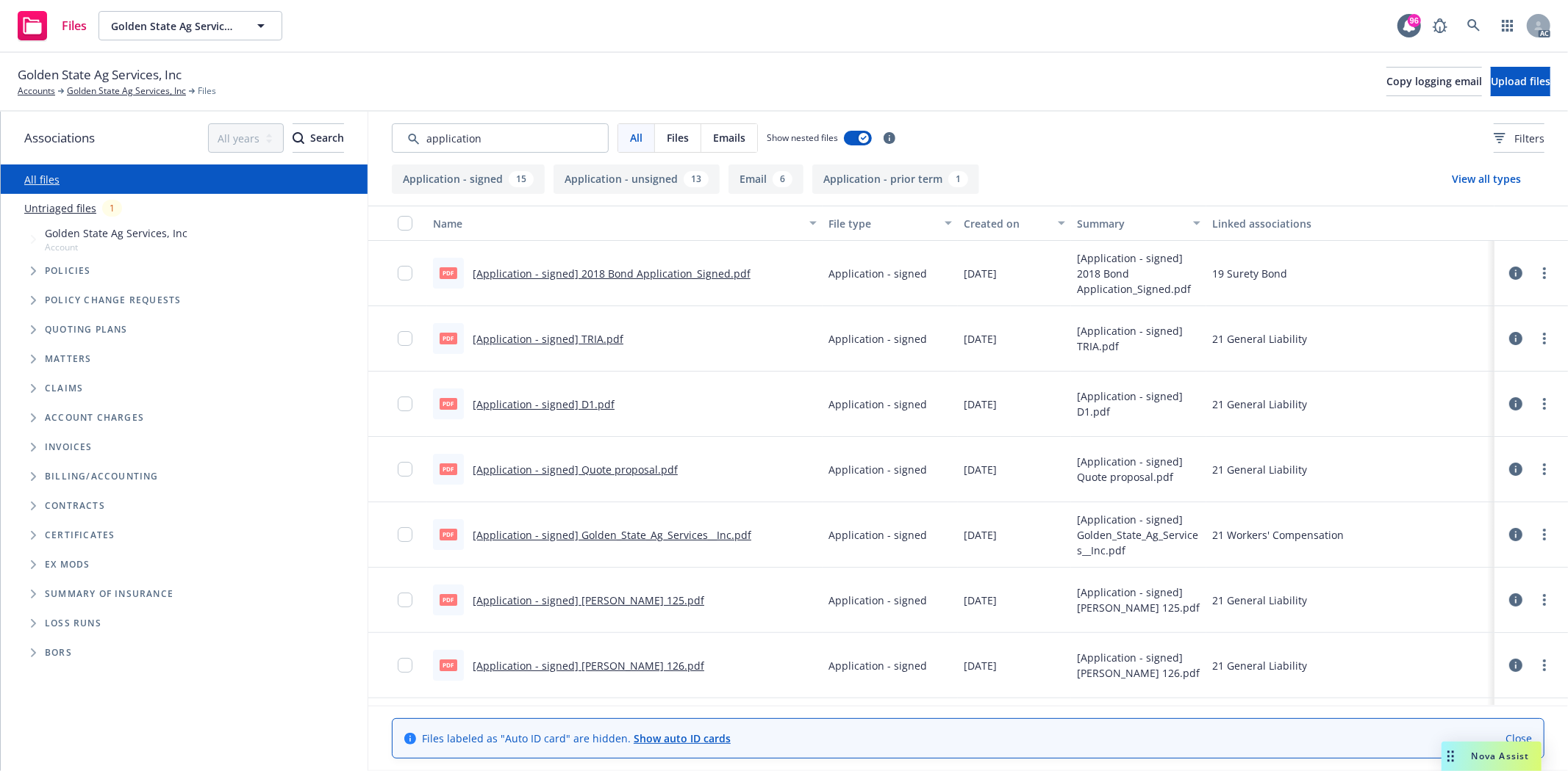
click at [1005, 218] on div "Created on" at bounding box center [1007, 223] width 85 height 16
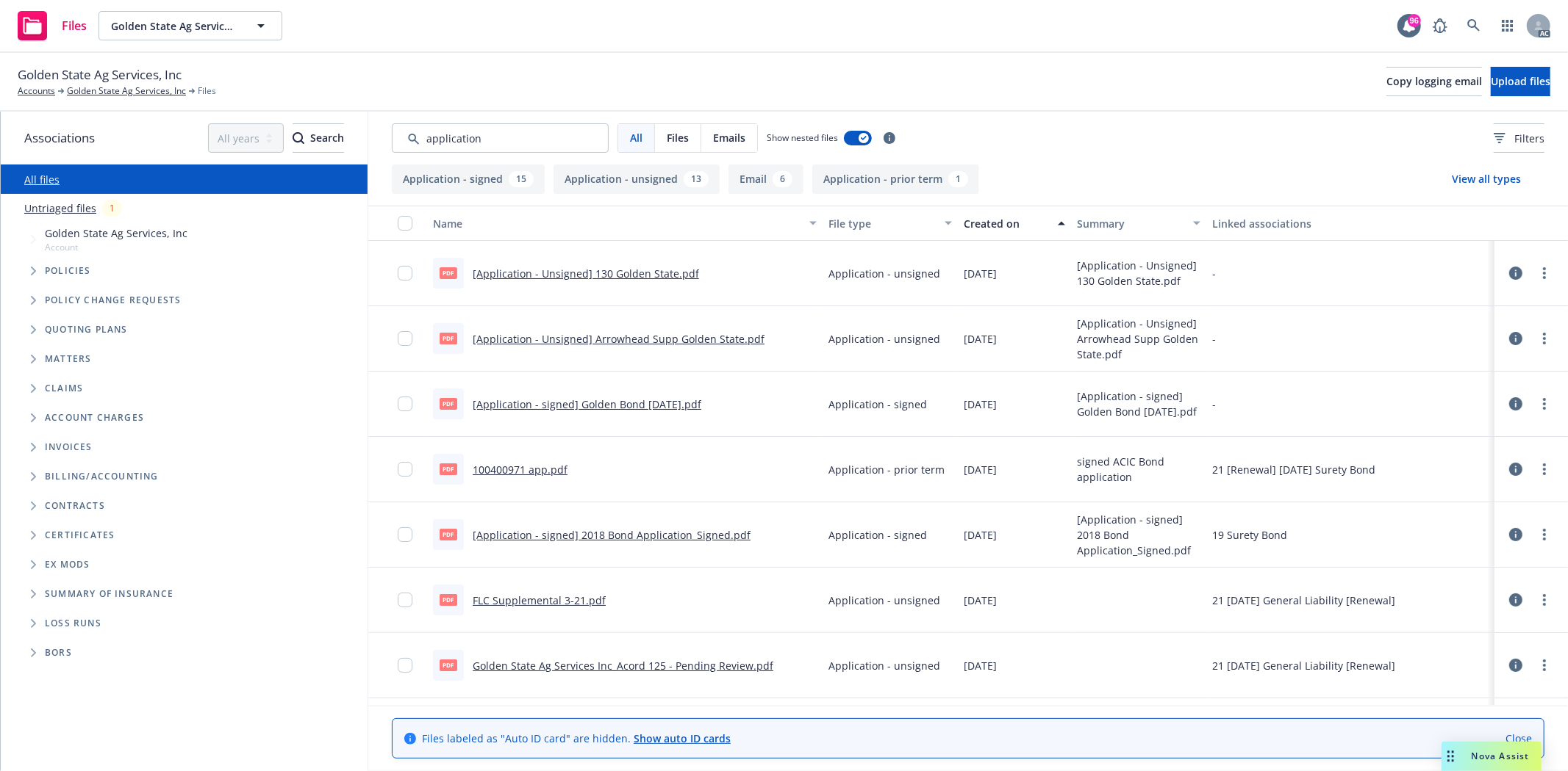
click at [990, 228] on div "Created on" at bounding box center [1007, 223] width 85 height 16
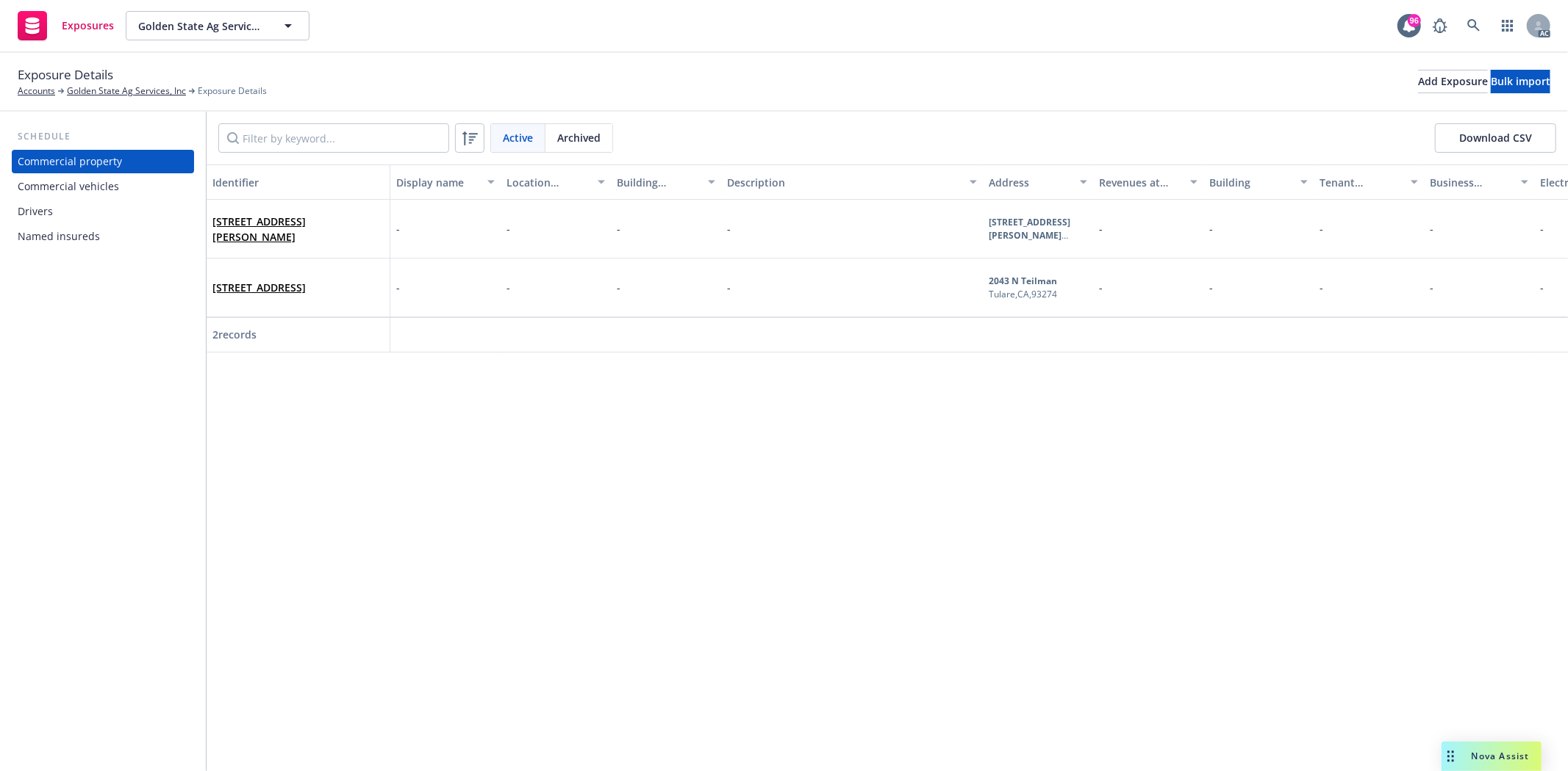
click at [131, 200] on div "Drivers" at bounding box center [103, 212] width 170 height 23
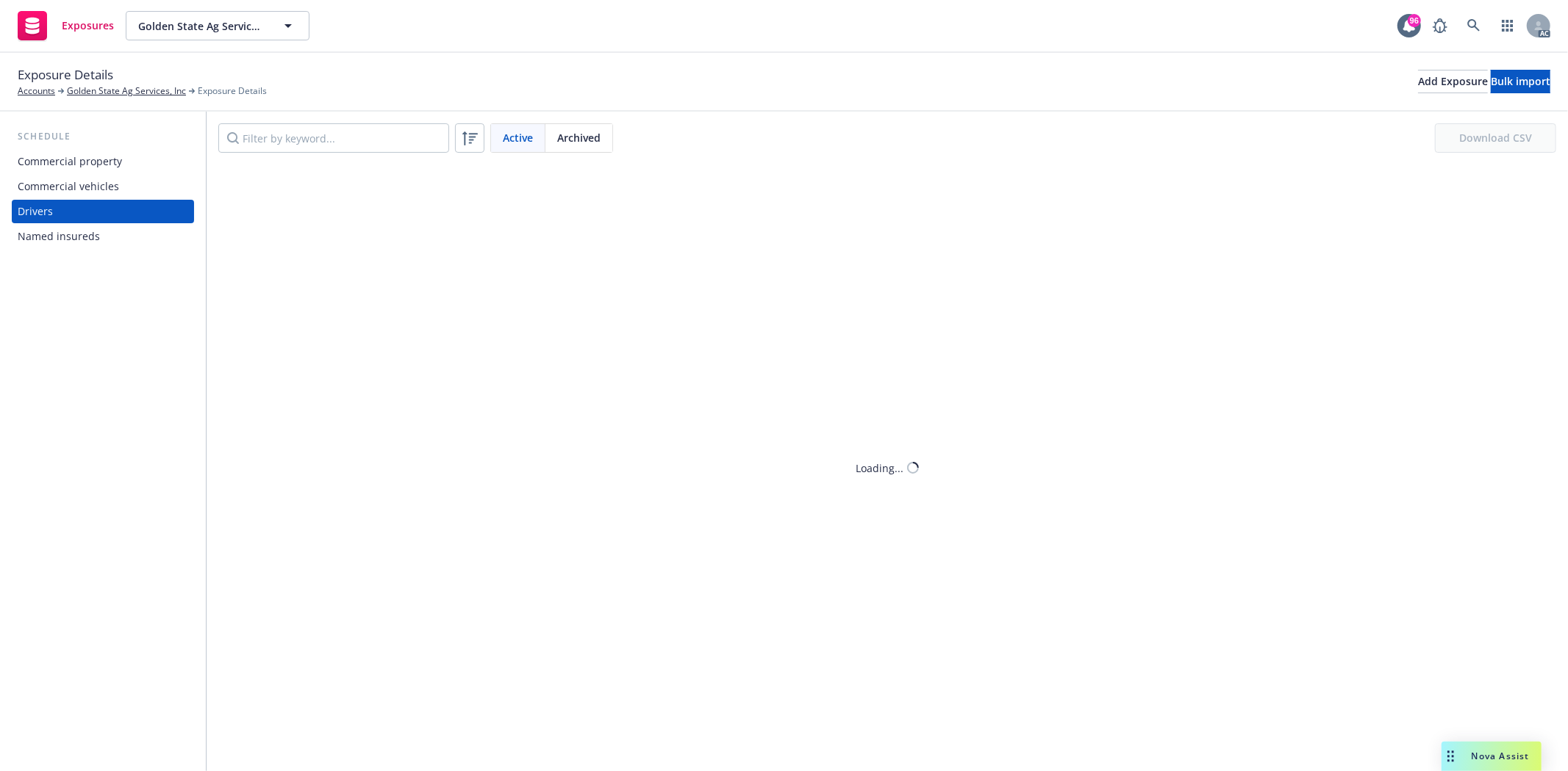
click at [129, 175] on div "Commercial vehicles" at bounding box center [103, 187] width 170 height 23
click at [123, 156] on div "Commercial property" at bounding box center [103, 162] width 170 height 23
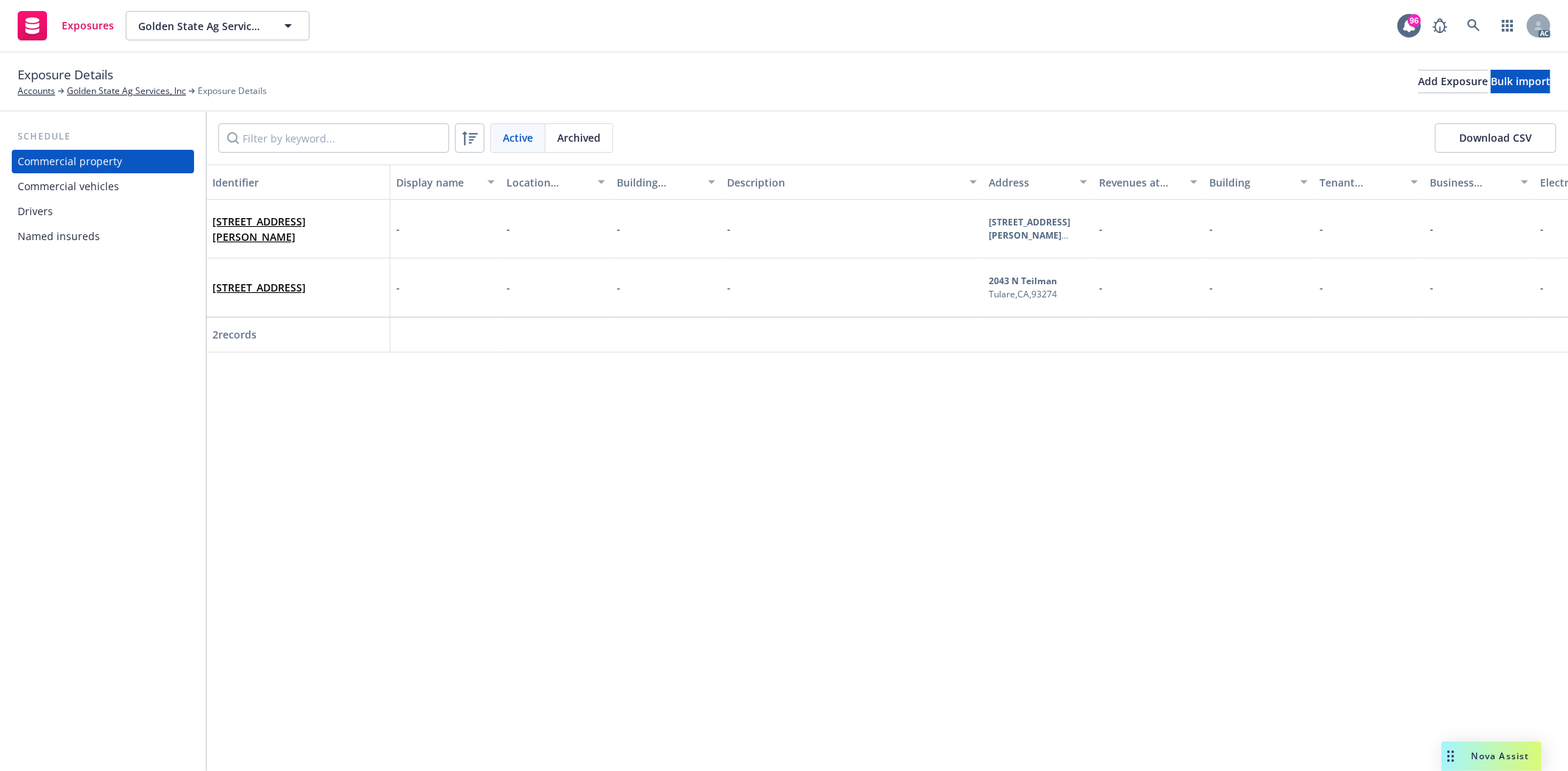
click at [93, 175] on div "Commercial vehicles" at bounding box center [68, 187] width 102 height 23
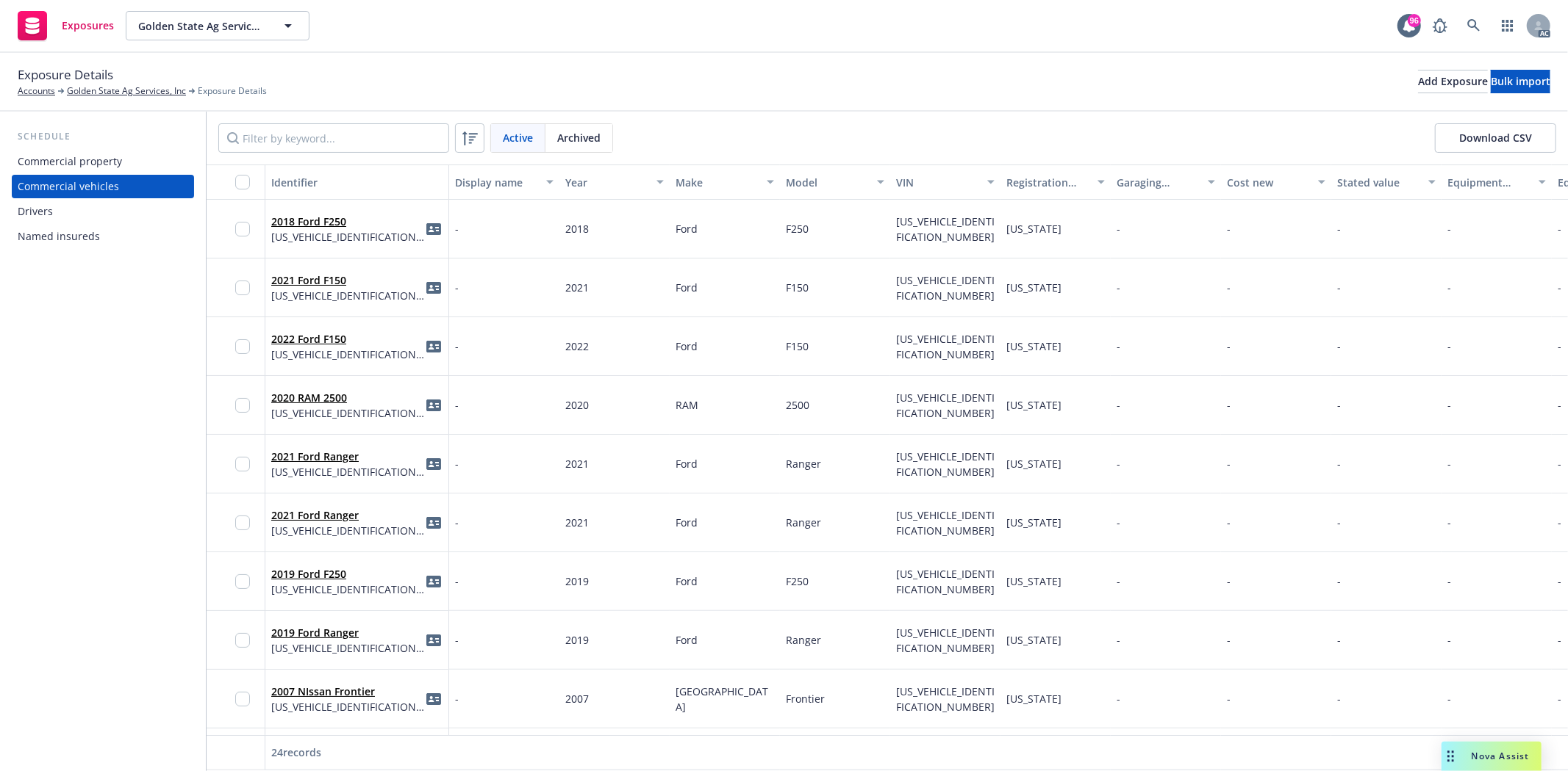
click at [52, 203] on div "Drivers" at bounding box center [35, 212] width 35 height 23
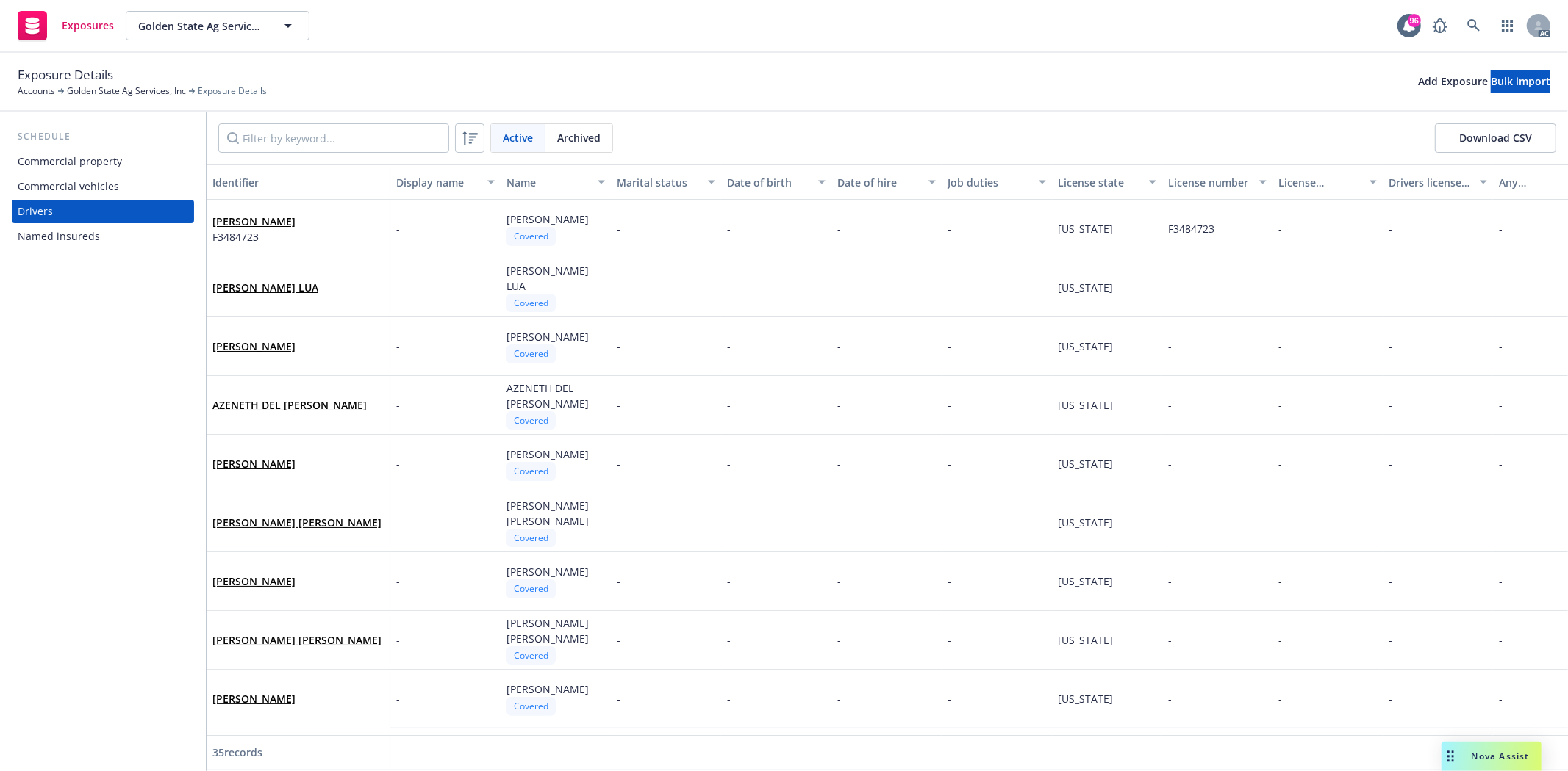
click at [120, 189] on div "Commercial vehicles" at bounding box center [103, 187] width 170 height 23
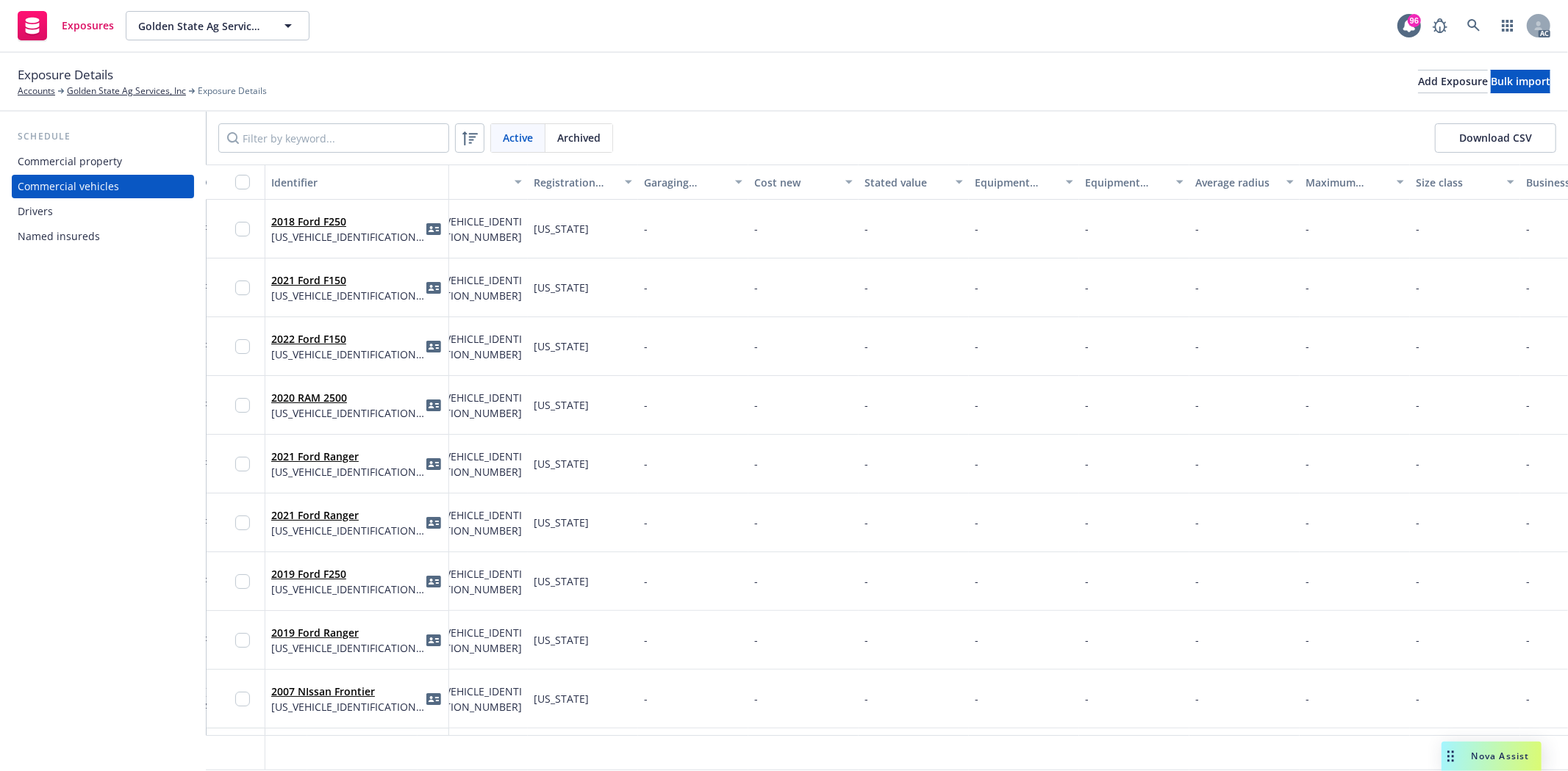
scroll to position [0, 547]
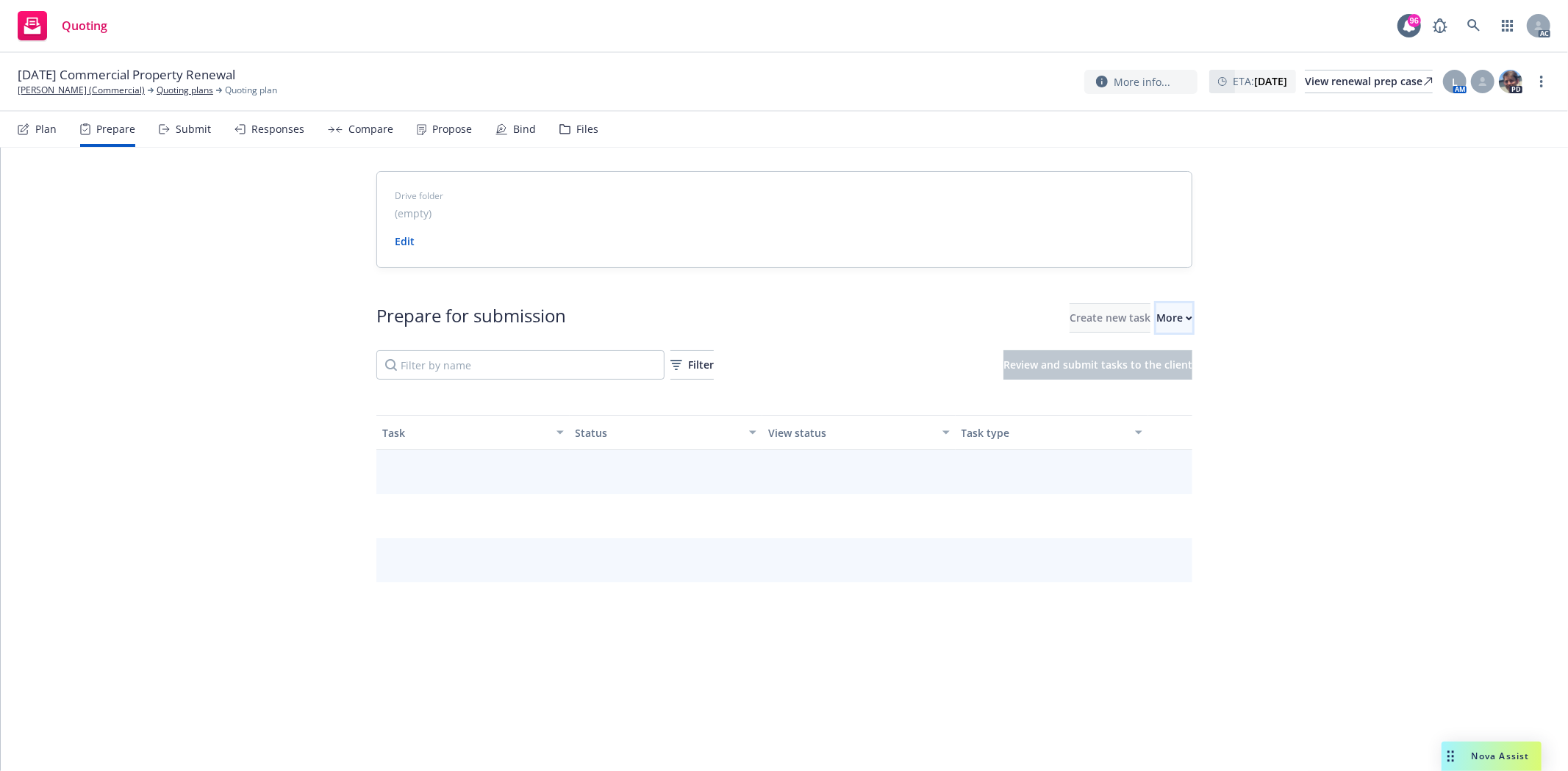
click at [1156, 313] on button "More" at bounding box center [1173, 318] width 36 height 29
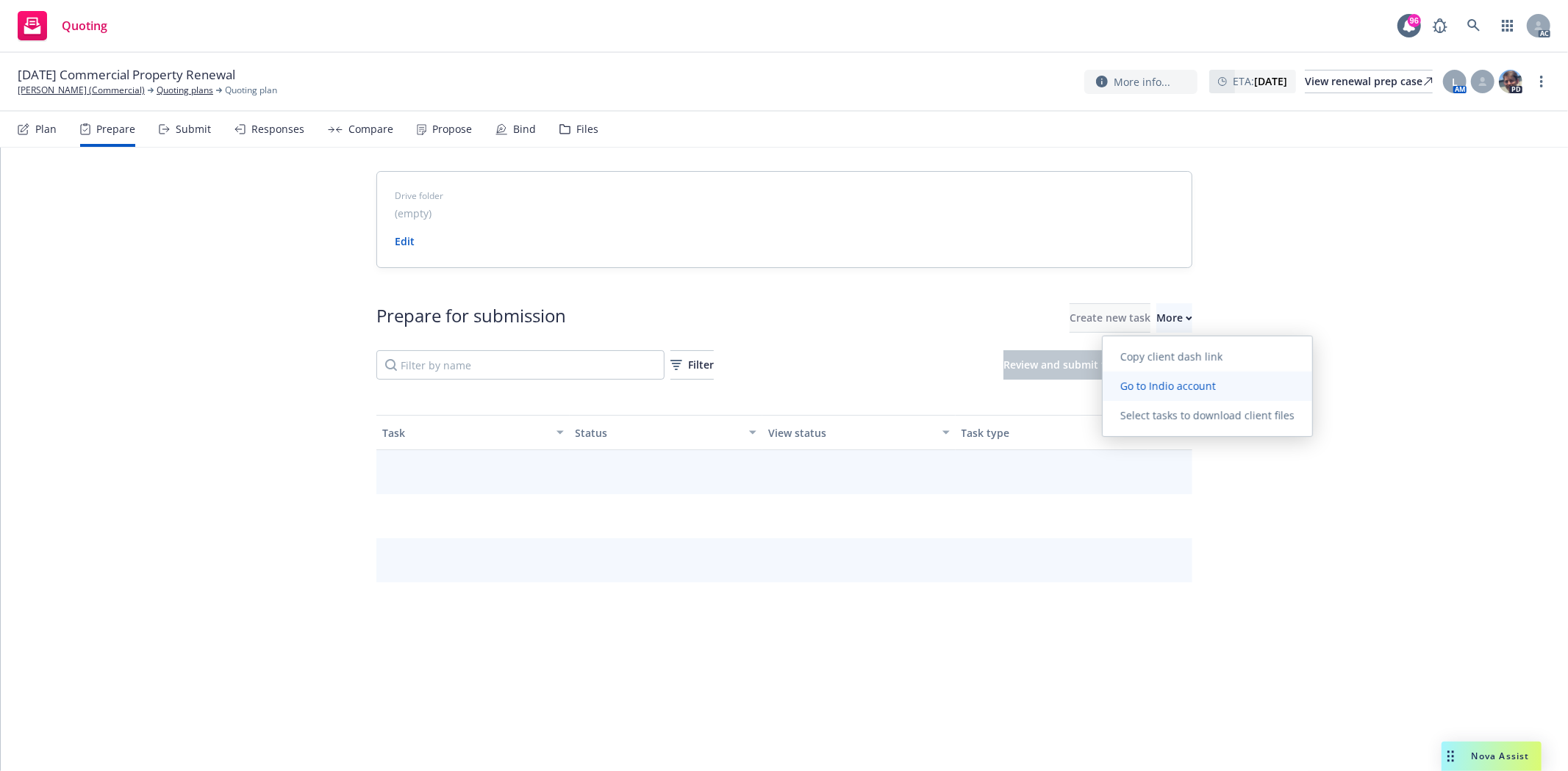
click at [1149, 389] on span "Go to Indio account" at bounding box center [1168, 386] width 131 height 14
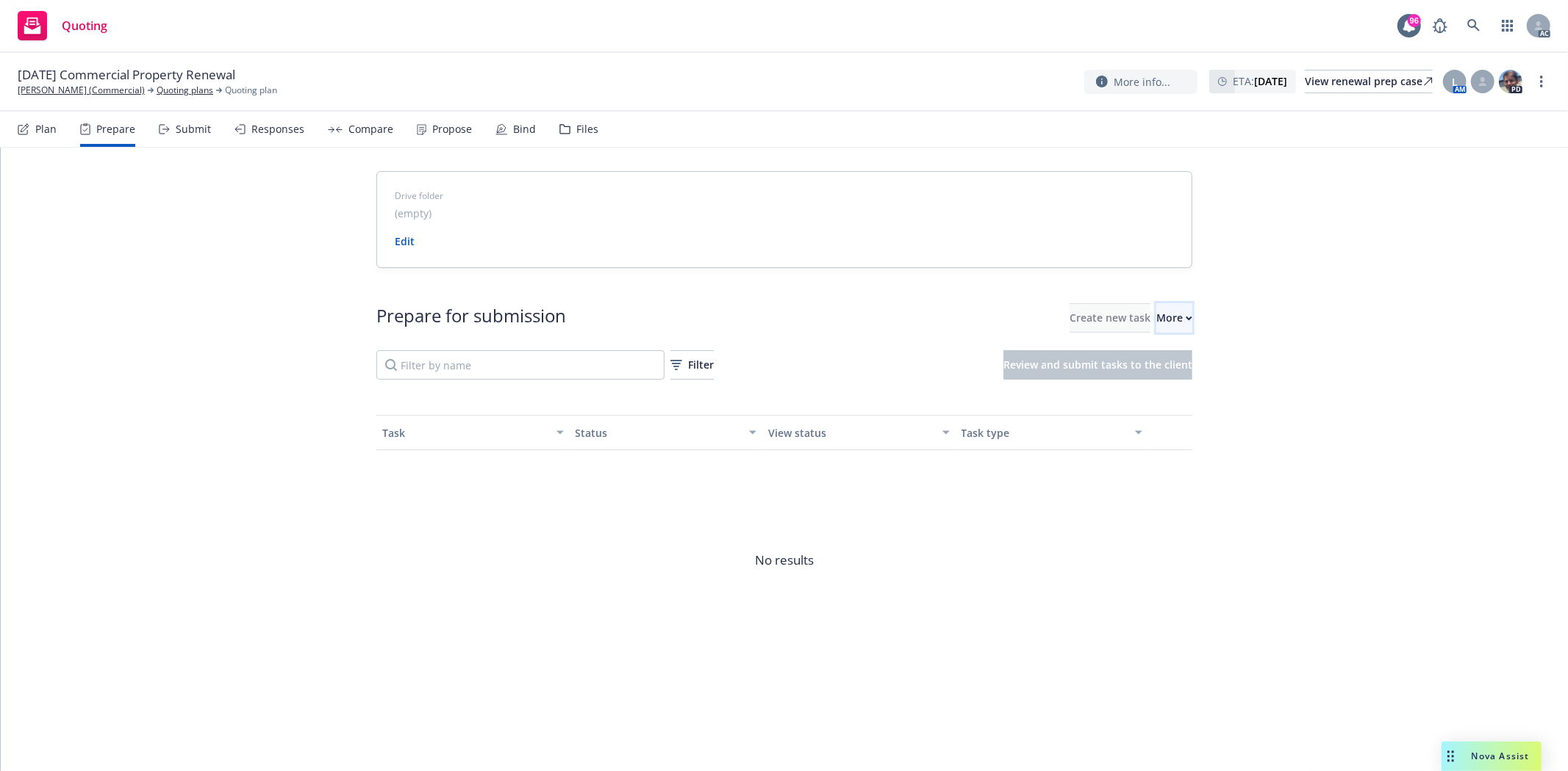
click at [1156, 310] on div "More" at bounding box center [1173, 318] width 36 height 28
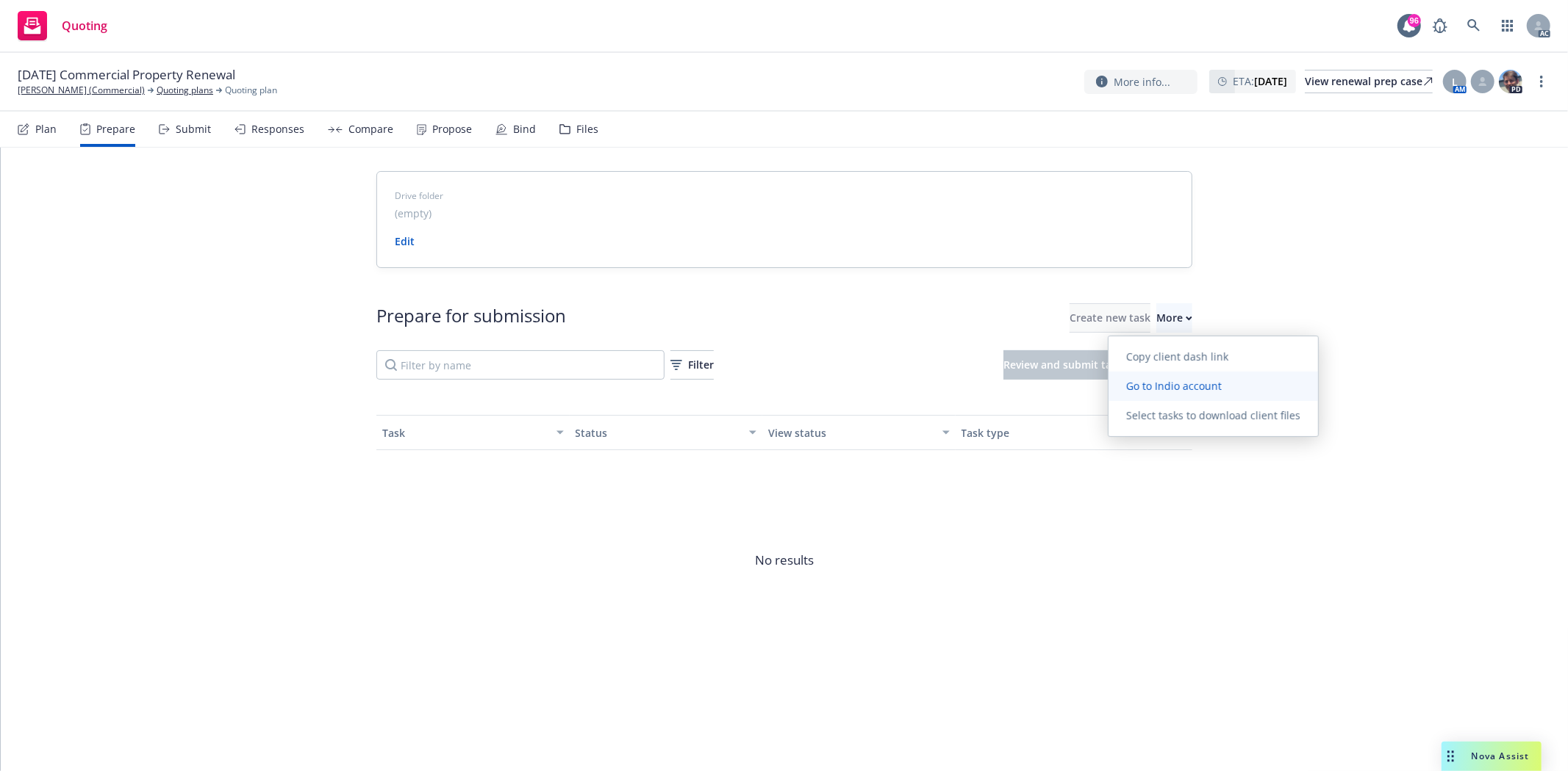
click at [1189, 379] on span "Go to Indio account" at bounding box center [1173, 386] width 131 height 14
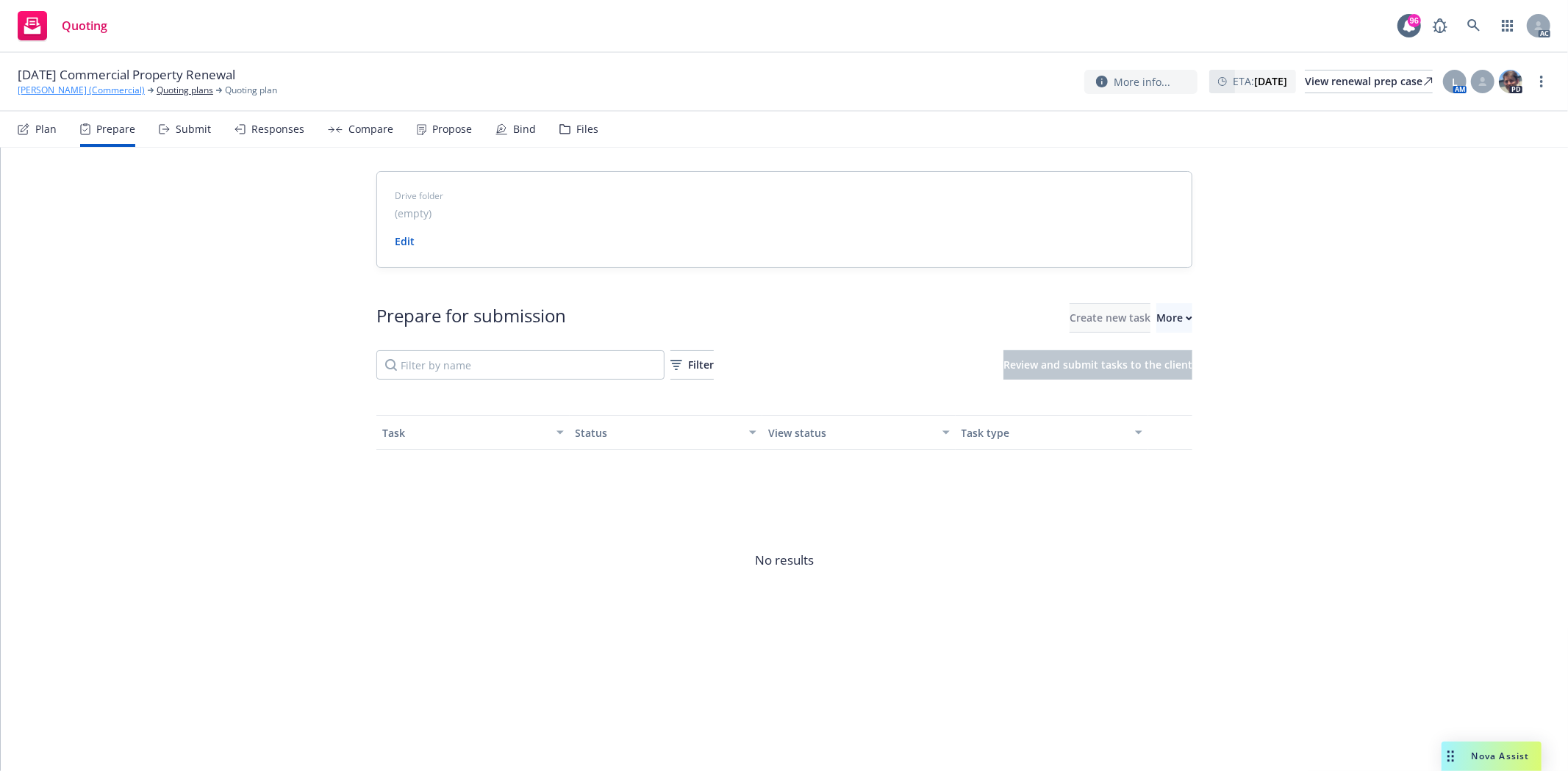
click at [100, 91] on link "[PERSON_NAME] (Commercial)" at bounding box center [81, 90] width 127 height 13
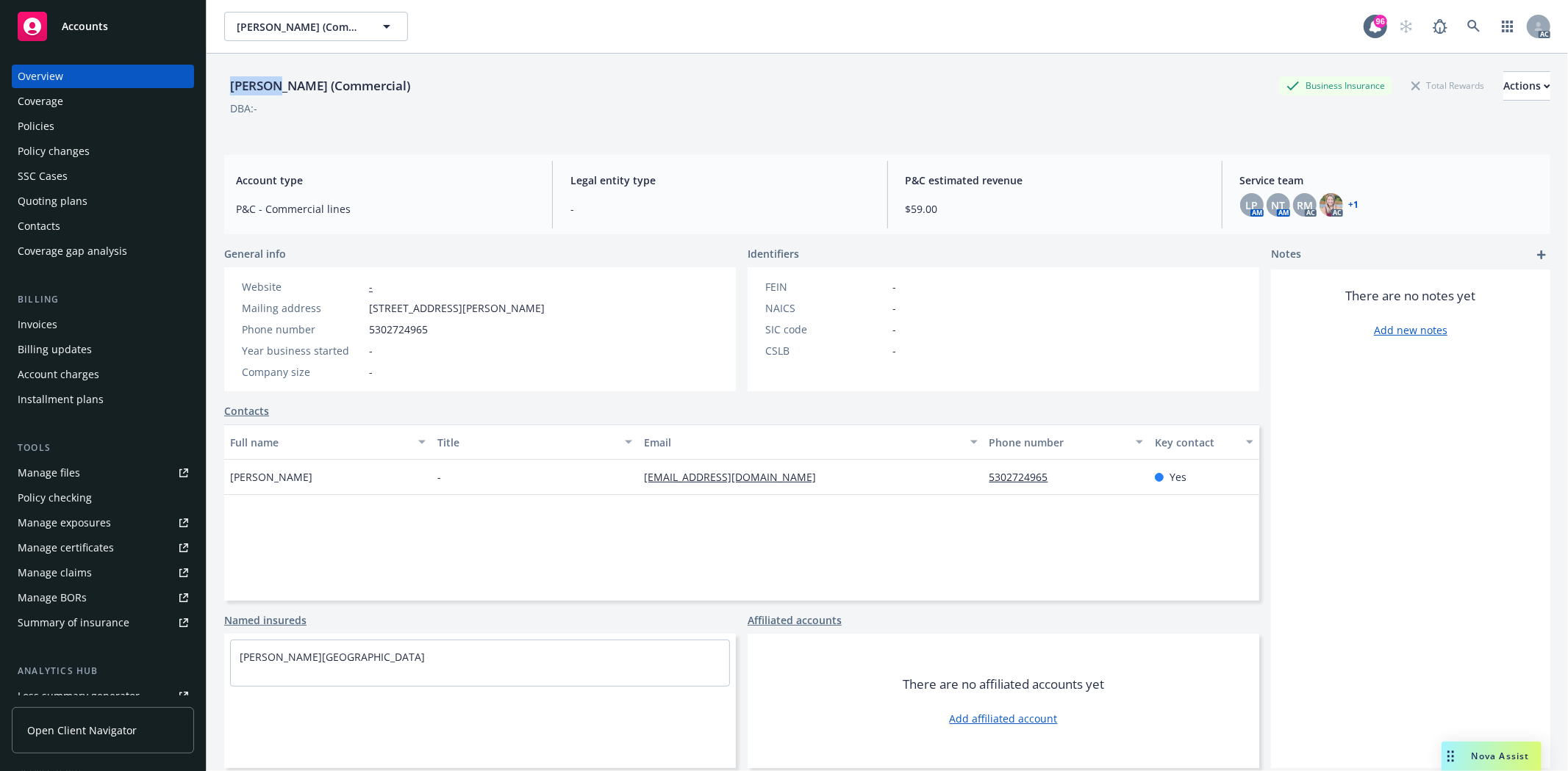
drag, startPoint x: 237, startPoint y: 83, endPoint x: 279, endPoint y: 83, distance: 42.0
click at [279, 83] on div "[PERSON_NAME] (Commercial)" at bounding box center [320, 86] width 192 height 19
copy div "[PERSON_NAME]"
drag, startPoint x: 309, startPoint y: 119, endPoint x: 305, endPoint y: 103, distance: 16.5
click at [309, 119] on div "[PERSON_NAME] (Commercial) Business Insurance Total Rewards Actions DBA: -" at bounding box center [887, 101] width 1326 height 60
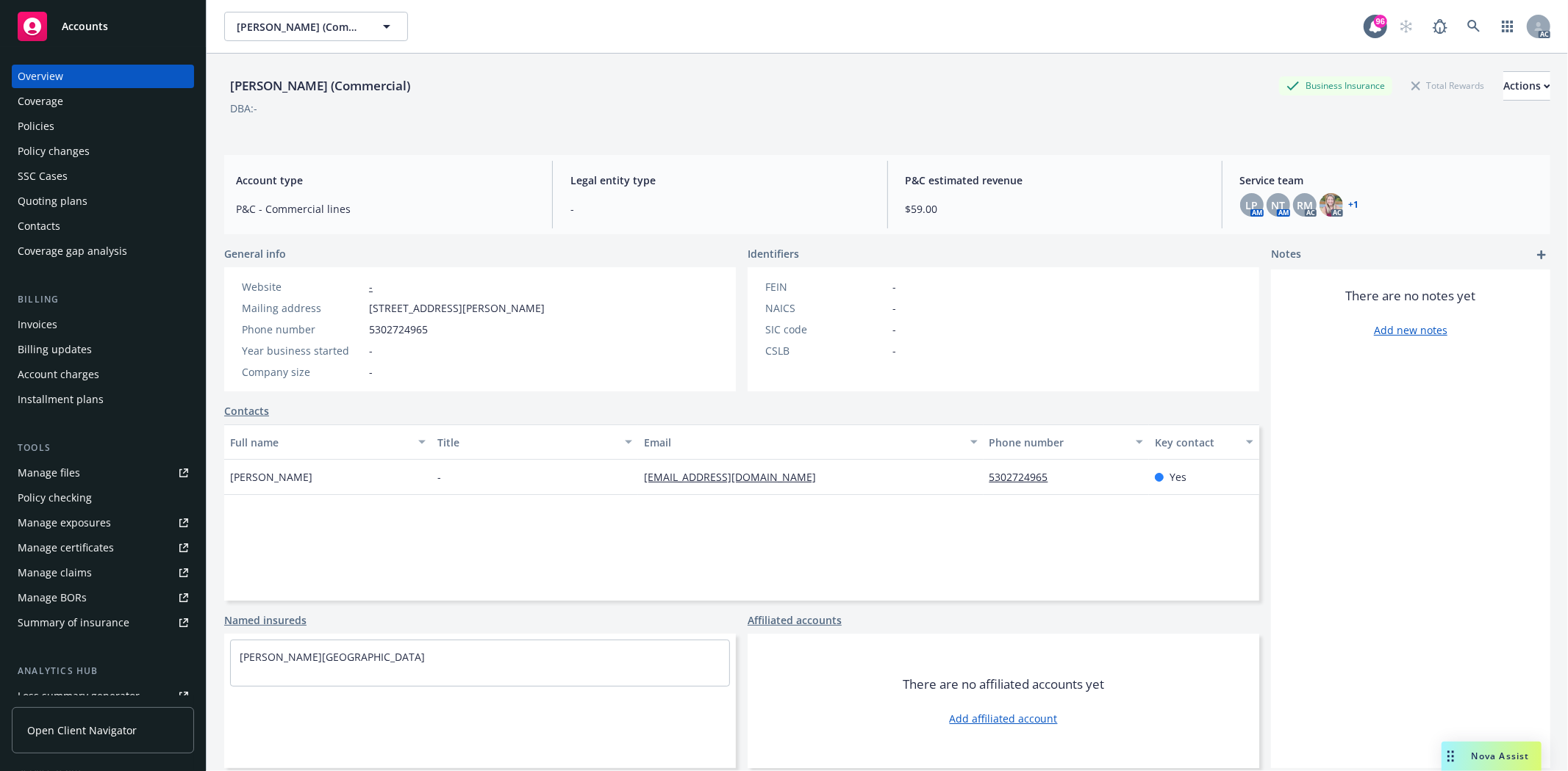
click at [307, 93] on div "[PERSON_NAME] (Commercial)" at bounding box center [320, 86] width 192 height 19
copy div "Whitmore"
drag, startPoint x: 223, startPoint y: 478, endPoint x: 340, endPoint y: 464, distance: 117.8
click at [340, 464] on div "James W. Whitmore (Commercial) Business Insurance Total Rewards Actions DBA: - …" at bounding box center [887, 438] width 1361 height 771
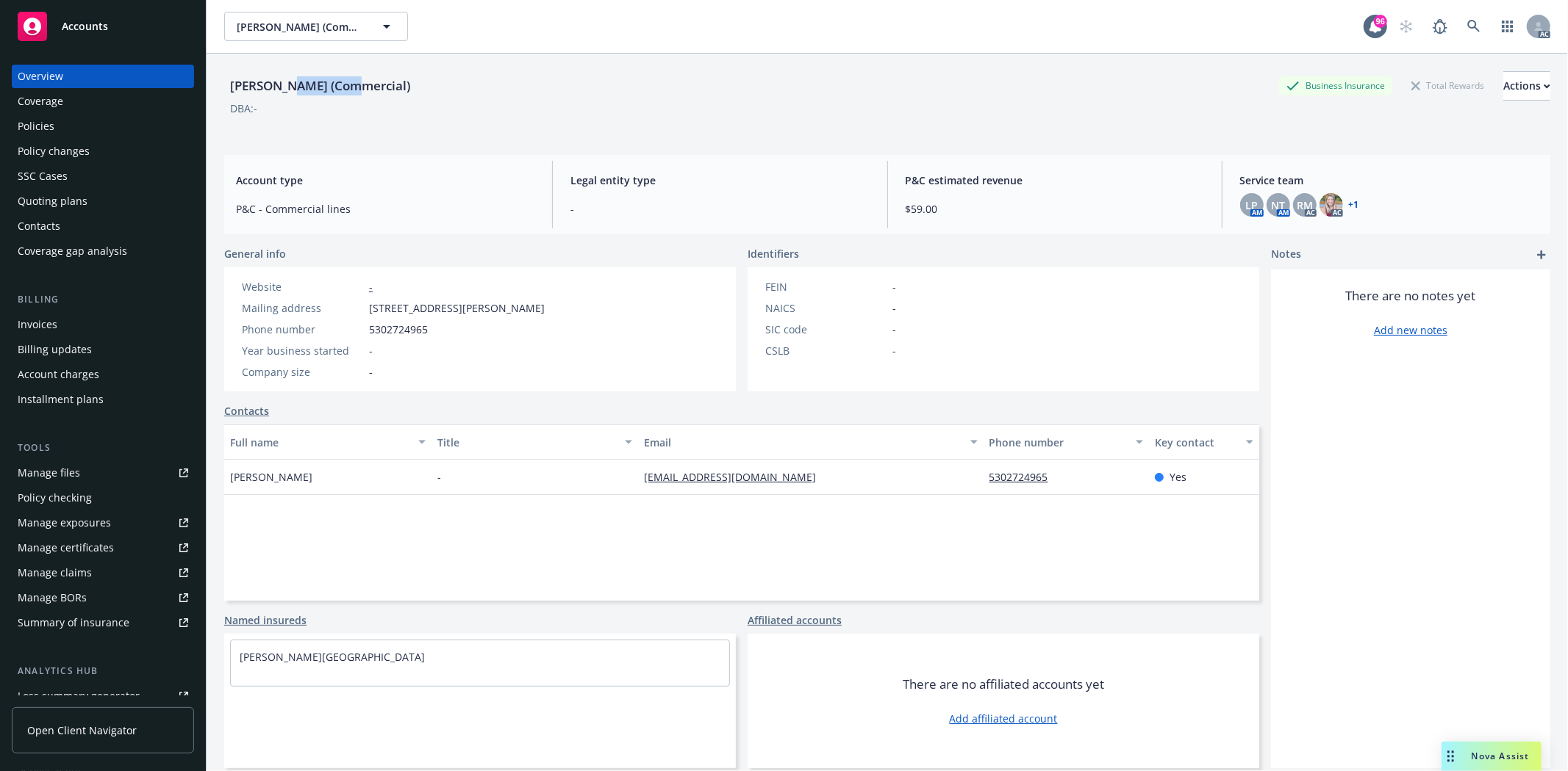
copy span "James W. Whitmore"
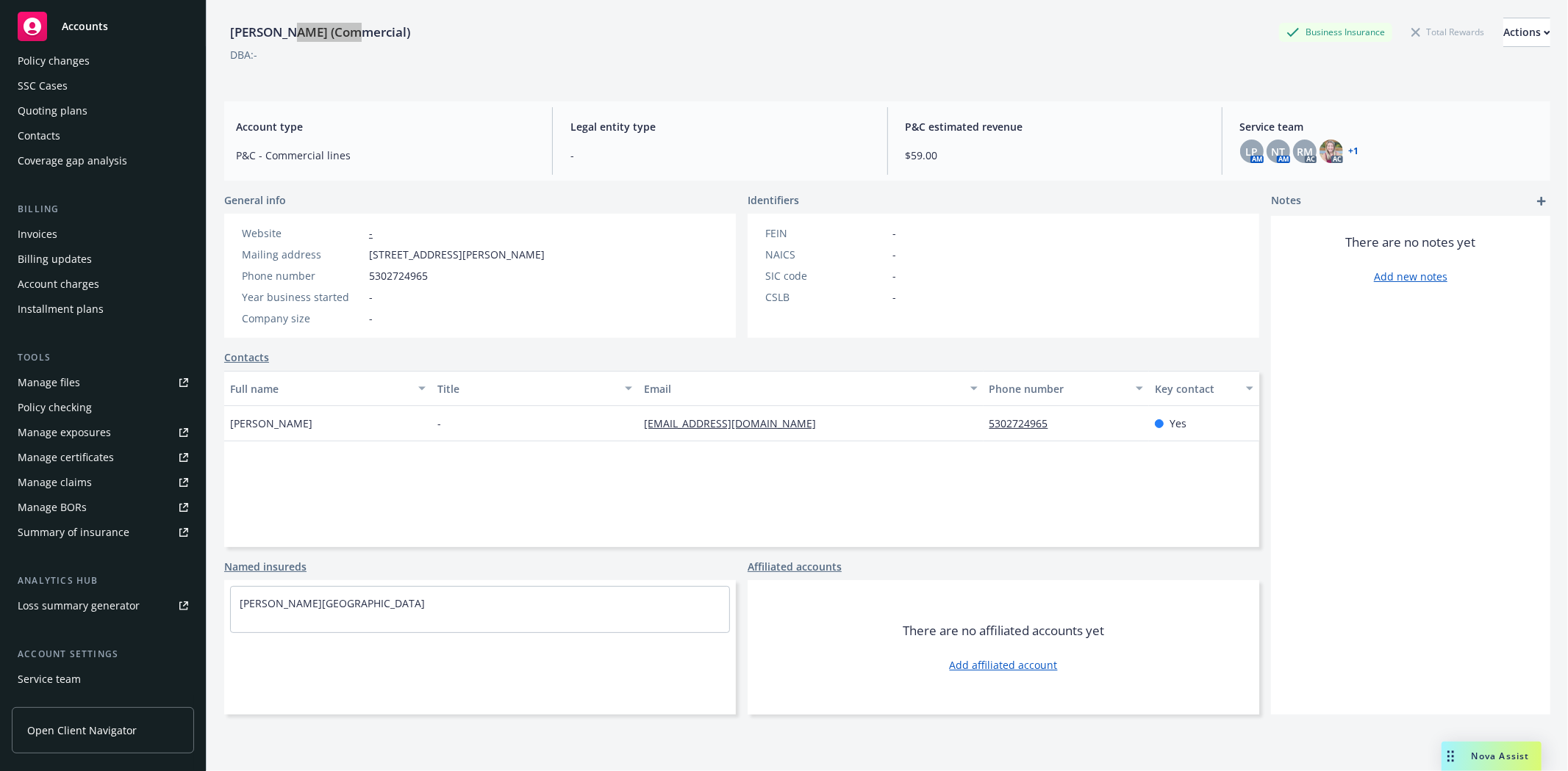
scroll to position [186, 0]
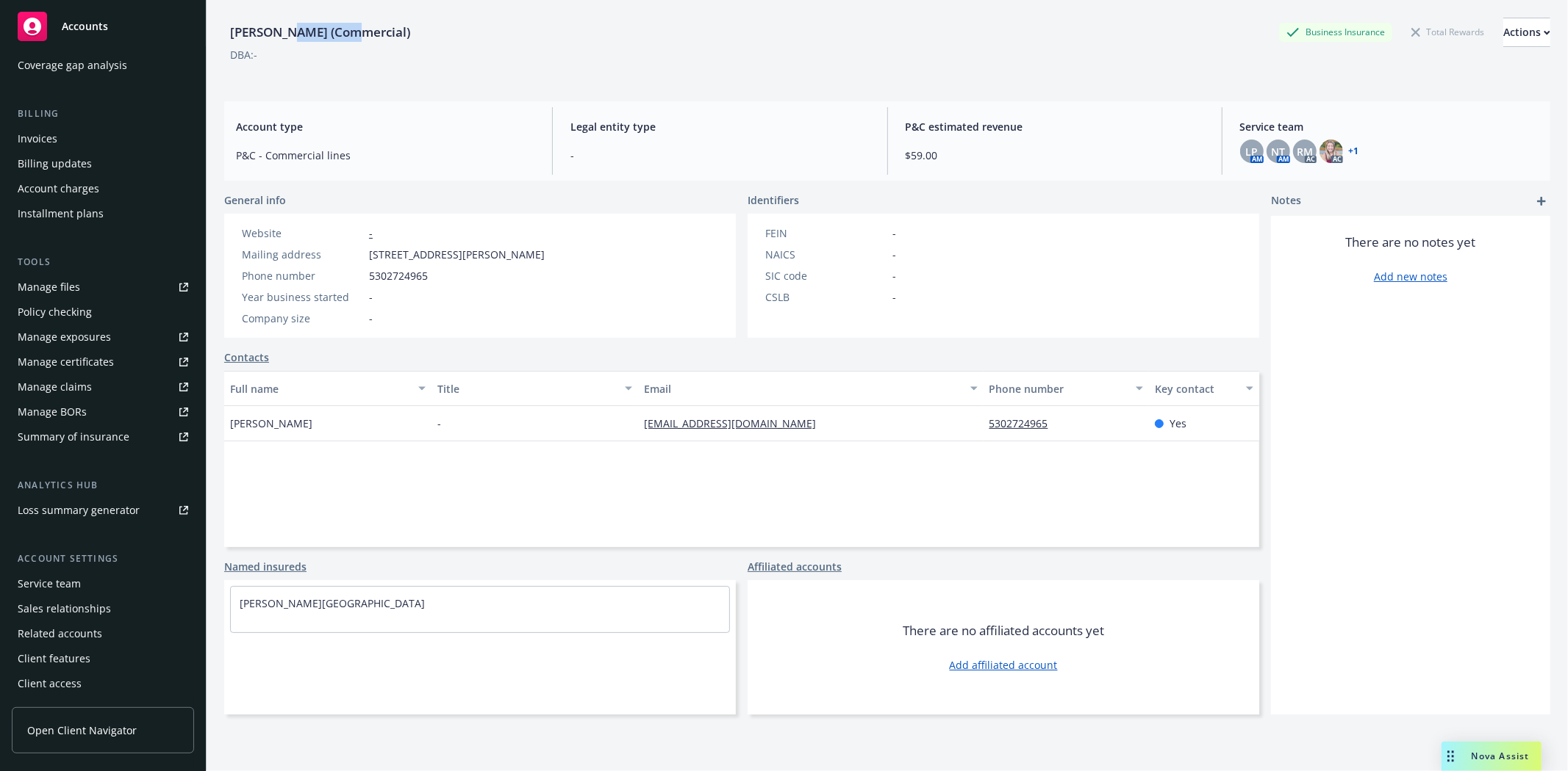
click at [46, 585] on div "Service team" at bounding box center [49, 584] width 63 height 23
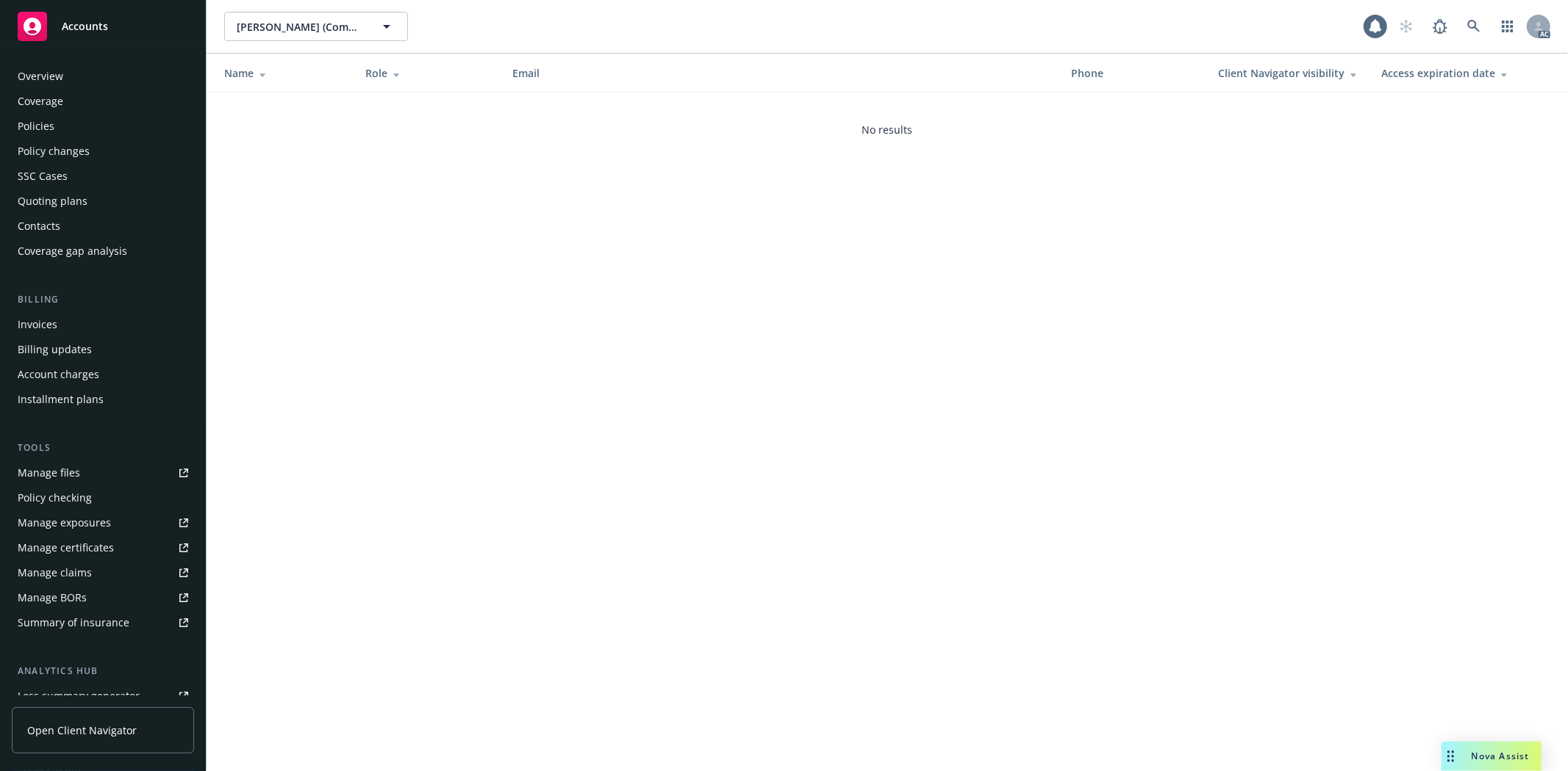
scroll to position [186, 0]
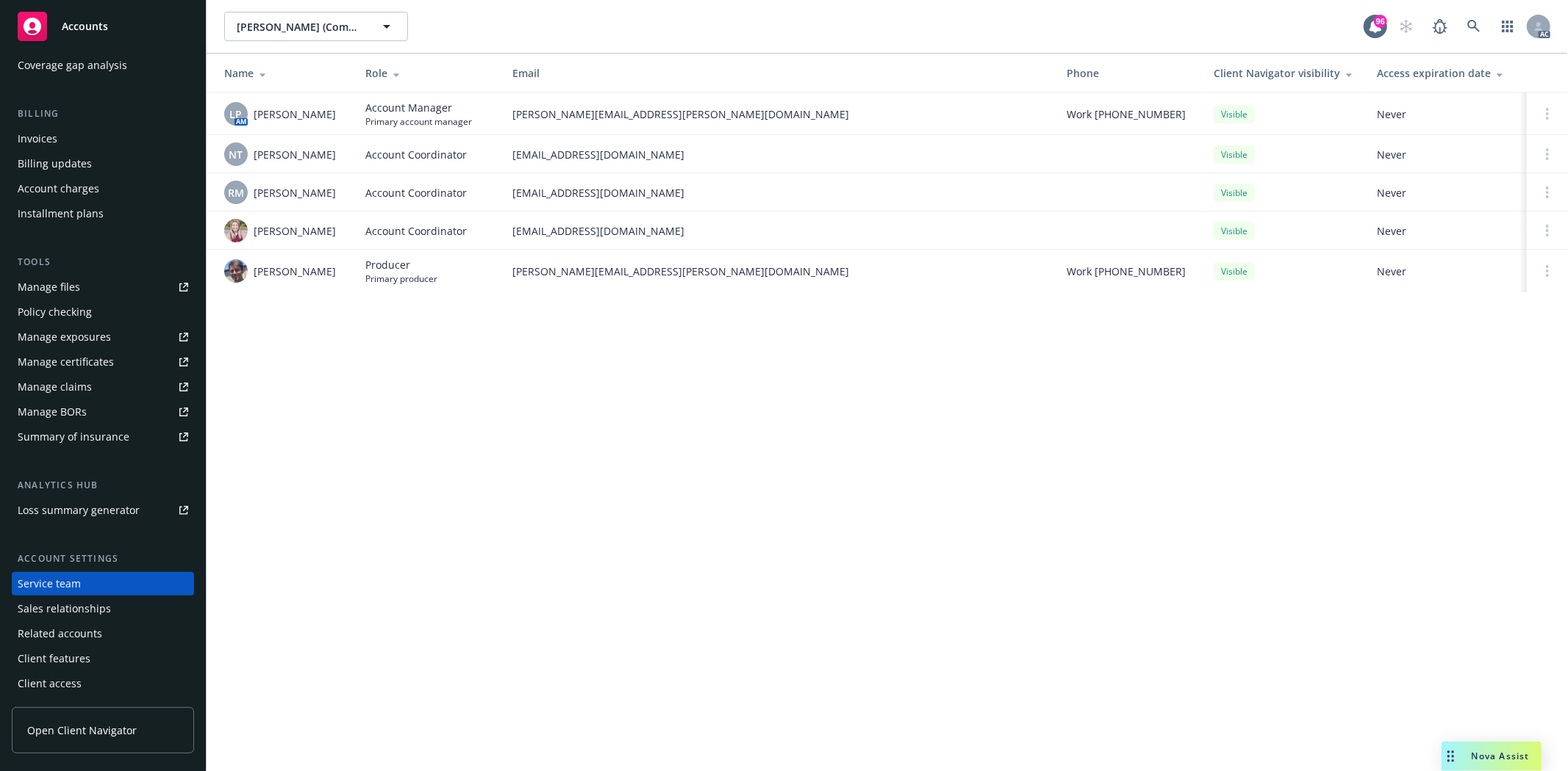
drag, startPoint x: 254, startPoint y: 118, endPoint x: 347, endPoint y: 116, distance: 93.0
click at [347, 116] on td "LP AM Linsey Piotrowski" at bounding box center [280, 113] width 147 height 43
copy span "Linsey Piotrowski"
drag, startPoint x: 253, startPoint y: 157, endPoint x: 287, endPoint y: 159, distance: 34.1
click at [287, 159] on span "Ninuca Tatishvili" at bounding box center [294, 154] width 83 height 16
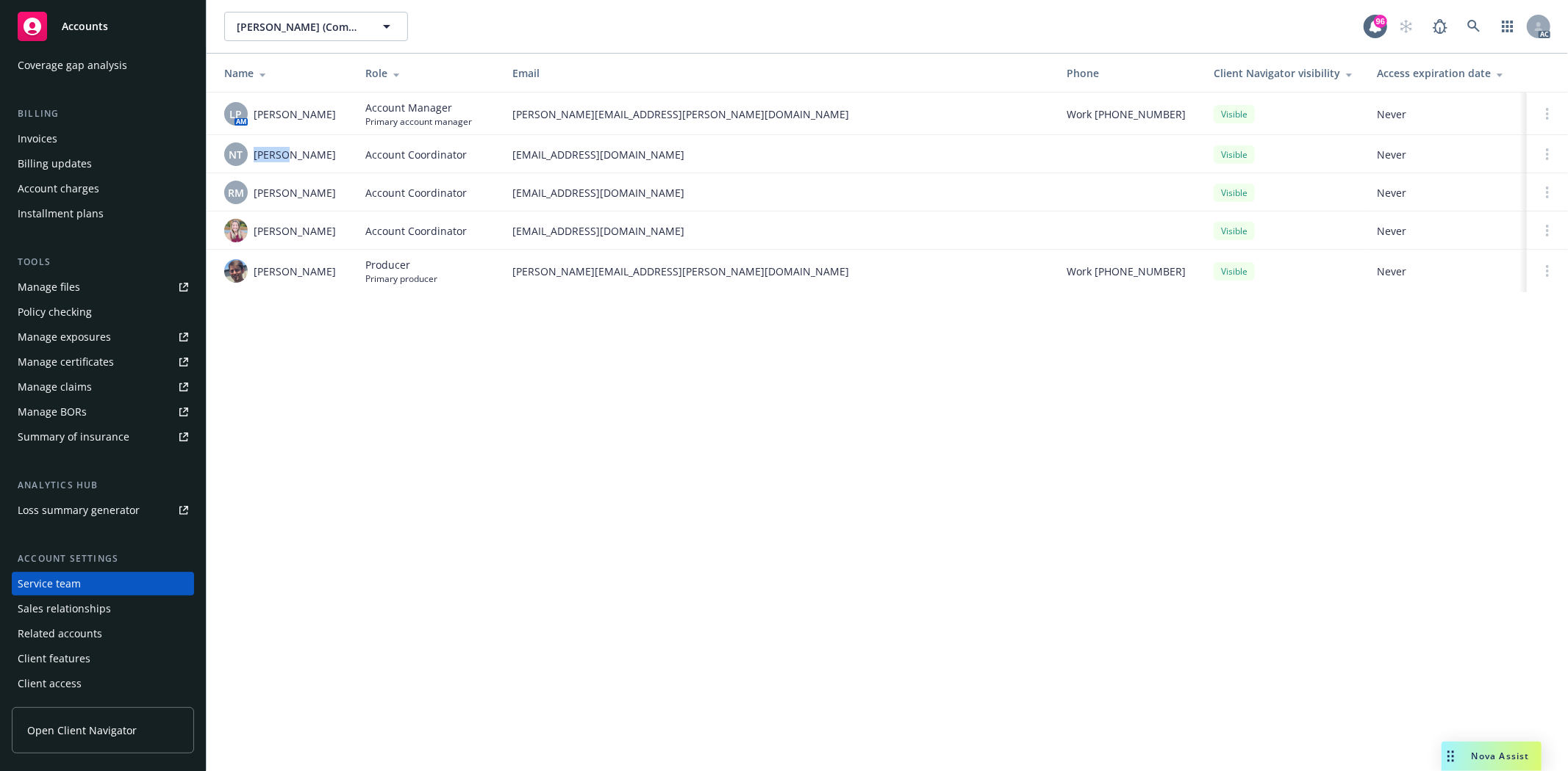
copy span "Ninuca"
drag, startPoint x: 254, startPoint y: 193, endPoint x: 467, endPoint y: 228, distance: 215.9
click at [354, 203] on tr "RM Rati Mukhuradze Account Coordinator rati.mukhuradze@newfront.com Visible Nev…" at bounding box center [887, 193] width 1361 height 38
copy span "Rati Mukhuradze"
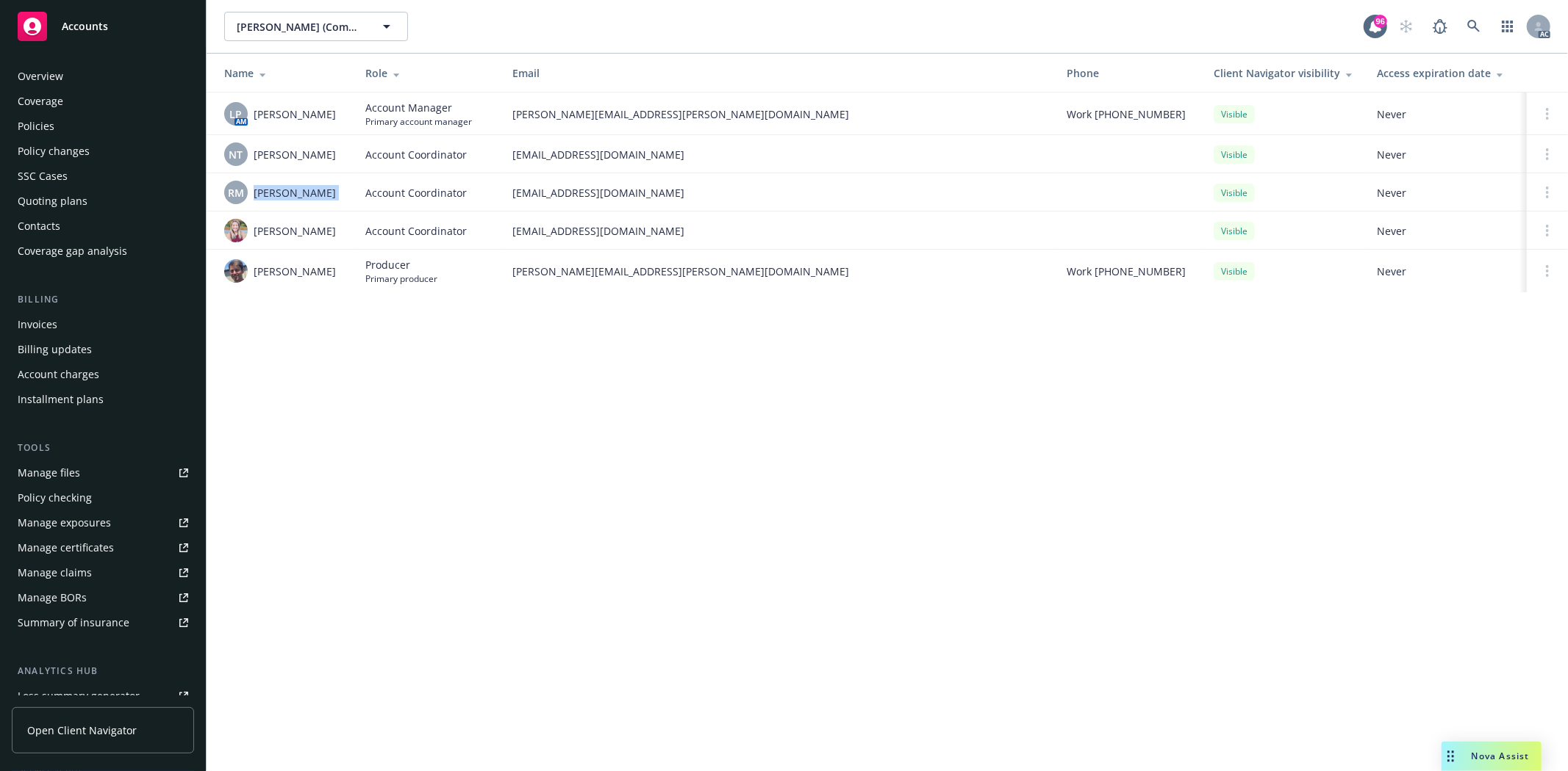
click at [83, 195] on div "Quoting plans" at bounding box center [53, 201] width 70 height 23
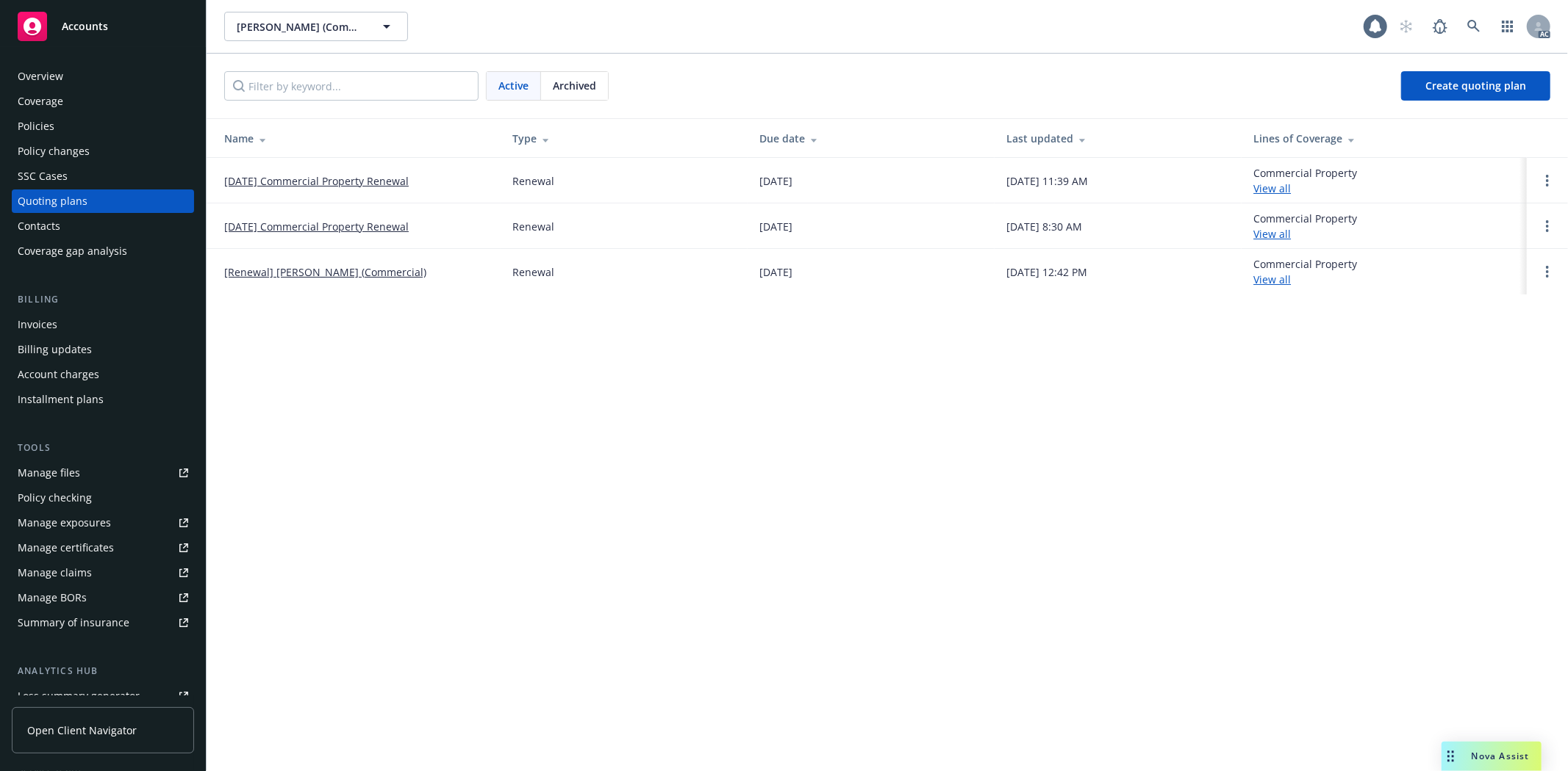
click at [580, 85] on span "Archived" at bounding box center [575, 85] width 43 height 16
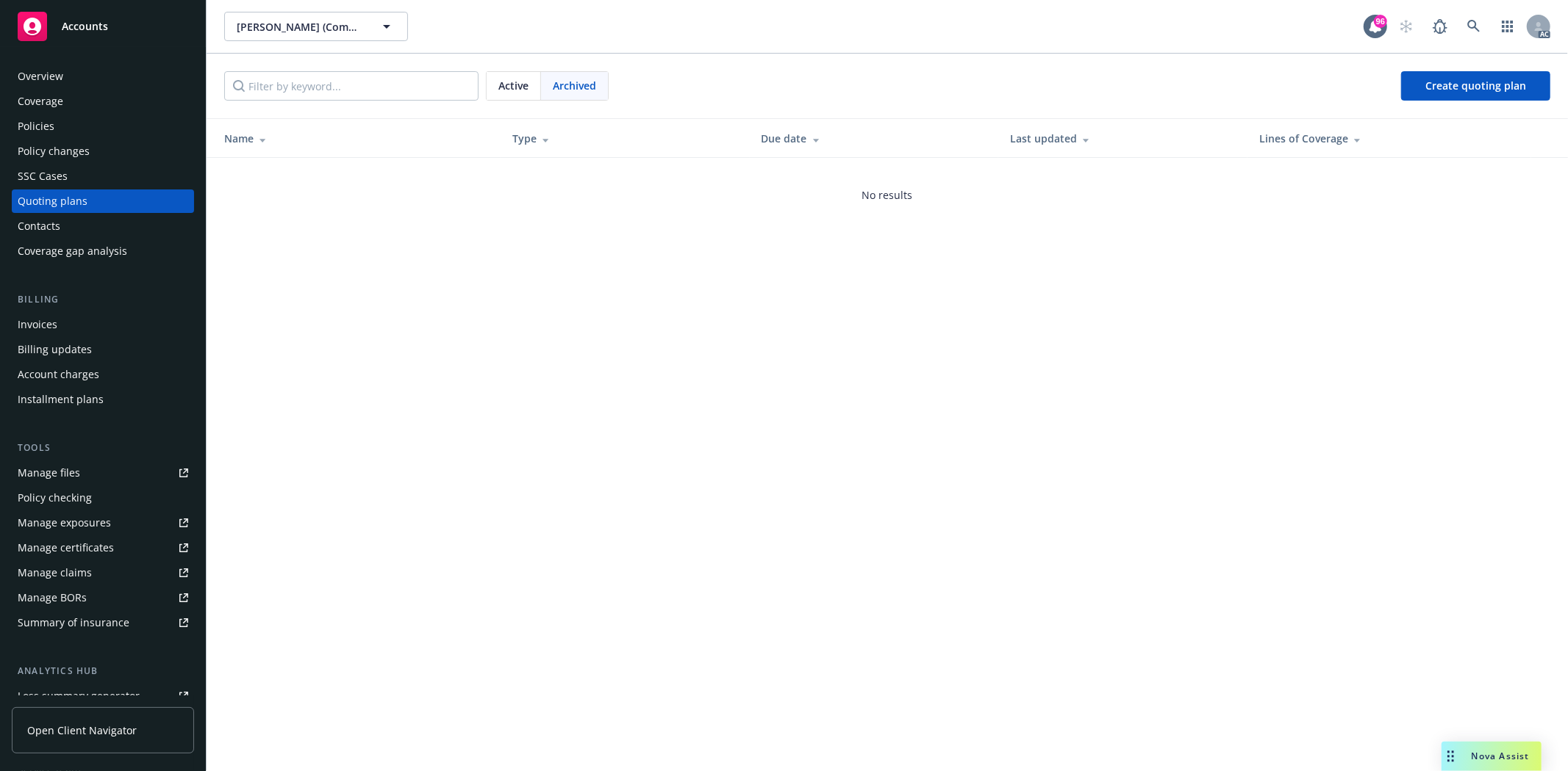
click at [508, 83] on span "Active" at bounding box center [514, 85] width 30 height 16
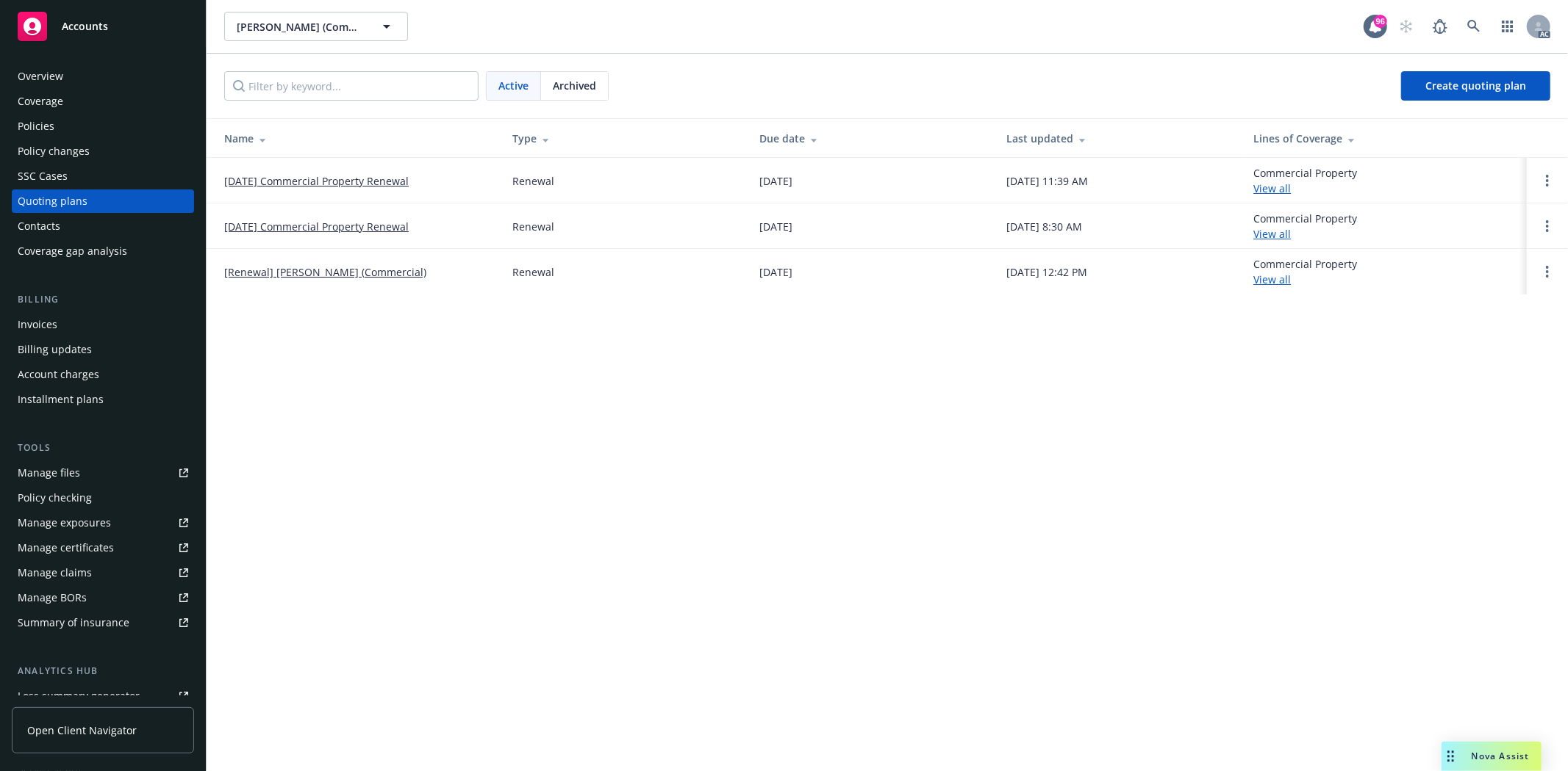
drag, startPoint x: 220, startPoint y: 186, endPoint x: 435, endPoint y: 186, distance: 215.0
click at [435, 186] on td "10/30/25 Commercial Property Renewal" at bounding box center [354, 181] width 294 height 46
copy link "10/30/25 Commercial Property Renewal"
click at [83, 123] on div "Policies" at bounding box center [103, 127] width 170 height 23
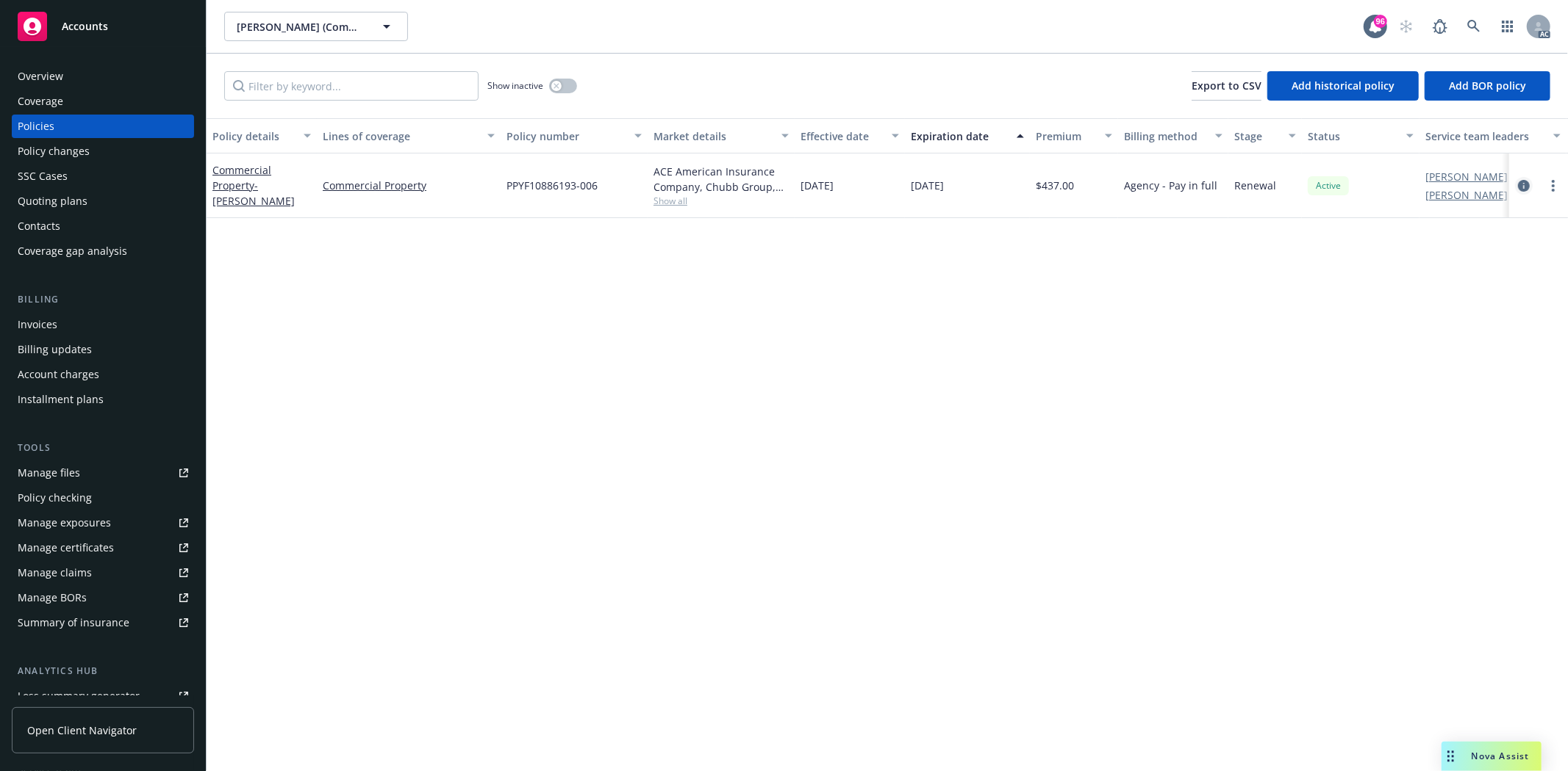
click at [1525, 187] on icon "circleInformation" at bounding box center [1524, 186] width 12 height 12
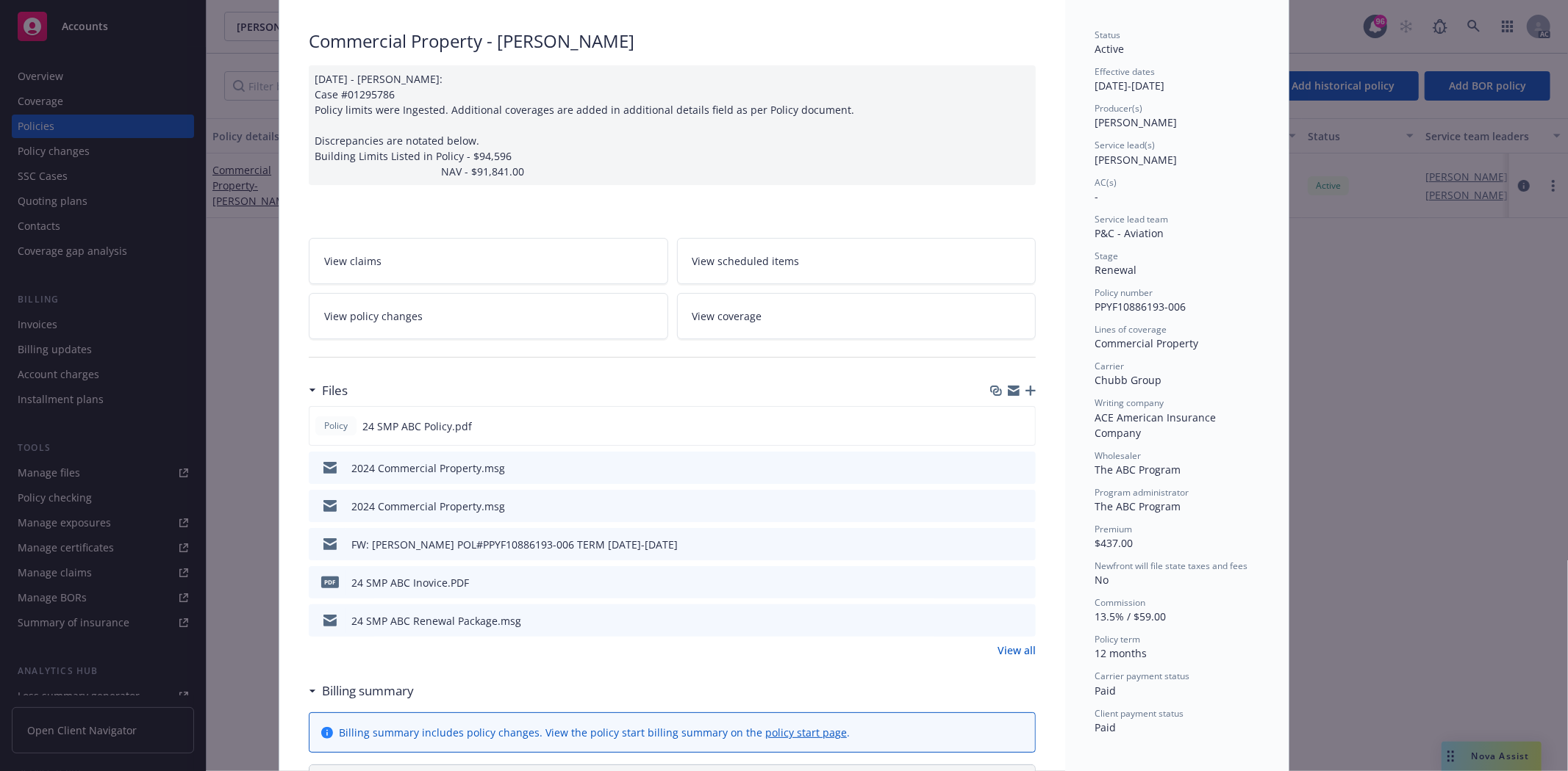
scroll to position [163, 0]
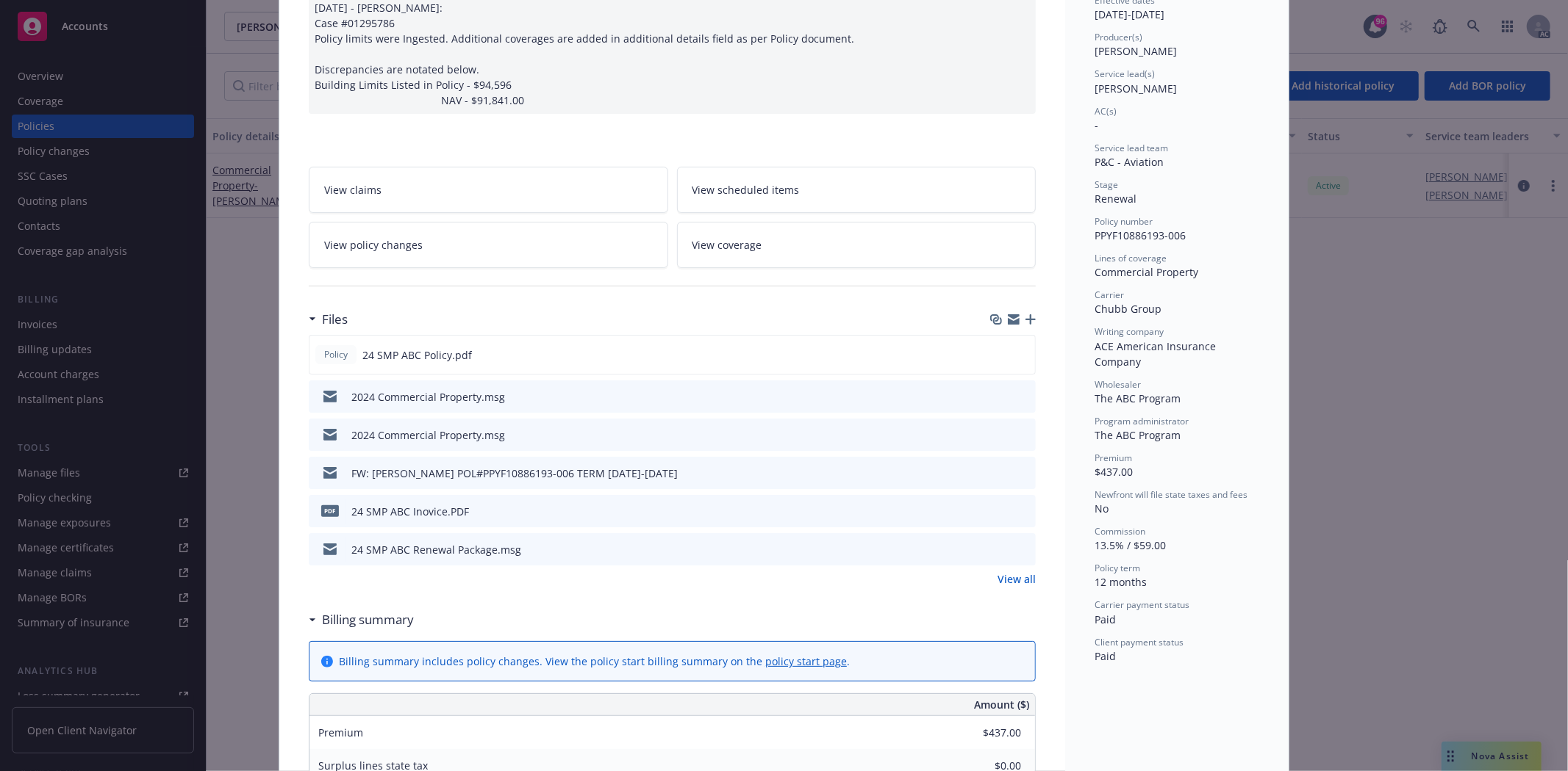
click at [1015, 578] on link "View all" at bounding box center [1017, 579] width 38 height 16
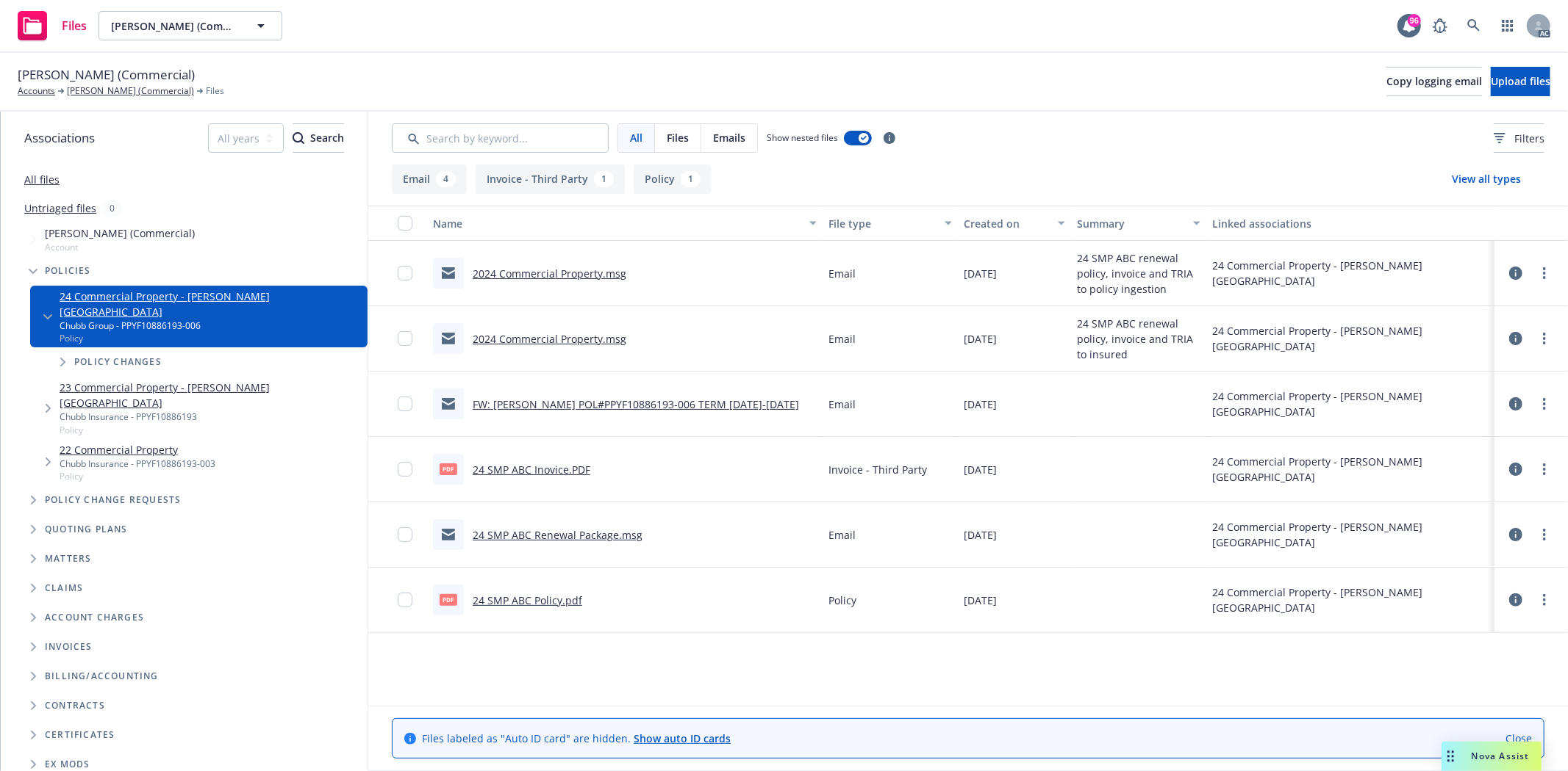
click at [542, 598] on link "24 SMP ABC Policy.pdf" at bounding box center [527, 600] width 109 height 14
click at [38, 178] on link "All files" at bounding box center [42, 179] width 35 height 14
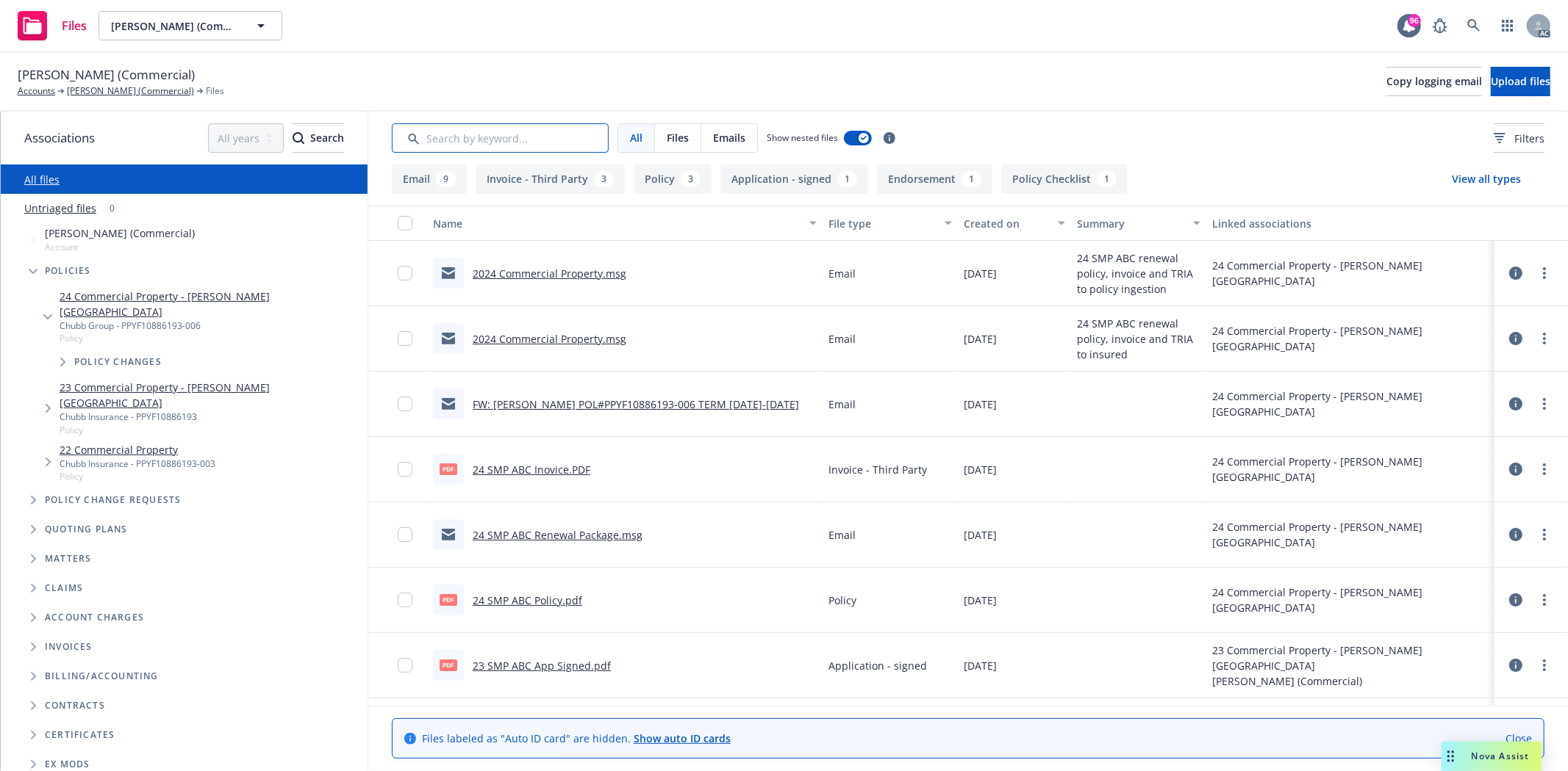
click at [501, 141] on input "Search by keyword..." at bounding box center [500, 138] width 217 height 29
click at [585, 663] on link "23 SMP ABC App Signed.pdf" at bounding box center [542, 666] width 138 height 14
click at [511, 139] on input "Search by keyword..." at bounding box center [500, 138] width 217 height 29
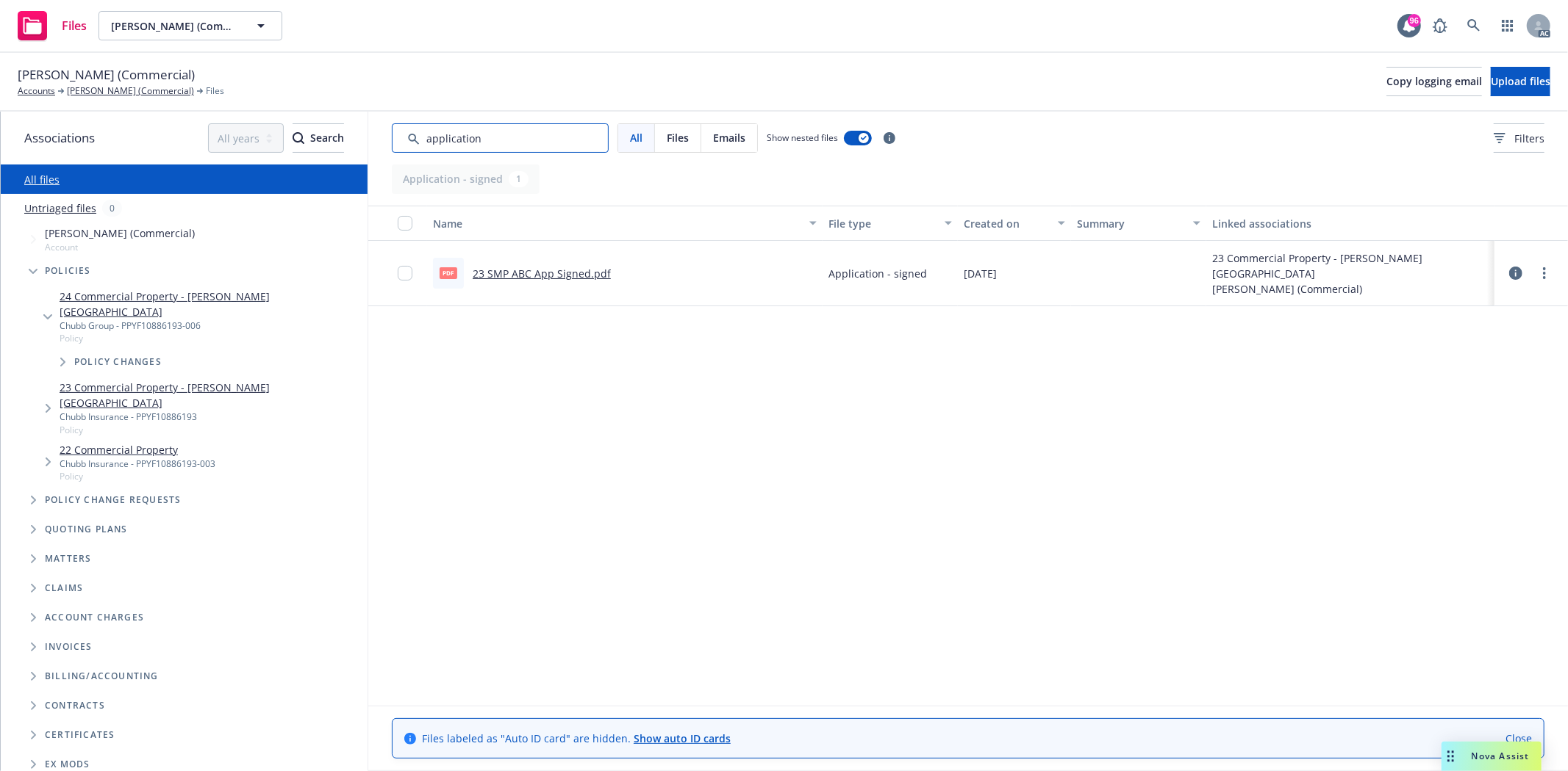
type input "application"
click at [163, 88] on link "[PERSON_NAME] (Commercial)" at bounding box center [130, 91] width 127 height 13
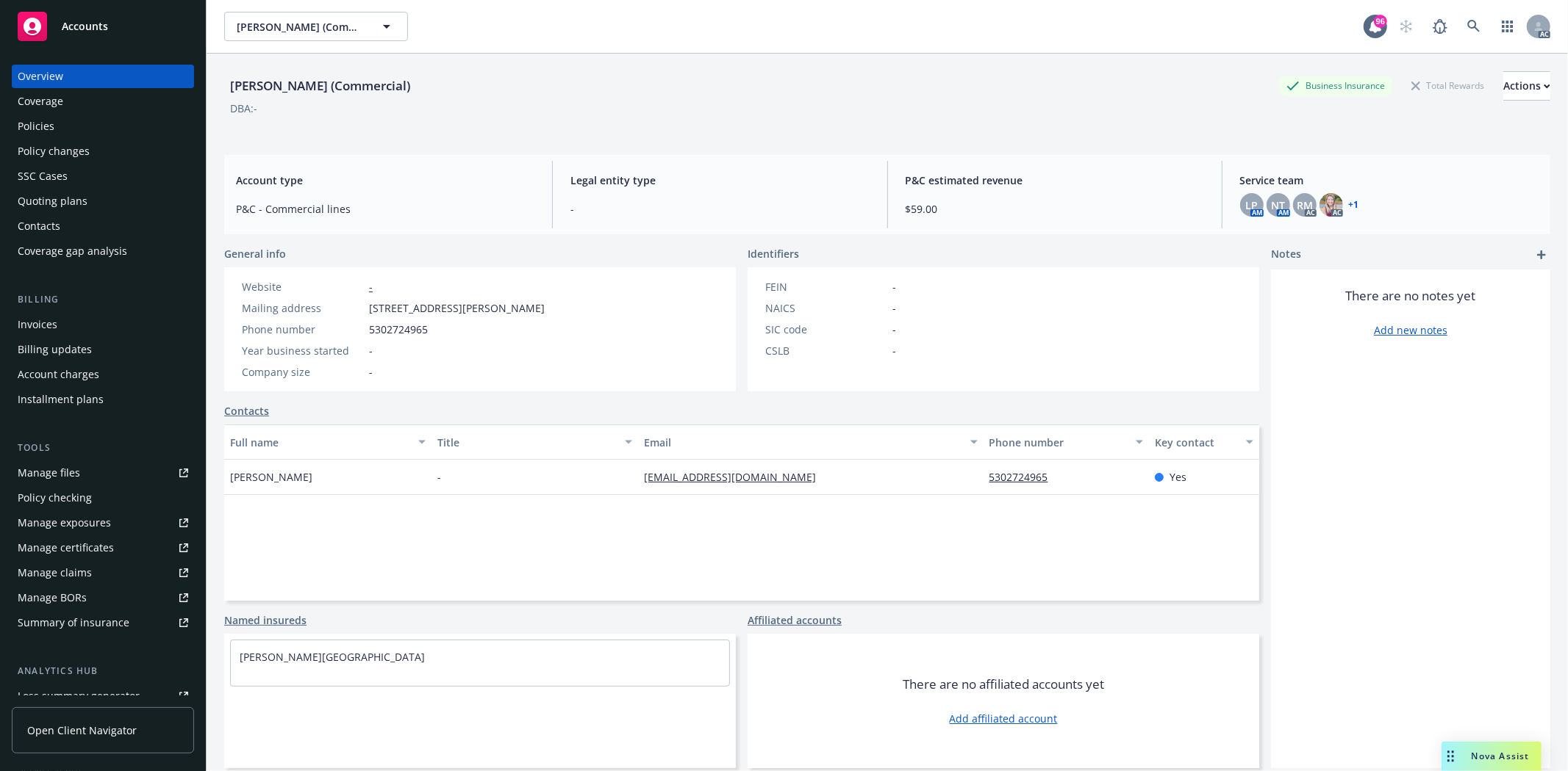
click at [33, 127] on div "Policies" at bounding box center [36, 127] width 37 height 23
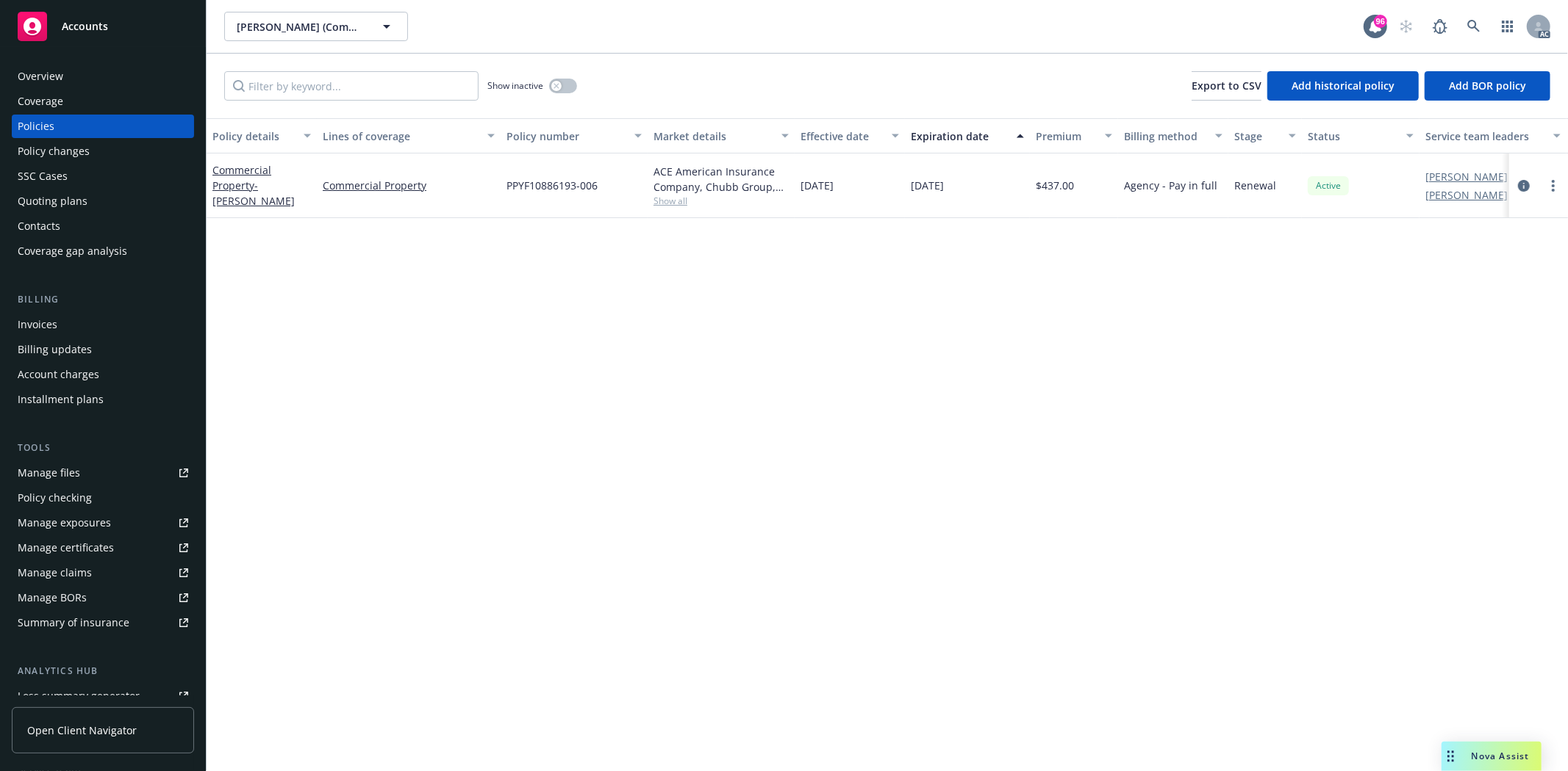
drag, startPoint x: 802, startPoint y: 187, endPoint x: 977, endPoint y: 193, distance: 175.1
click at [977, 193] on div "Commercial Property - [PERSON_NAME] Commercial Property PPYF10886193-006 ACE Am…" at bounding box center [916, 186] width 1419 height 65
copy div "[DATE] [DATE]"
drag, startPoint x: 1038, startPoint y: 183, endPoint x: 1093, endPoint y: 185, distance: 55.0
click at [1093, 185] on div "$437.00" at bounding box center [1074, 186] width 88 height 65
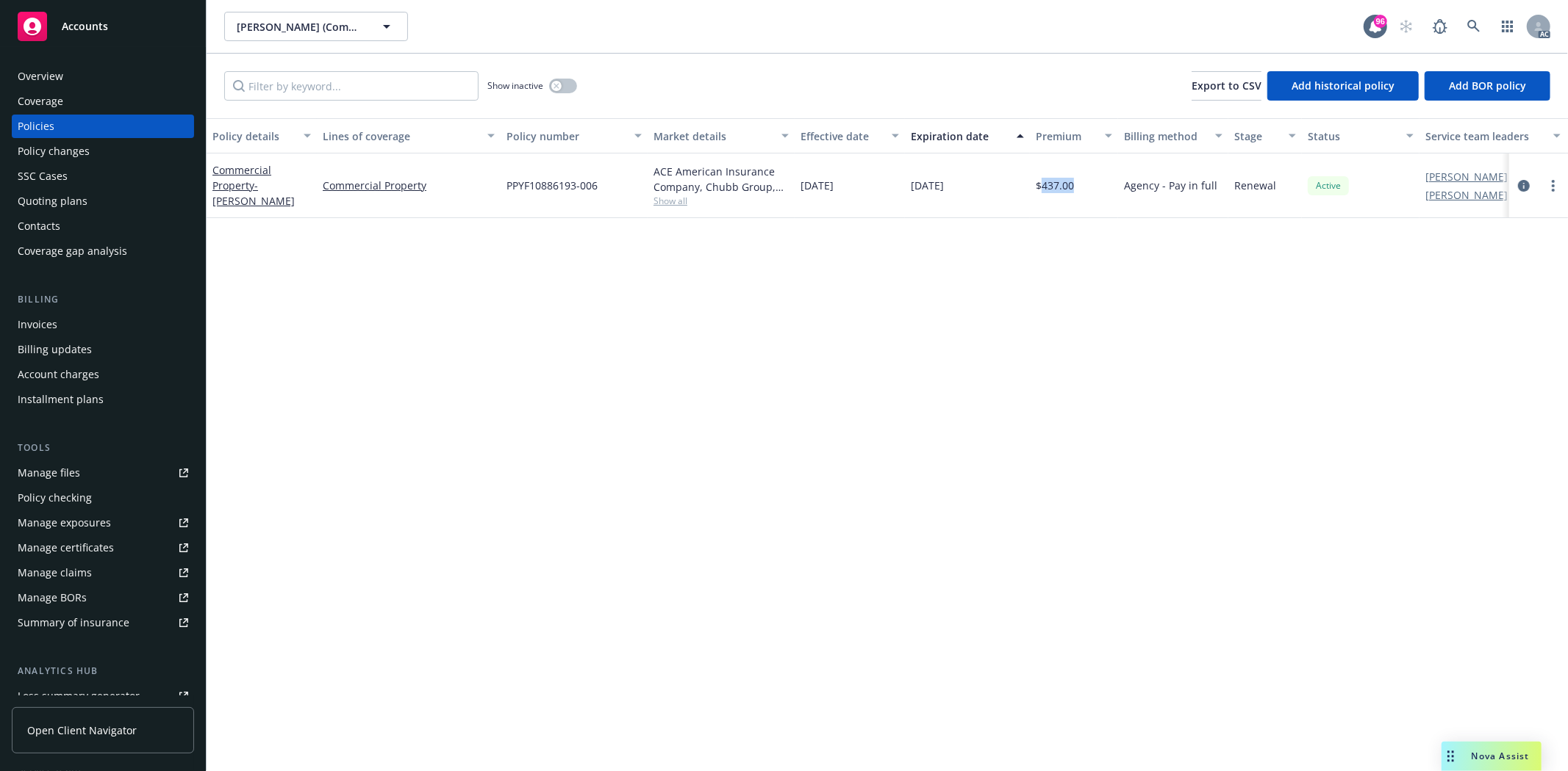
copy span "437.00"
click at [666, 203] on span "Show all" at bounding box center [721, 201] width 135 height 13
drag, startPoint x: 501, startPoint y: 288, endPoint x: 585, endPoint y: 291, distance: 84.1
click at [585, 291] on div "Writing company ACE American Insurance Company Carrier Chubb Group Program admi…" at bounding box center [641, 295] width 294 height 164
copy span "Chubb Group"
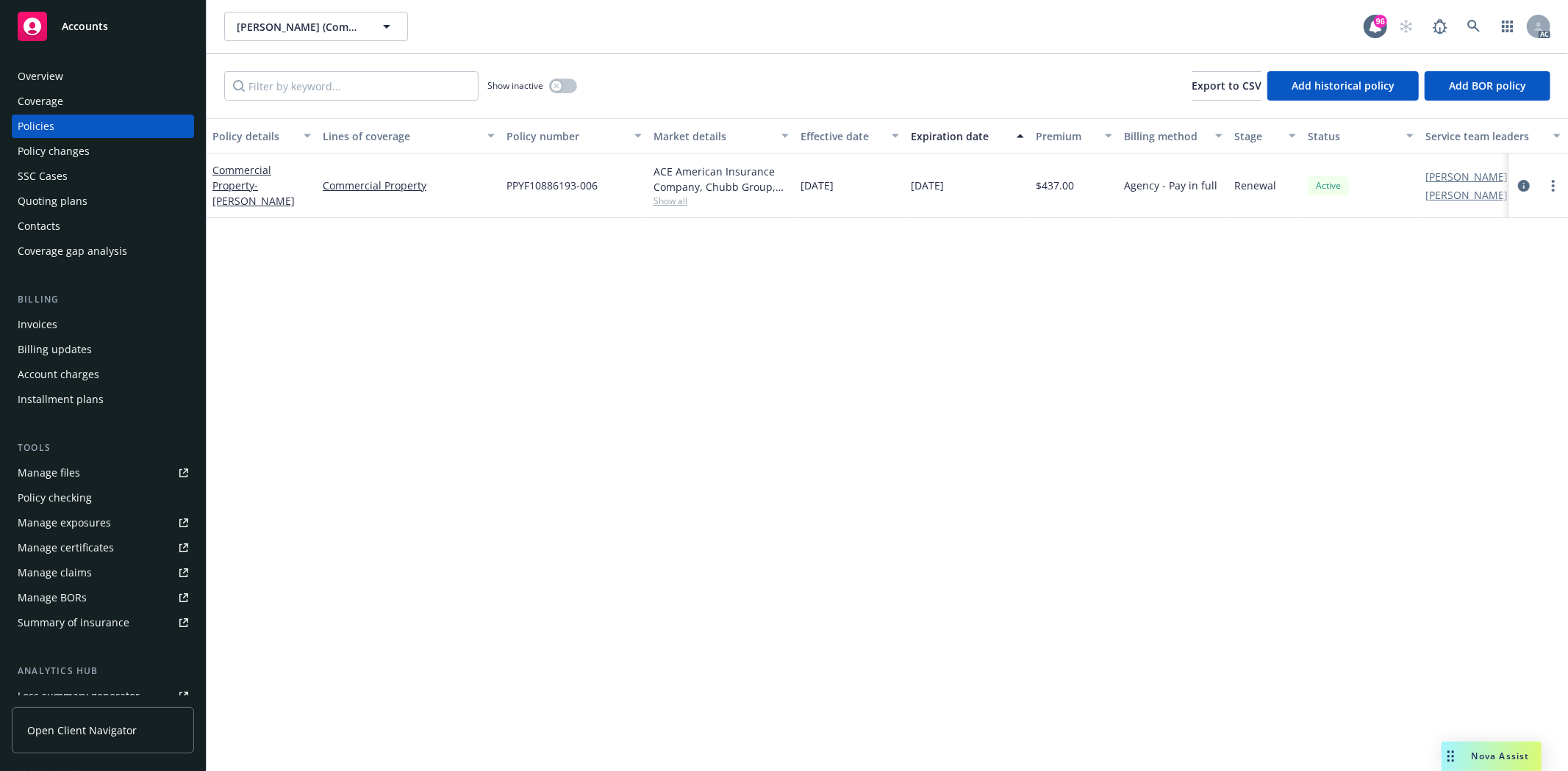
click at [547, 87] on div "Show inactive" at bounding box center [532, 85] width 90 height 29
click at [555, 85] on icon "button" at bounding box center [556, 86] width 6 height 6
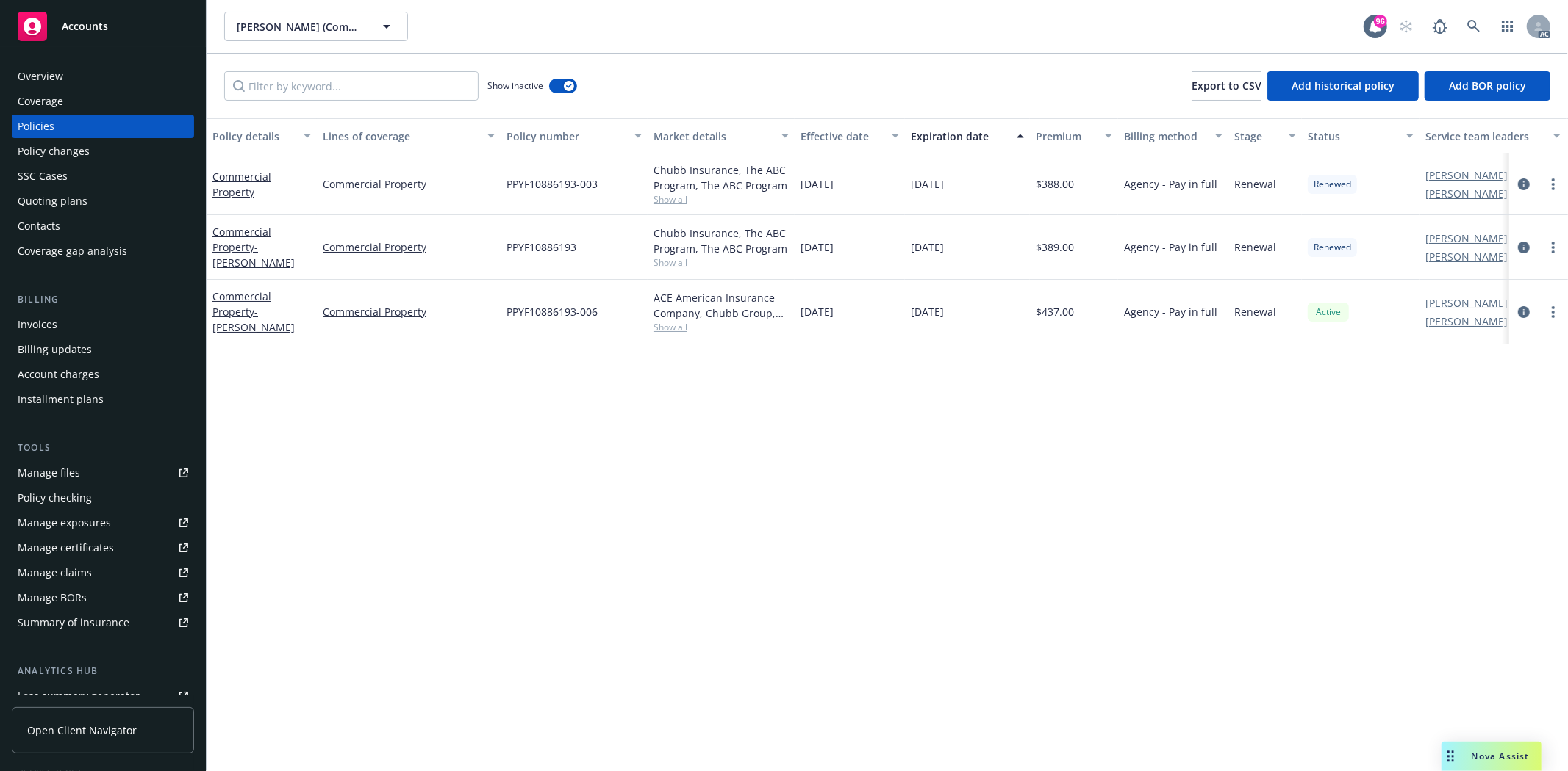
drag, startPoint x: 800, startPoint y: 247, endPoint x: 977, endPoint y: 263, distance: 177.7
click at [977, 263] on div "Commercial Property - [PERSON_NAME] Commercial Property PPYF10886193 Chubb Insu…" at bounding box center [916, 248] width 1419 height 65
copy div "[DATE] [DATE]"
drag, startPoint x: 1044, startPoint y: 247, endPoint x: 1063, endPoint y: 250, distance: 19.2
click at [1123, 251] on div "Commercial Property - [PERSON_NAME] Commercial Property PPYF10886193 Chubb Insu…" at bounding box center [916, 248] width 1419 height 65
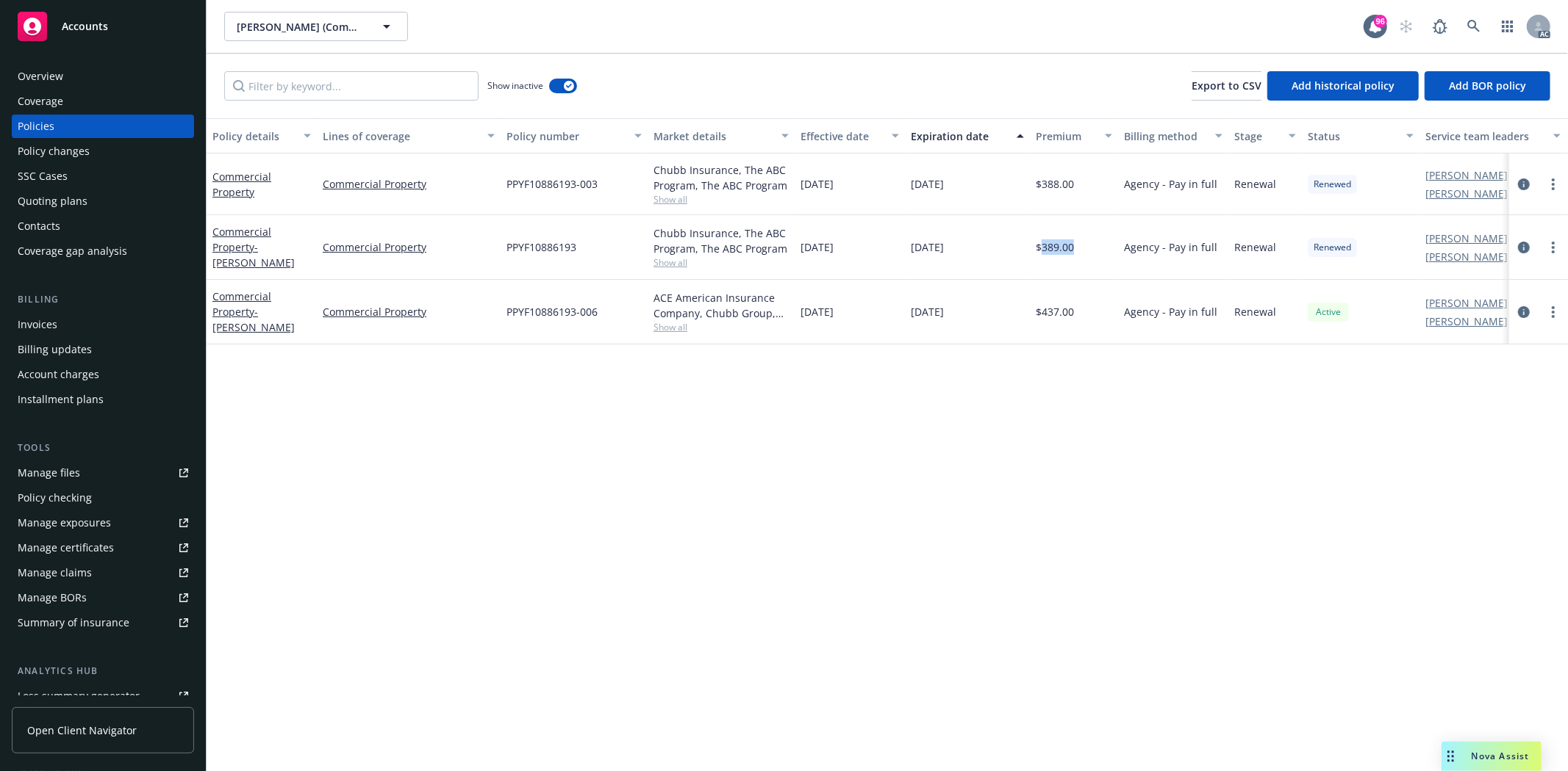
drag, startPoint x: 1043, startPoint y: 252, endPoint x: 1076, endPoint y: 254, distance: 33.1
click at [1076, 254] on div "$389.00" at bounding box center [1074, 248] width 88 height 65
copy span "389.00"
click at [672, 263] on span "Show all" at bounding box center [721, 263] width 135 height 13
drag, startPoint x: 505, startPoint y: 348, endPoint x: 667, endPoint y: 349, distance: 162.0
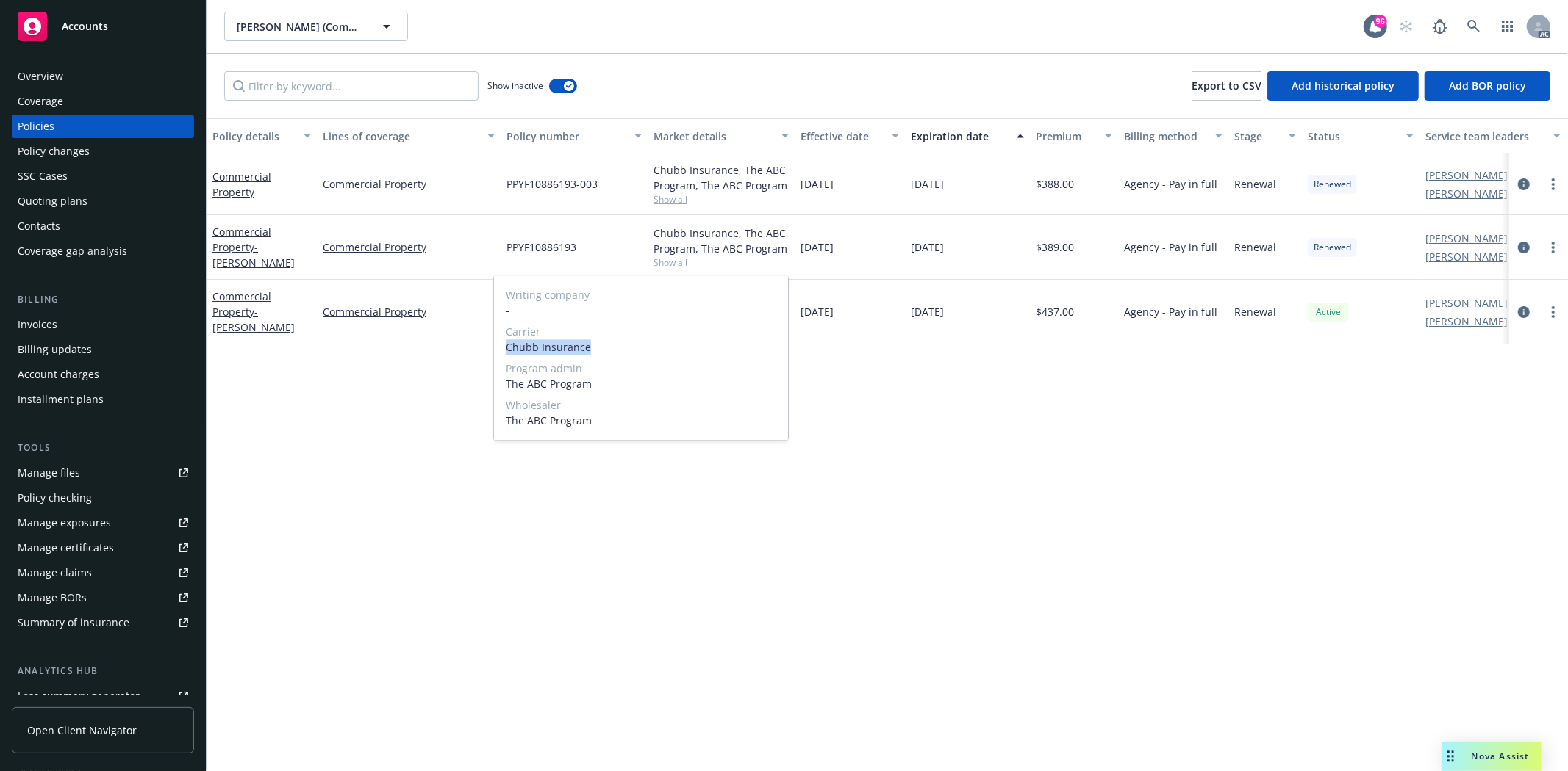
click at [667, 349] on div "Writing company - Carrier Chubb Insurance Program admin The ABC Program Wholesa…" at bounding box center [641, 358] width 294 height 164
copy span "Chubb Insurance"
click at [691, 200] on span "Show all" at bounding box center [721, 199] width 135 height 13
drag, startPoint x: 1041, startPoint y: 183, endPoint x: 1098, endPoint y: 184, distance: 57.0
click at [1098, 184] on div "$388.00" at bounding box center [1074, 184] width 88 height 62
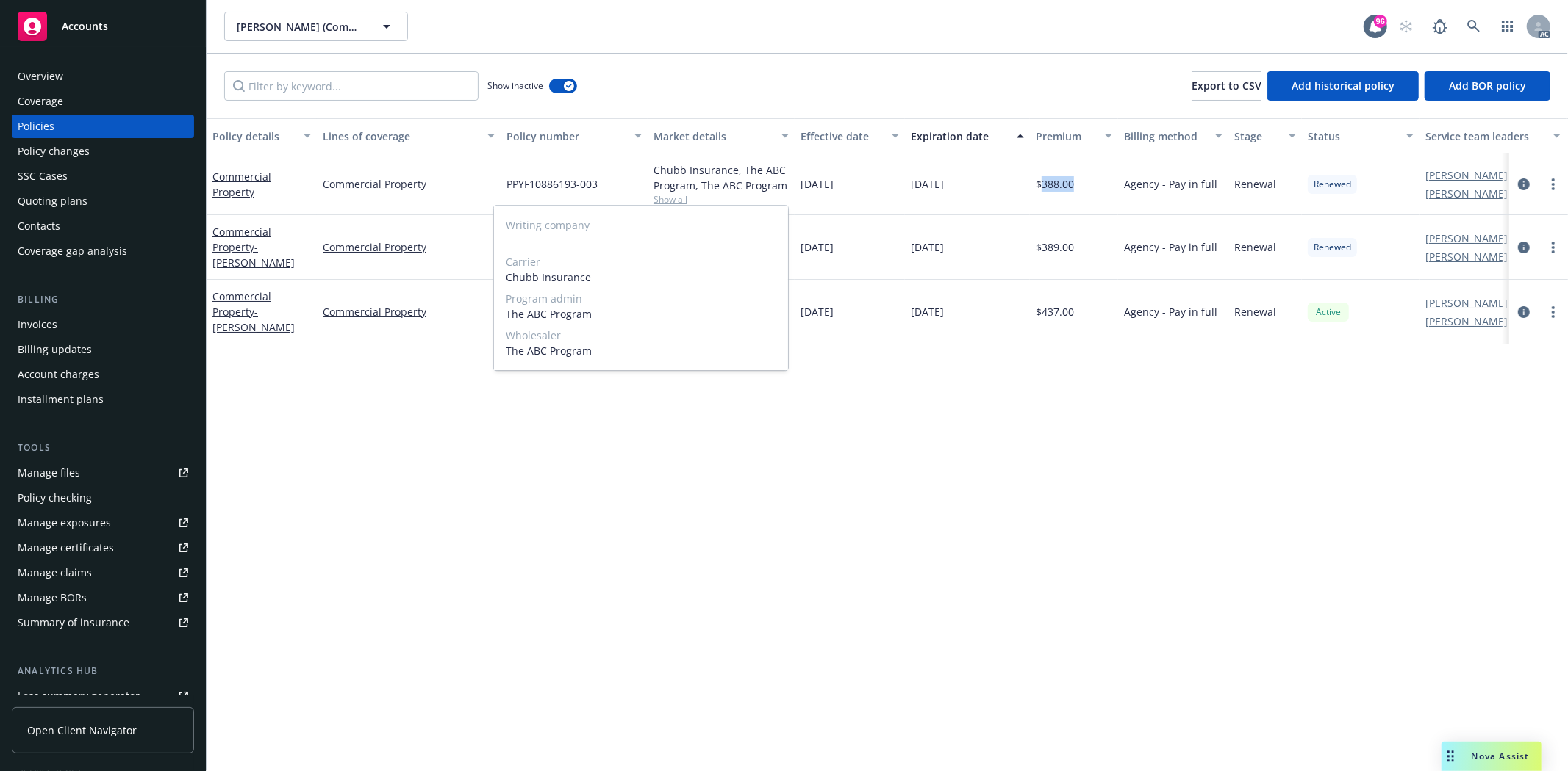
copy span "388.00"
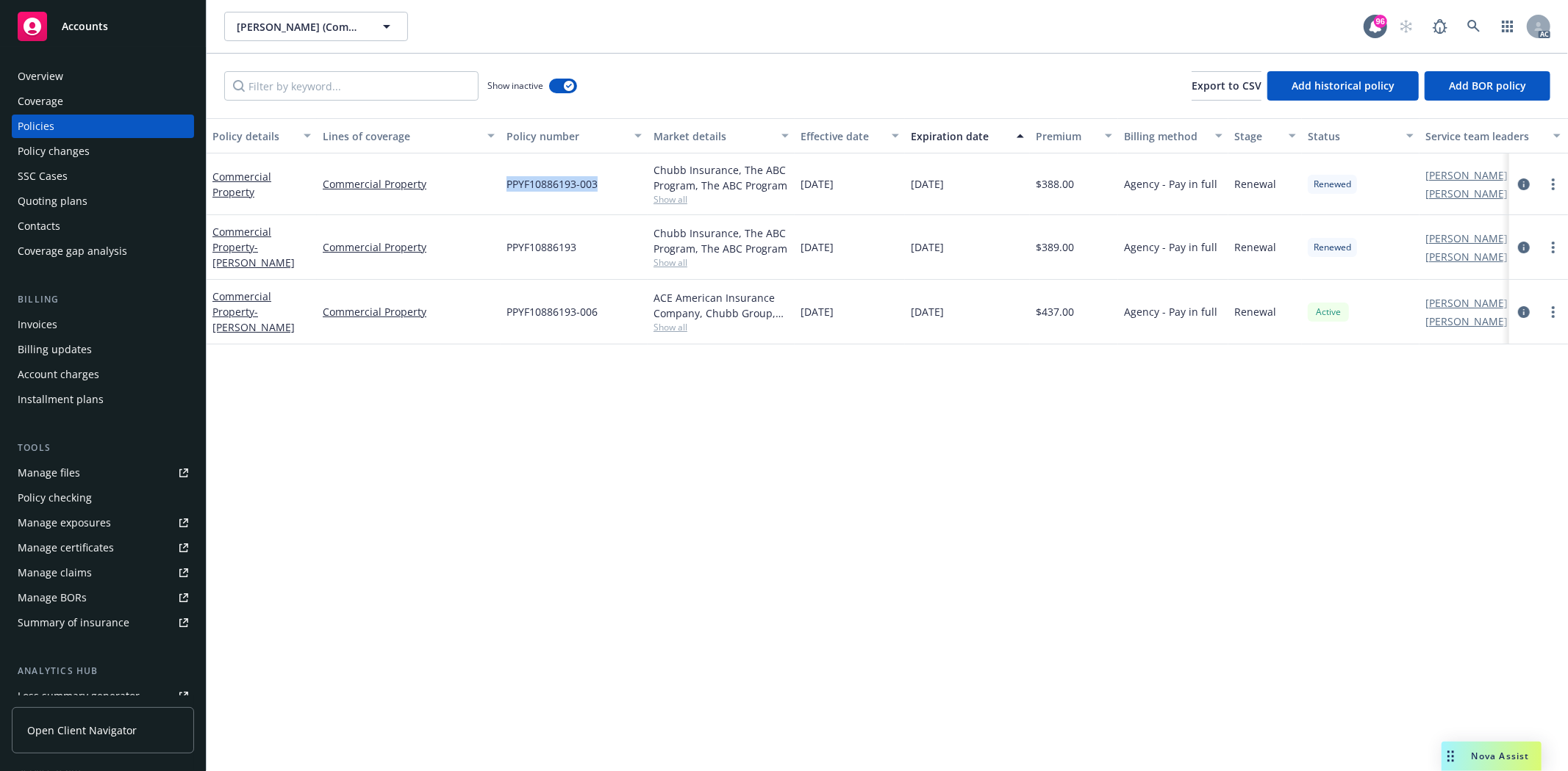
drag, startPoint x: 504, startPoint y: 182, endPoint x: 636, endPoint y: 185, distance: 132.0
click at [635, 186] on div "PPYF10886193-003" at bounding box center [574, 184] width 147 height 62
copy span "PPYF10886193-003"
drag, startPoint x: 804, startPoint y: 188, endPoint x: 929, endPoint y: 191, distance: 125.0
click at [929, 191] on div "Commercial Property Commercial Property PPYF10886193-003 Chubb Insurance, The A…" at bounding box center [916, 184] width 1419 height 62
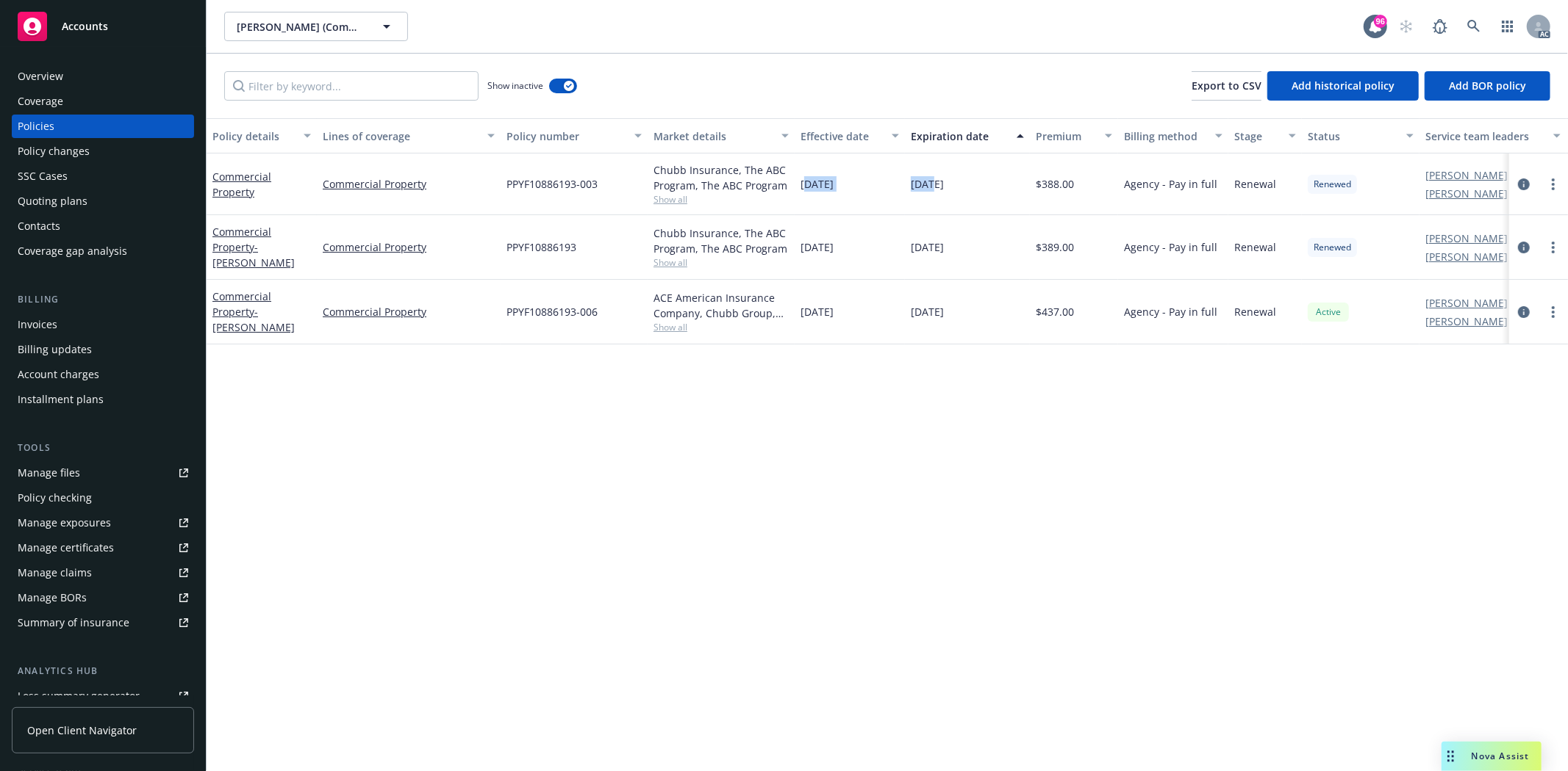
click at [869, 193] on div "[DATE]" at bounding box center [850, 184] width 110 height 62
drag, startPoint x: 802, startPoint y: 184, endPoint x: 969, endPoint y: 189, distance: 167.1
click at [969, 189] on div "Commercial Property Commercial Property PPYF10886193-003 Chubb Insurance, The A…" at bounding box center [916, 184] width 1419 height 62
copy div "[DATE] [DATE]"
click at [659, 203] on span "Show all" at bounding box center [721, 199] width 135 height 13
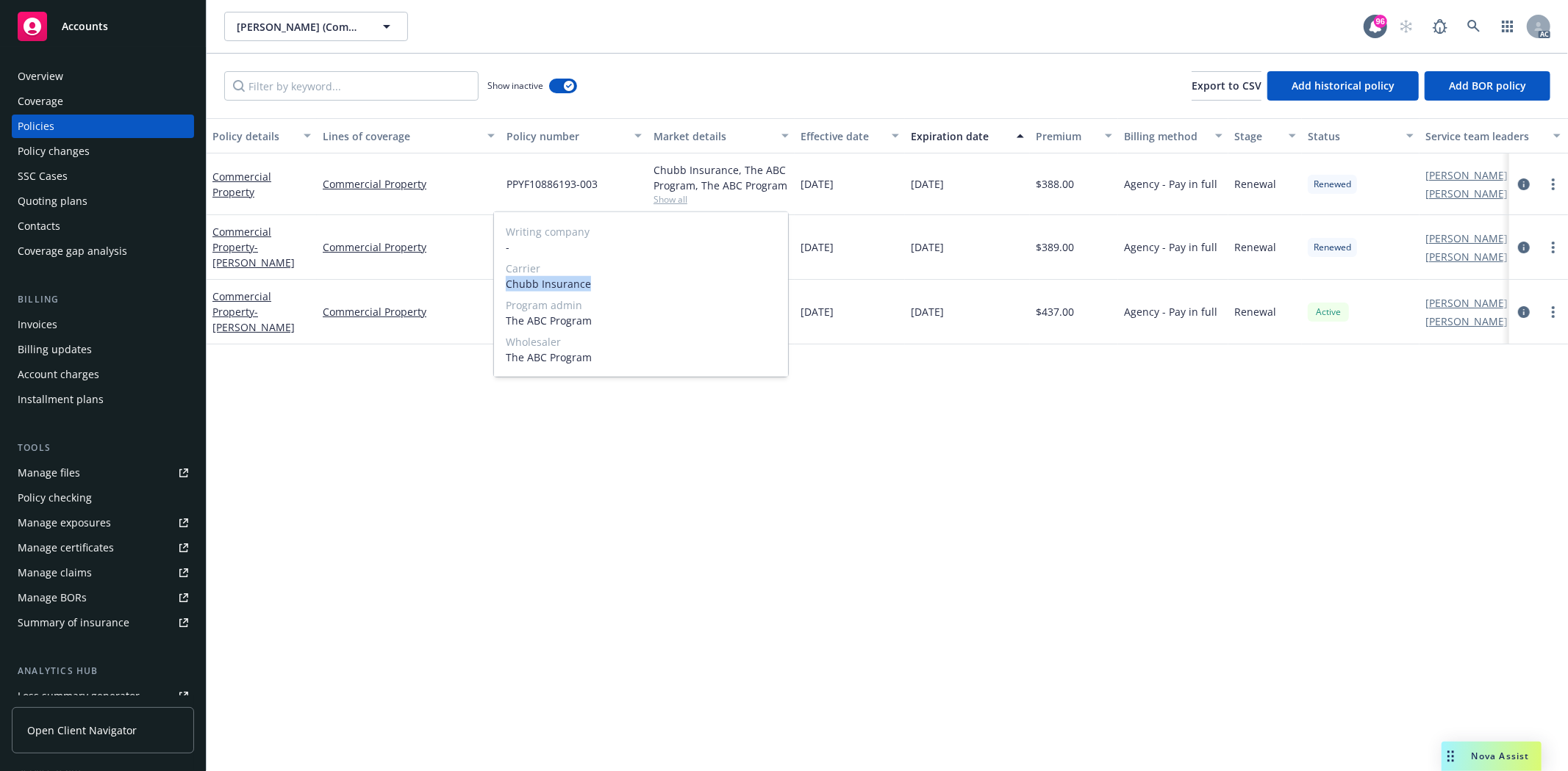
drag, startPoint x: 502, startPoint y: 287, endPoint x: 614, endPoint y: 284, distance: 112.0
click at [614, 284] on div "Writing company - Carrier Chubb Insurance Program admin The ABC Program Wholesa…" at bounding box center [641, 294] width 294 height 164
copy span "Chubb Insurance"
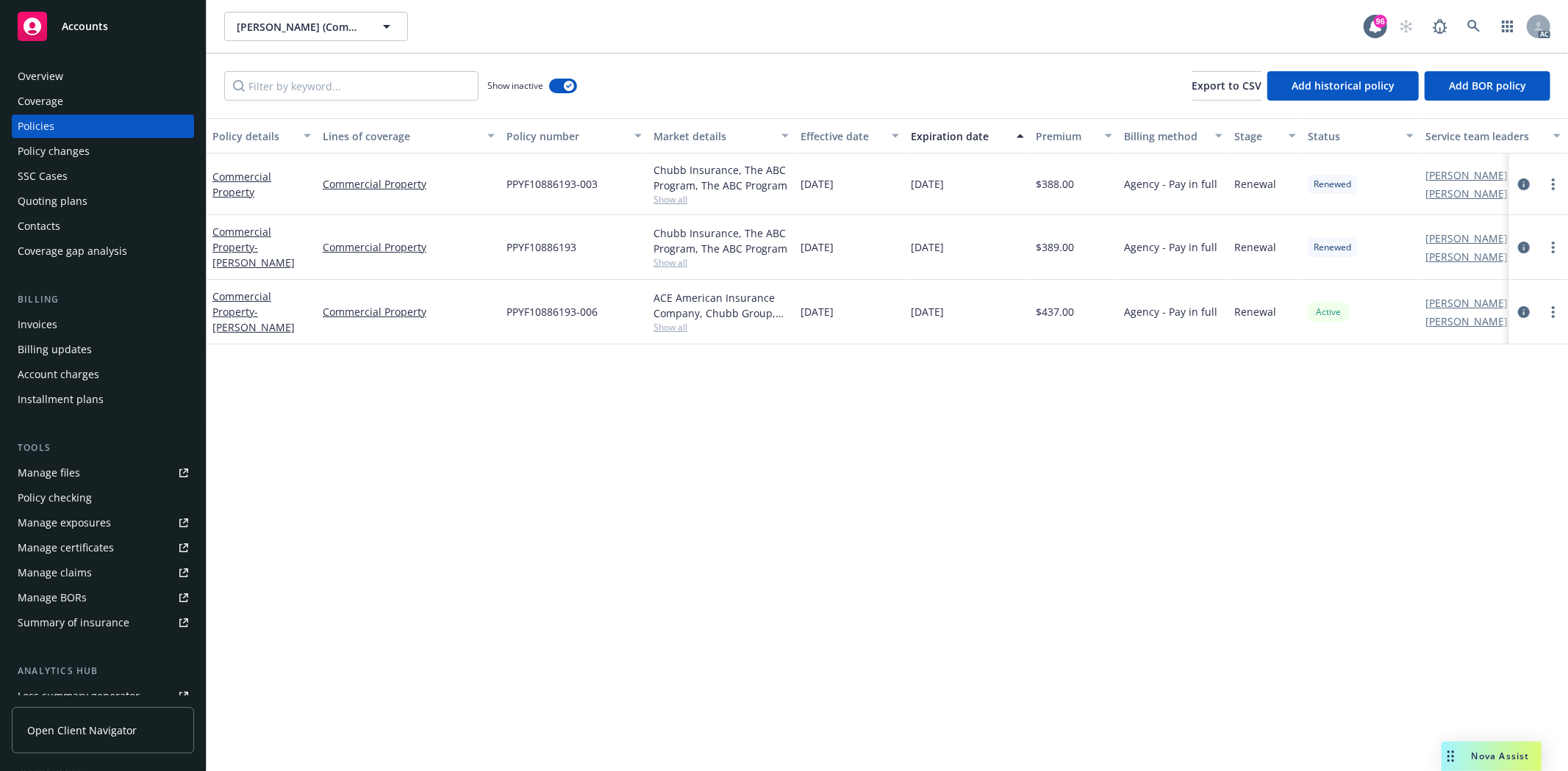
click at [88, 79] on div "Overview" at bounding box center [103, 77] width 170 height 23
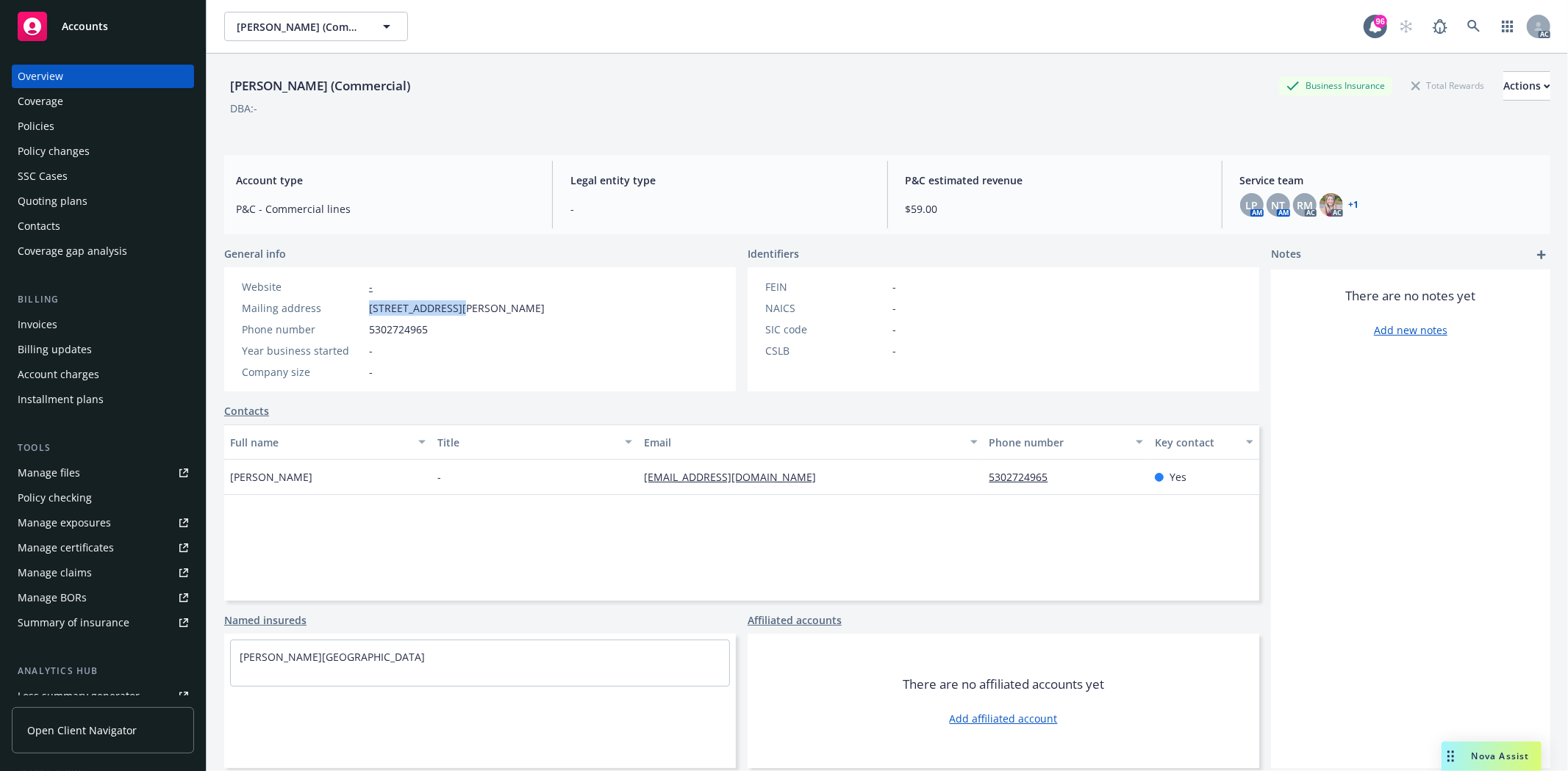
drag, startPoint x: 371, startPoint y: 304, endPoint x: 462, endPoint y: 309, distance: 91.1
click at [462, 309] on span "17343 Norlene Way, Grass Valley, CA, 95949" at bounding box center [456, 308] width 176 height 16
drag, startPoint x: 470, startPoint y: 304, endPoint x: 524, endPoint y: 304, distance: 54.0
click at [524, 304] on span "17343 Norlene Way, Grass Valley, CA, 95949" at bounding box center [456, 308] width 176 height 16
click at [550, 306] on div "Mailing address 17343 Norlene Way, Grass Valley, CA, 95949" at bounding box center [393, 308] width 314 height 16
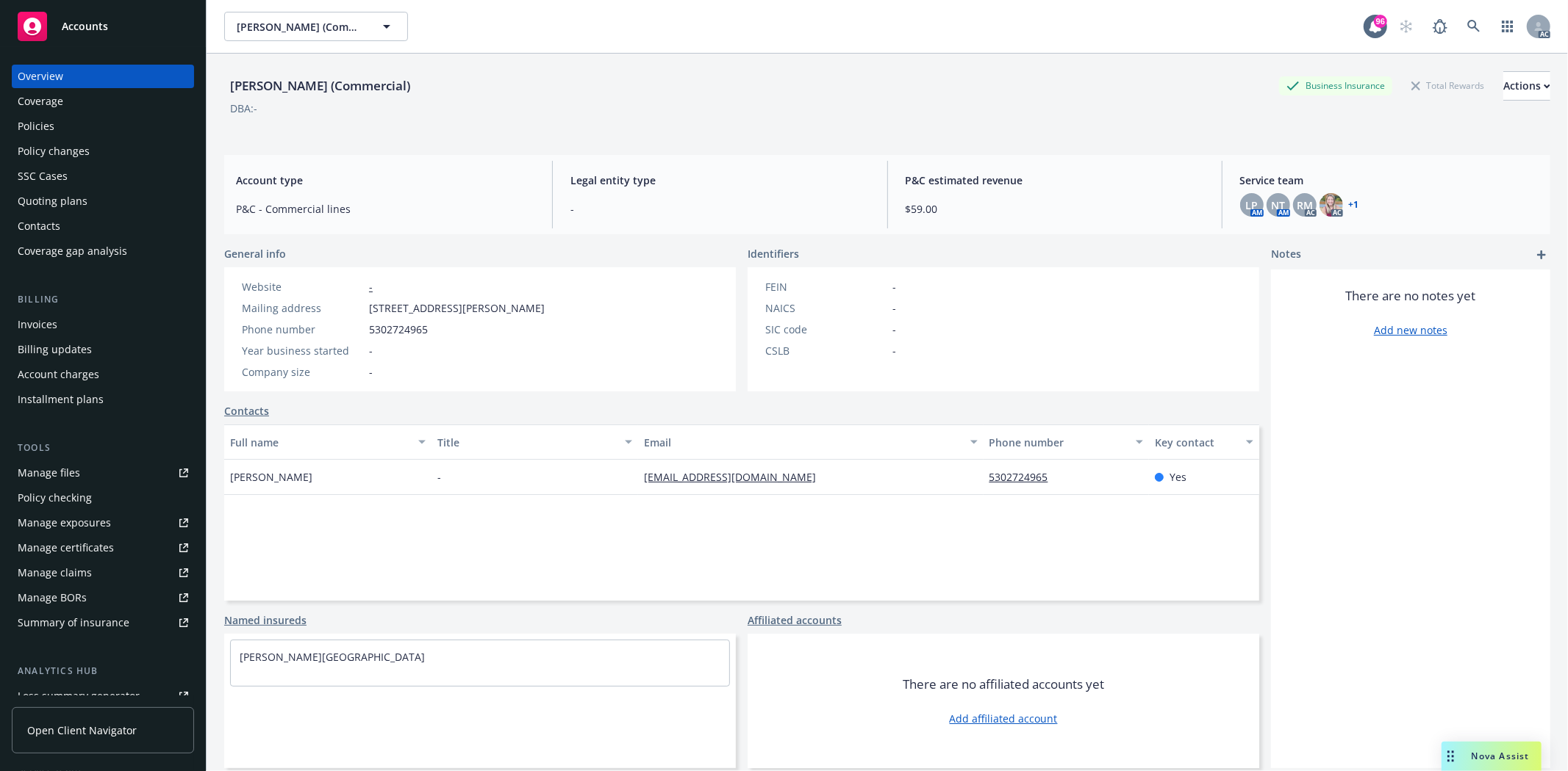
drag, startPoint x: 581, startPoint y: 306, endPoint x: 550, endPoint y: 310, distance: 31.3
click at [550, 307] on div "Mailing address 17343 Norlene Way, Grass Valley, CA, 95949" at bounding box center [393, 308] width 314 height 16
click at [545, 310] on span "17343 Norlene Way, Grass Valley, CA, 95949" at bounding box center [456, 308] width 176 height 16
click at [67, 523] on div "Manage exposures" at bounding box center [64, 523] width 93 height 23
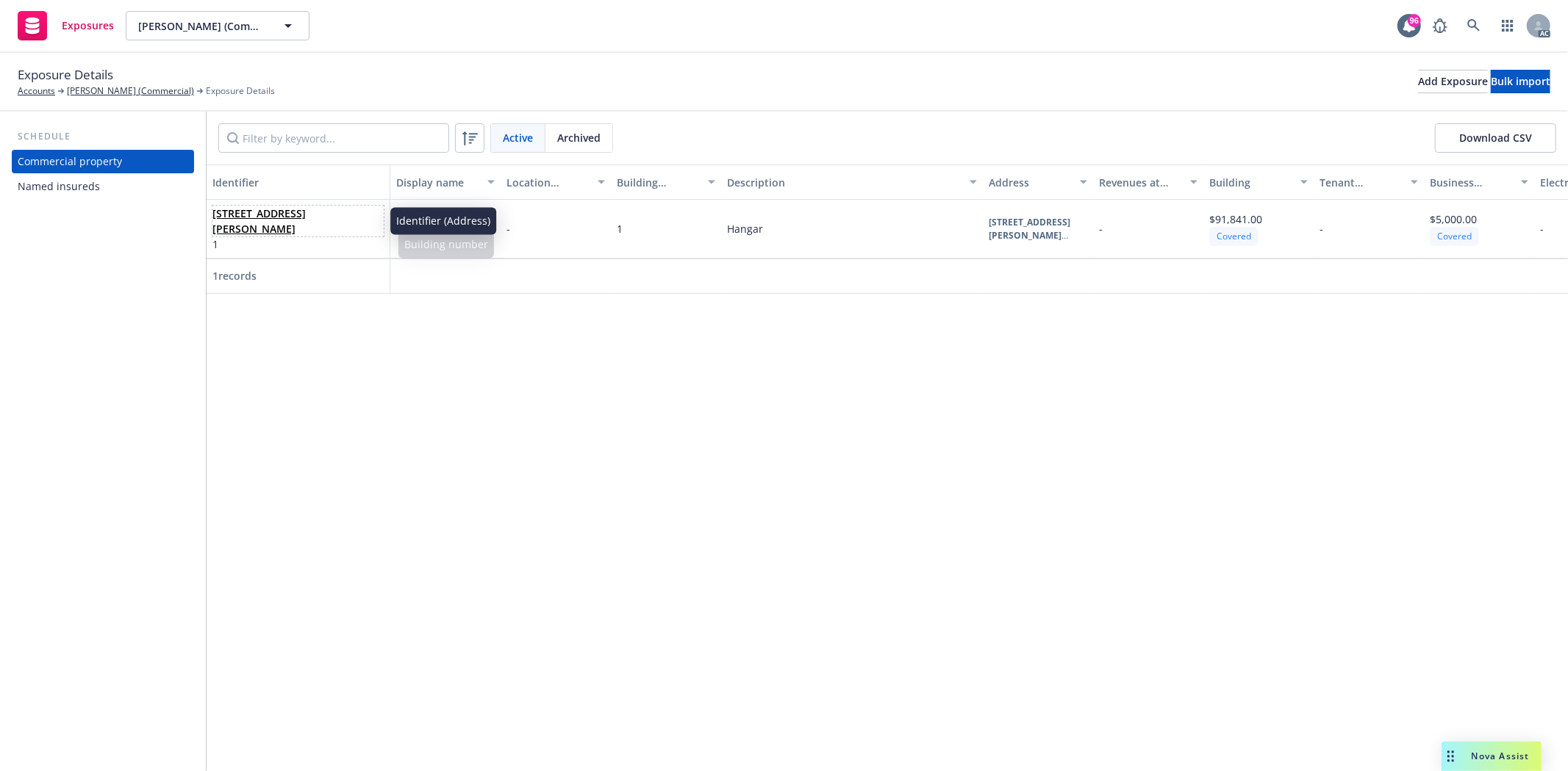
click at [289, 210] on link "[STREET_ADDRESS][PERSON_NAME]" at bounding box center [259, 221] width 93 height 29
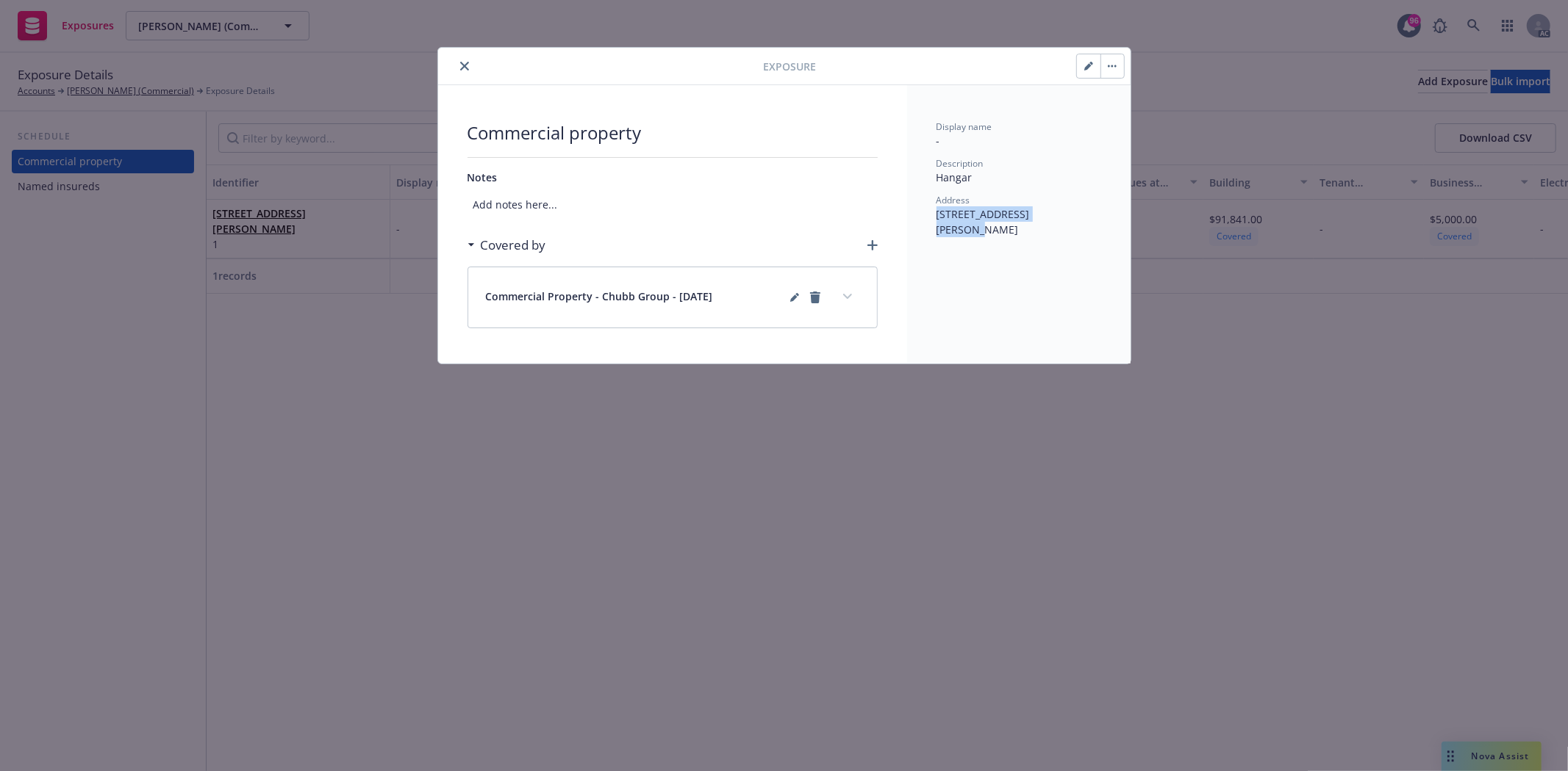
drag, startPoint x: 938, startPoint y: 212, endPoint x: 1053, endPoint y: 210, distance: 115.0
click at [1030, 210] on span "[STREET_ADDRESS][PERSON_NAME]" at bounding box center [983, 222] width 93 height 29
copy span "[STREET_ADDRESS][PERSON_NAME]"
click at [1030, 217] on span "[STREET_ADDRESS][PERSON_NAME]" at bounding box center [983, 222] width 93 height 29
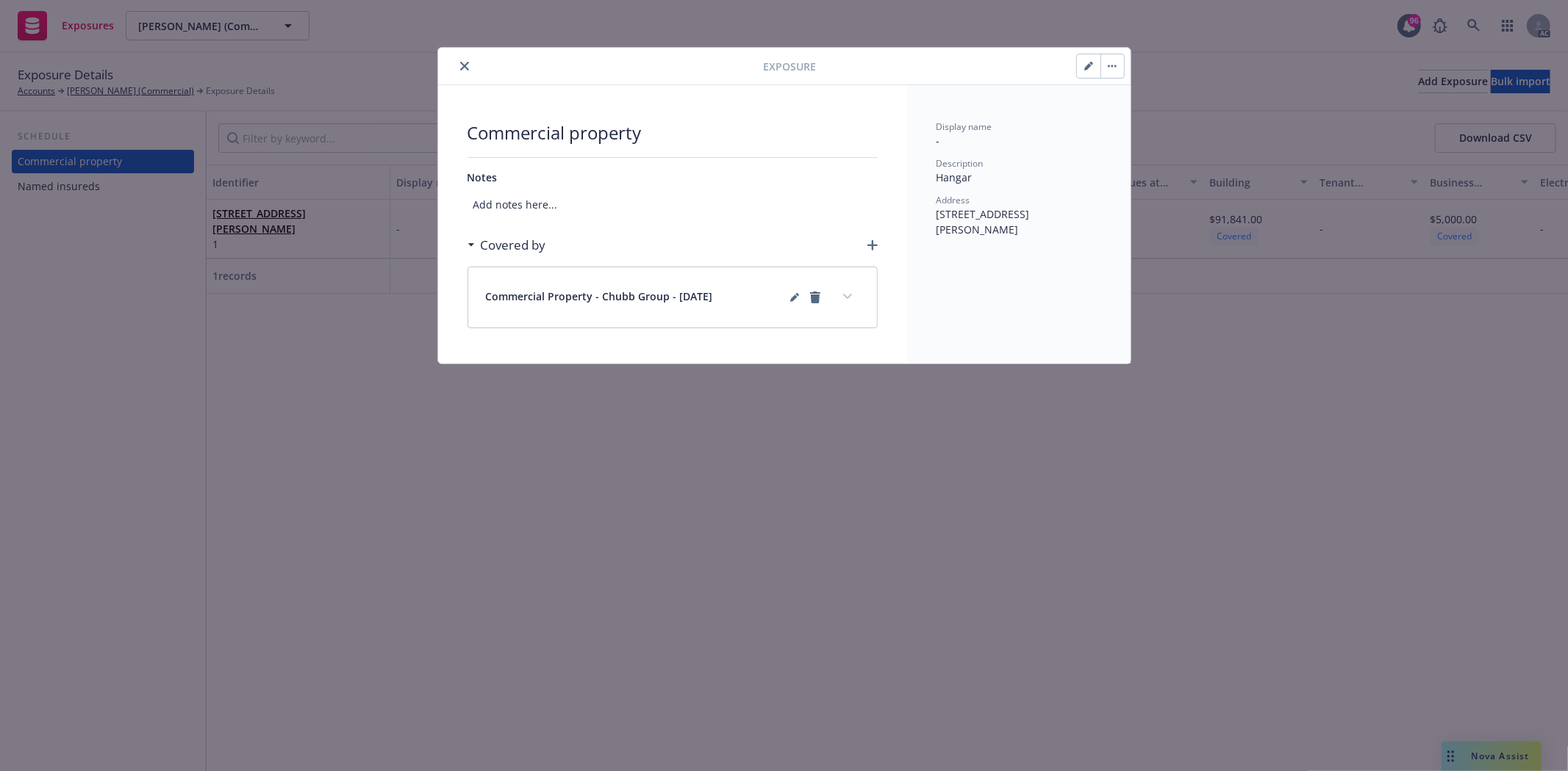
copy span "Auburn"
click at [982, 524] on div "Exposure Commercial property Notes Add notes here... Covered by Commercial Prop…" at bounding box center [784, 385] width 1568 height 771
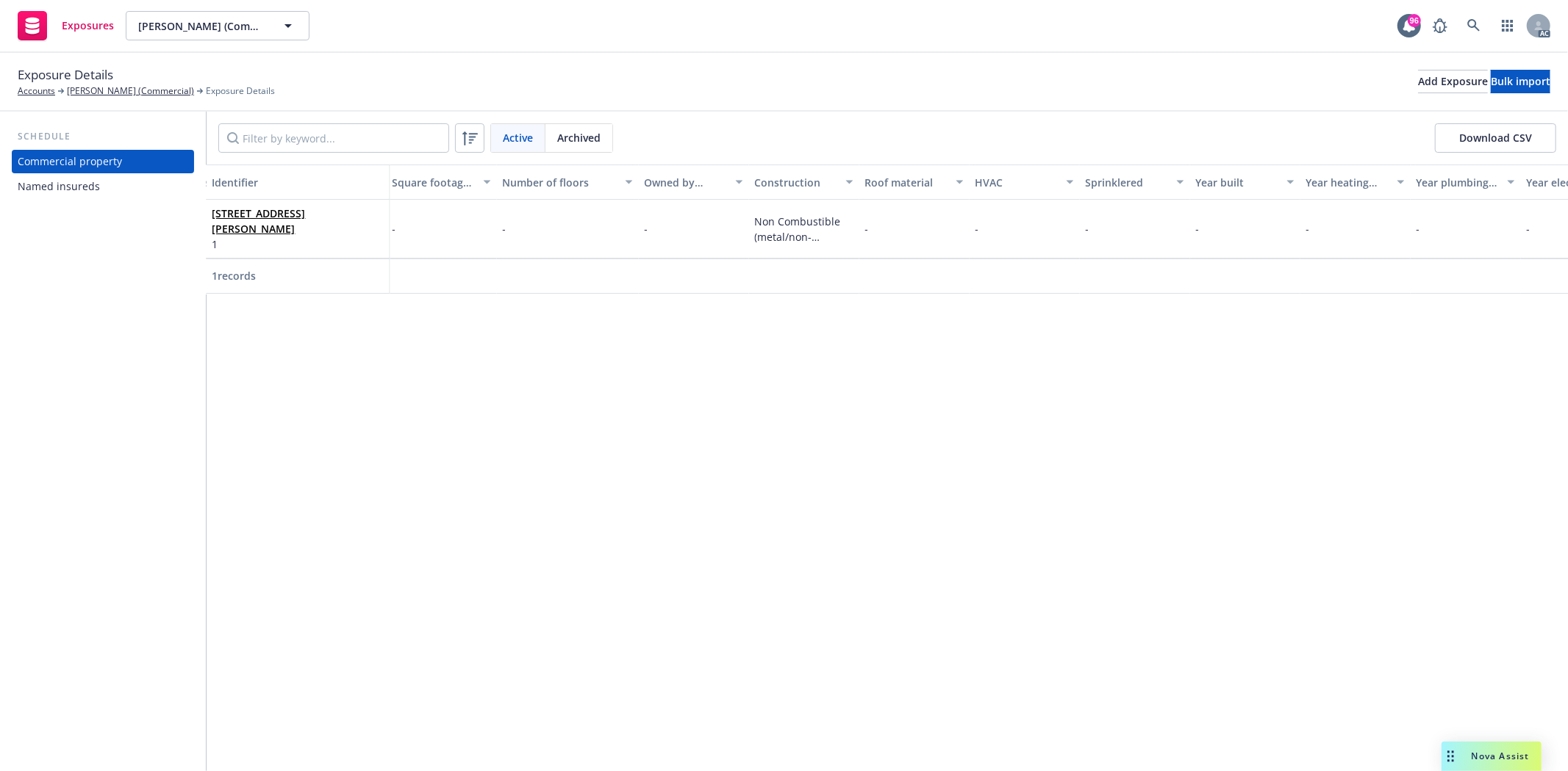
scroll to position [0, 2363]
drag, startPoint x: 1255, startPoint y: 292, endPoint x: 1441, endPoint y: 302, distance: 186.3
click at [1441, 294] on div "Identifier Display name Location number Building number Description Address Rev…" at bounding box center [887, 229] width 1361 height 130
